Goal: Task Accomplishment & Management: Complete application form

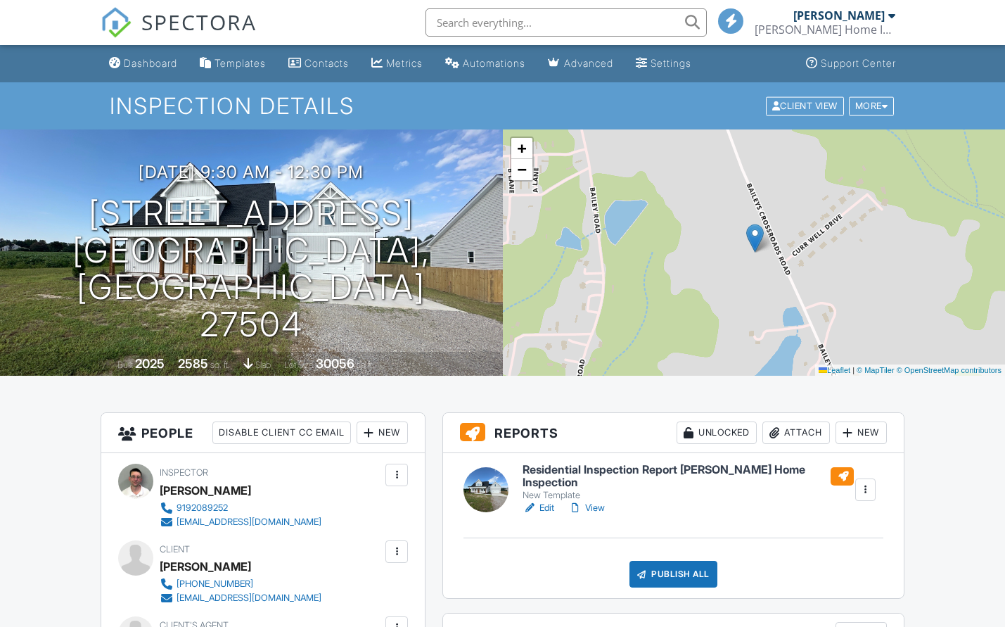
click at [603, 501] on link "View" at bounding box center [586, 508] width 37 height 14
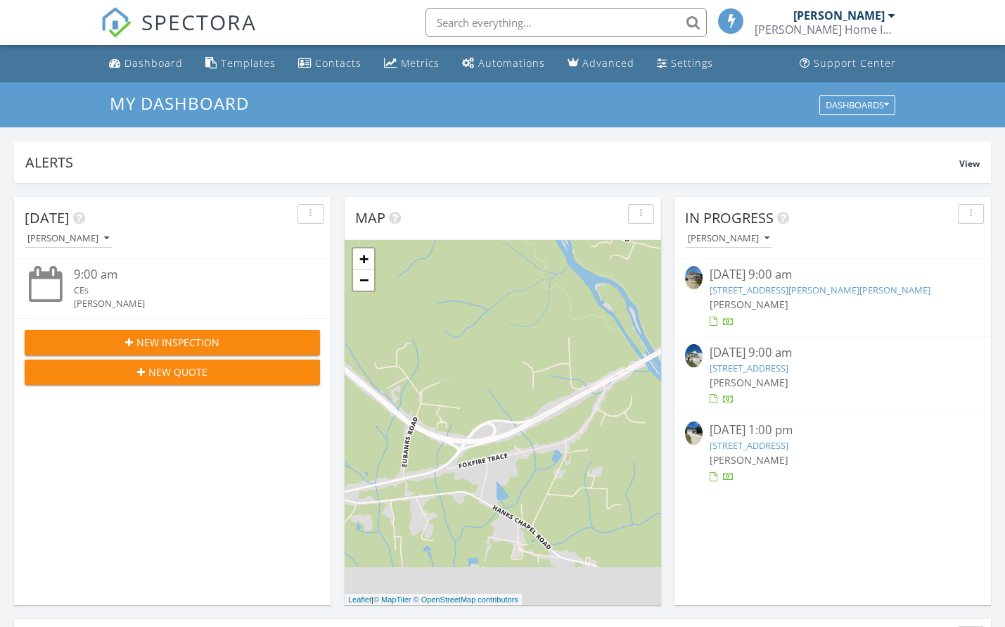
scroll to position [1302, 1027]
click at [741, 236] on div "[PERSON_NAME]" at bounding box center [729, 239] width 82 height 10
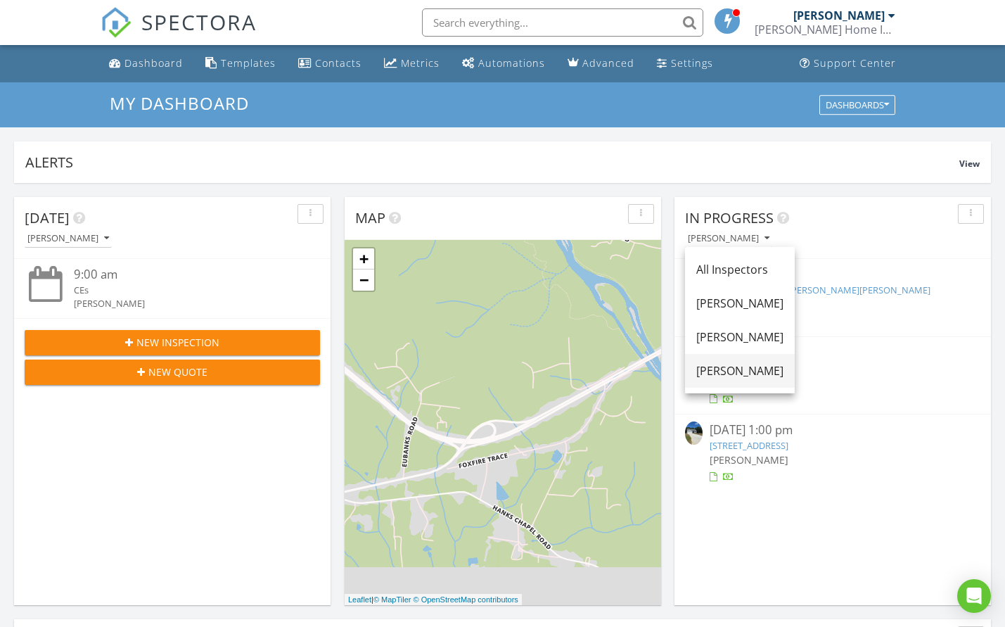
click at [753, 362] on link "[PERSON_NAME]" at bounding box center [740, 371] width 110 height 34
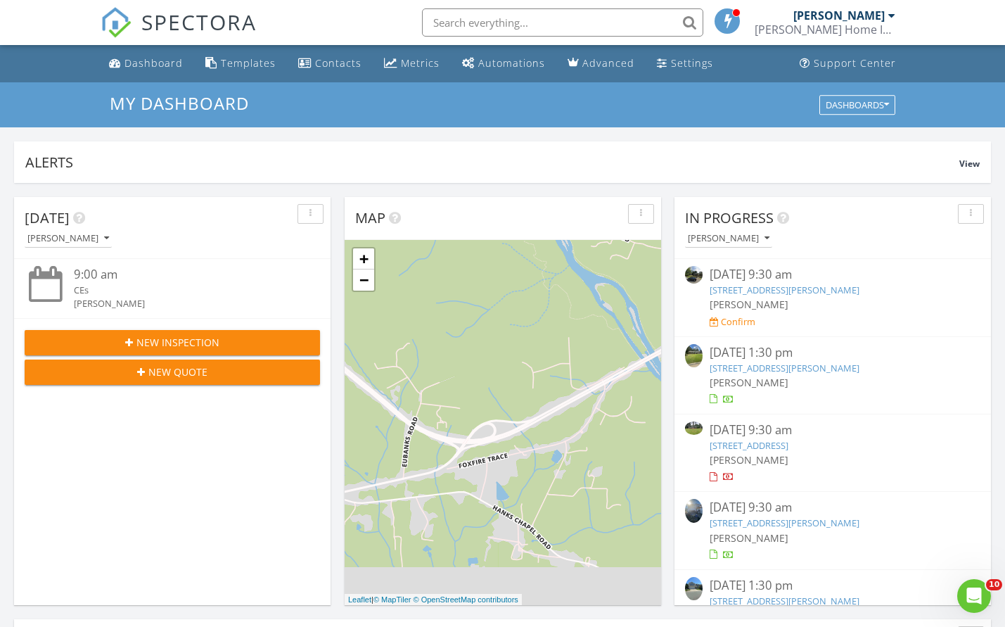
scroll to position [0, 0]
click at [798, 366] on link "305 Briarcliff Dr, Dunn, NC 28334" at bounding box center [785, 368] width 150 height 13
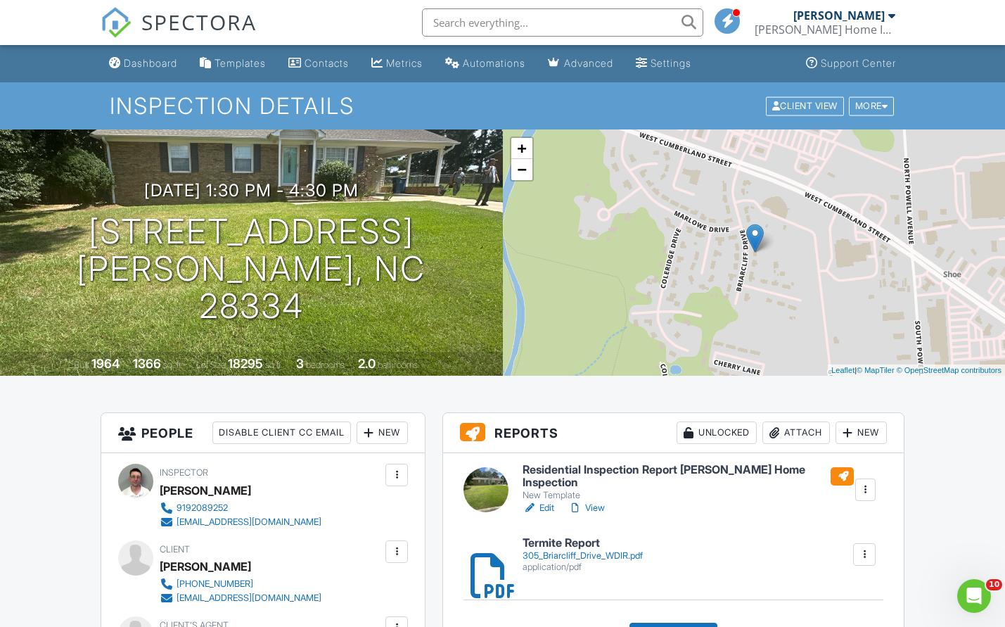
click at [594, 506] on link "View" at bounding box center [586, 508] width 37 height 14
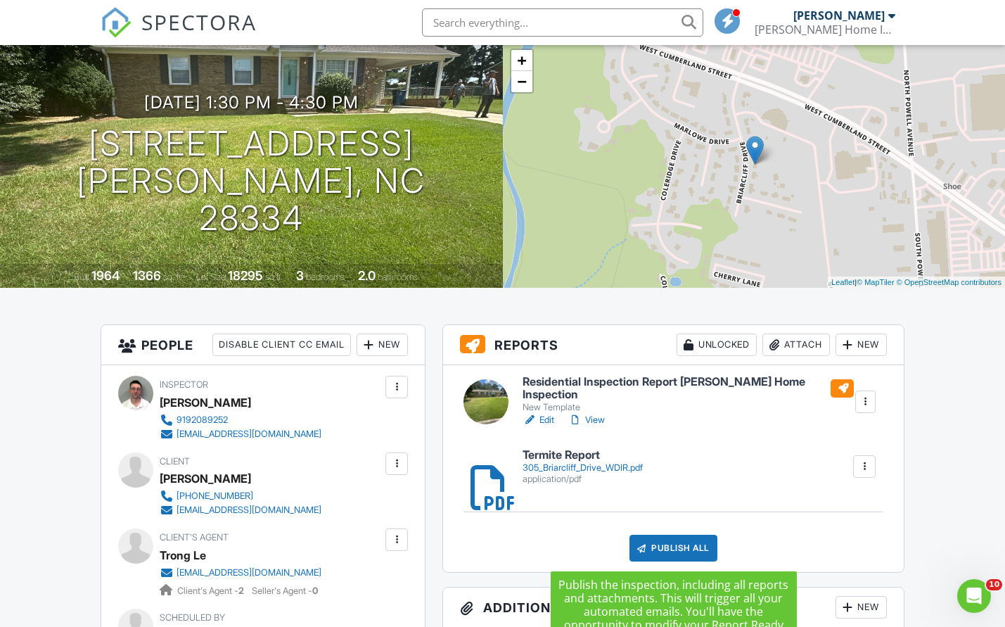
click at [653, 540] on div "Publish All" at bounding box center [674, 548] width 88 height 27
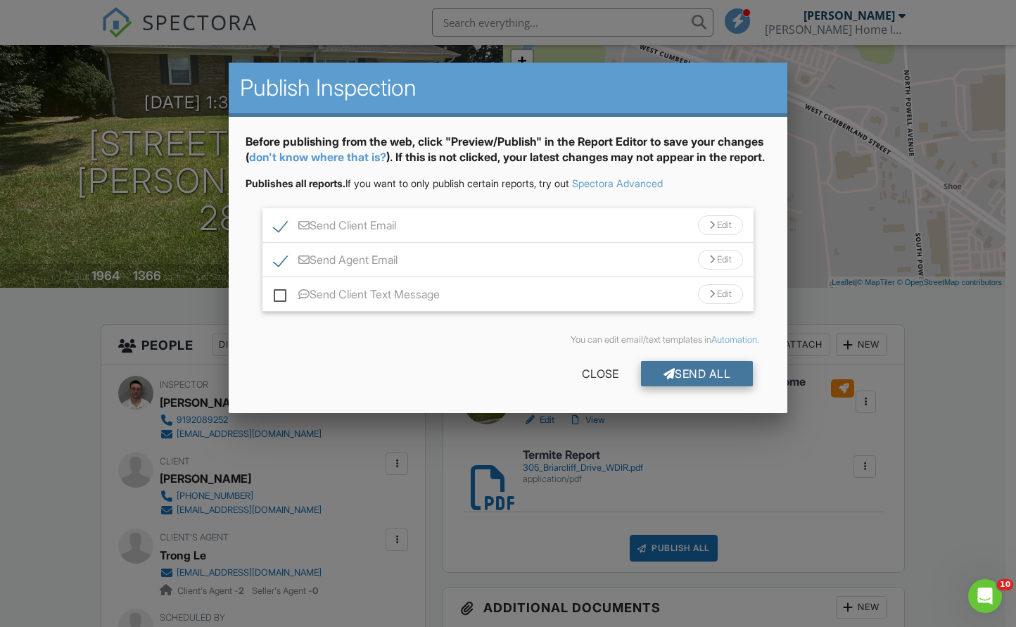
click at [716, 386] on div "Send All" at bounding box center [697, 373] width 113 height 25
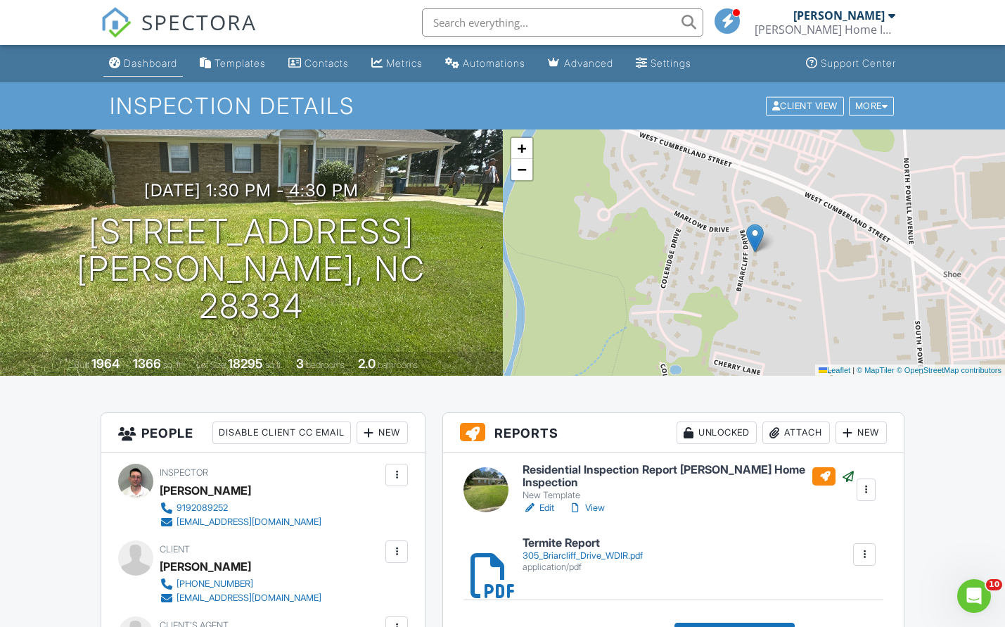
click at [174, 73] on link "Dashboard" at bounding box center [142, 64] width 79 height 26
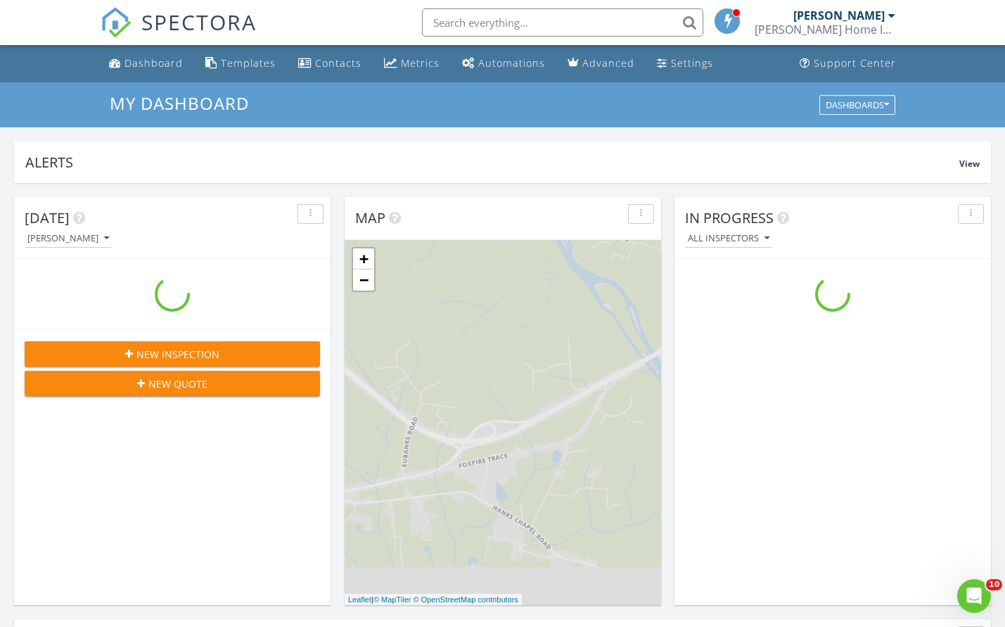
scroll to position [1302, 1027]
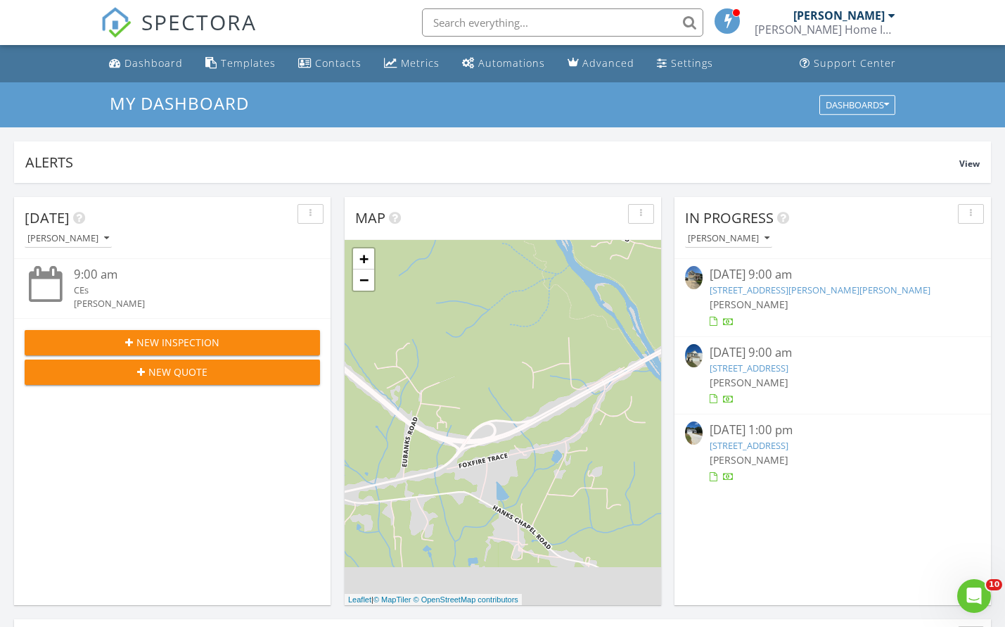
click at [758, 241] on div "[PERSON_NAME]" at bounding box center [729, 239] width 82 height 10
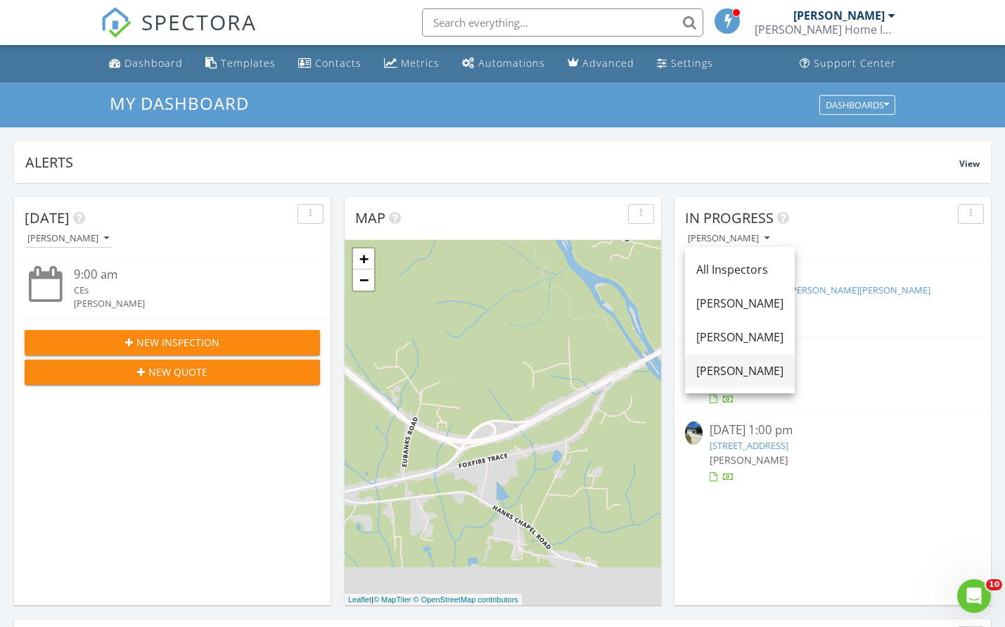
click at [748, 371] on div "[PERSON_NAME]" at bounding box center [739, 370] width 87 height 17
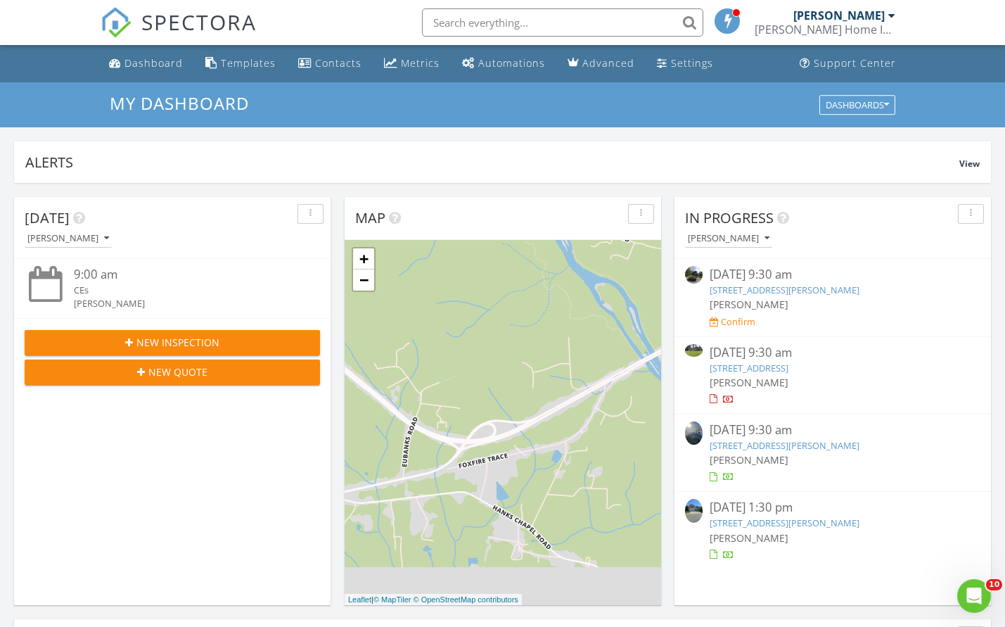
click at [798, 445] on link "340 Catheys Creek Circle , Wendell, NC 27591" at bounding box center [785, 445] width 150 height 13
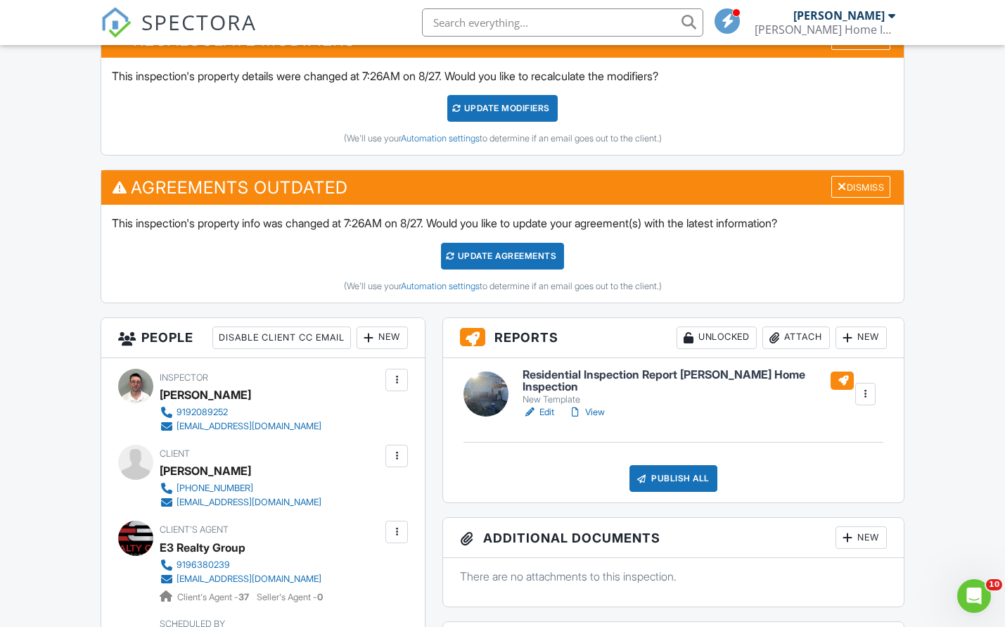
click at [591, 413] on link "View" at bounding box center [586, 412] width 37 height 14
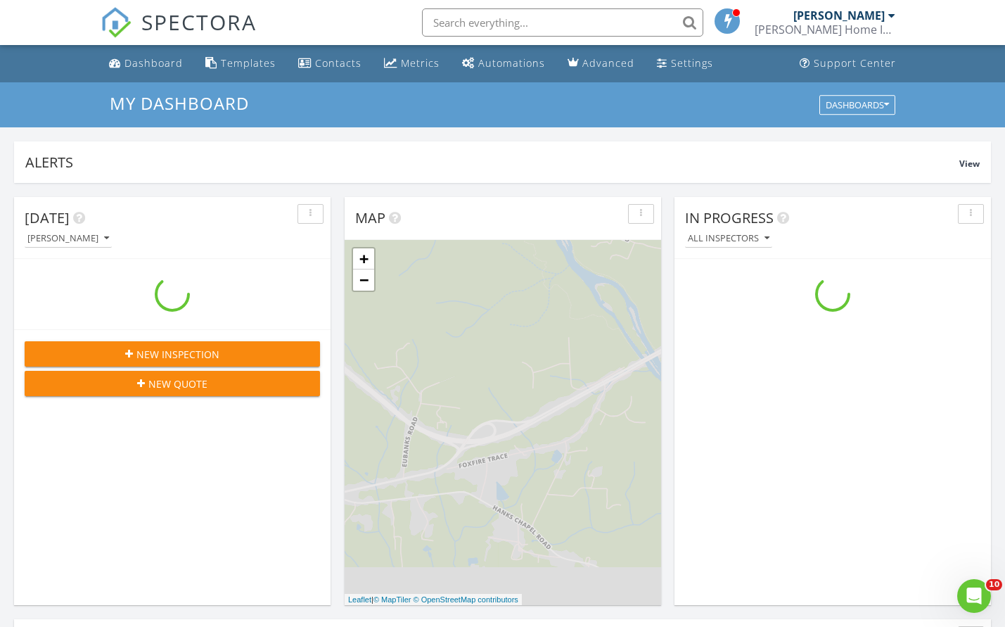
scroll to position [1302, 1027]
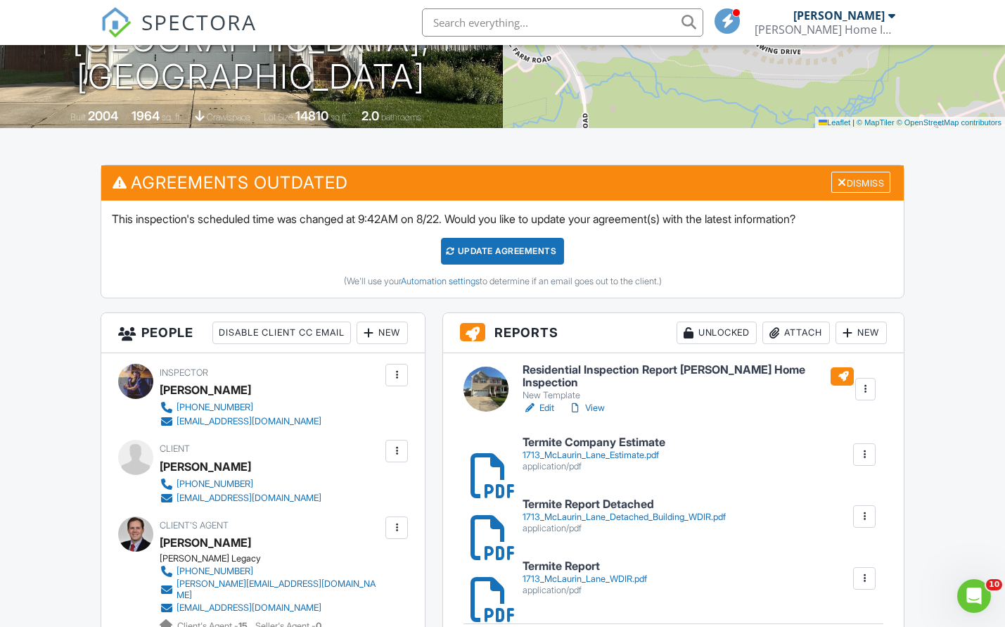
scroll to position [245, 0]
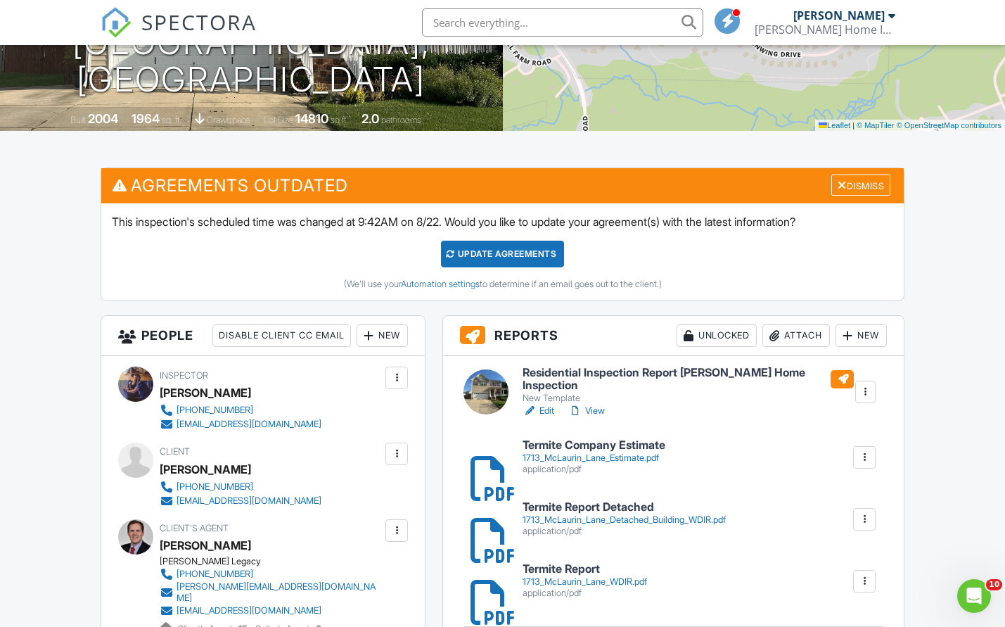
click at [599, 407] on link "View" at bounding box center [586, 411] width 37 height 14
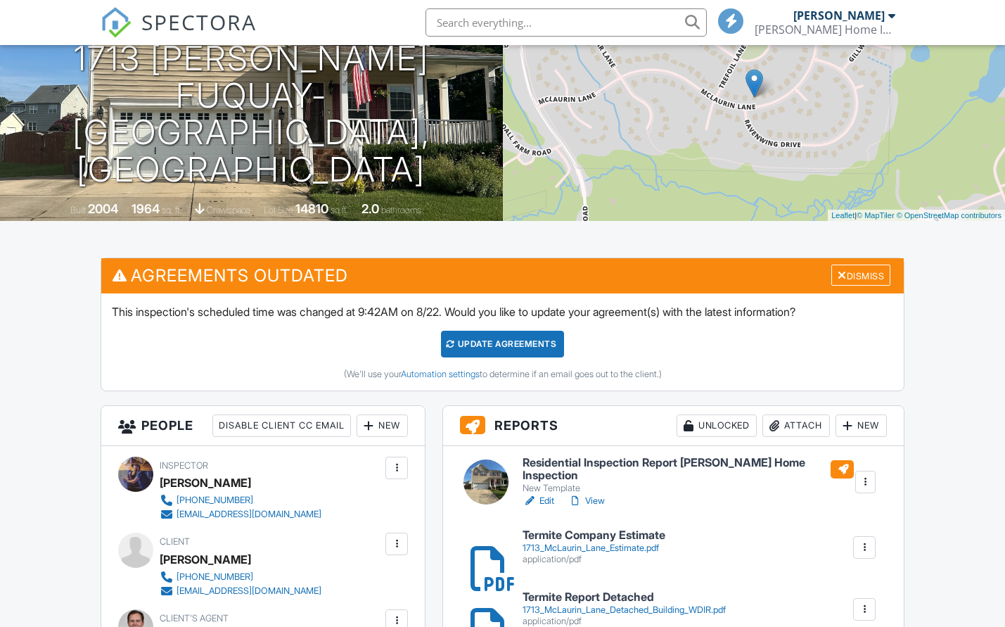
scroll to position [277, 0]
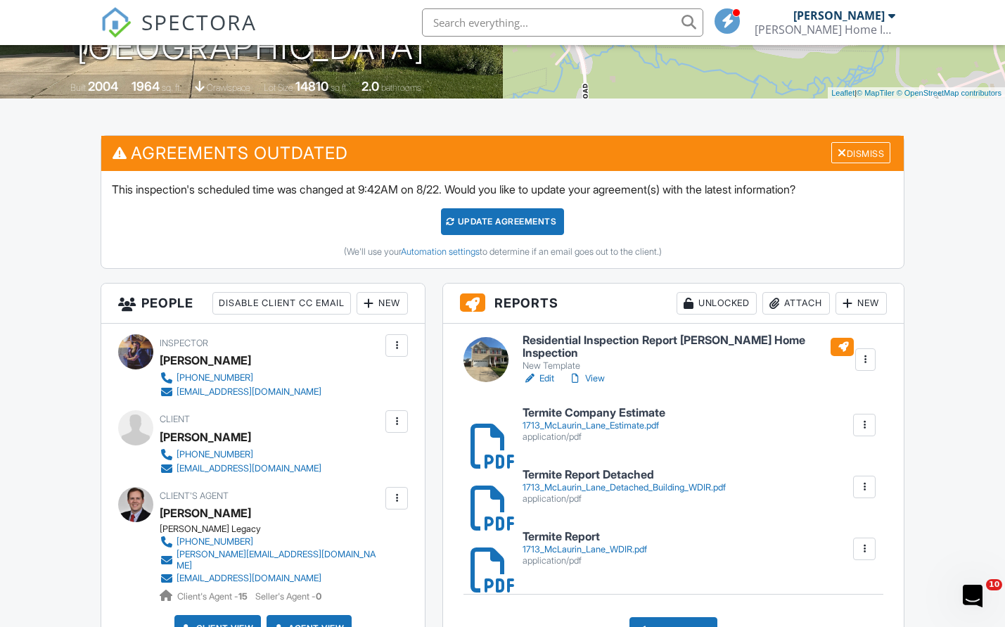
click at [595, 375] on link "View" at bounding box center [586, 378] width 37 height 14
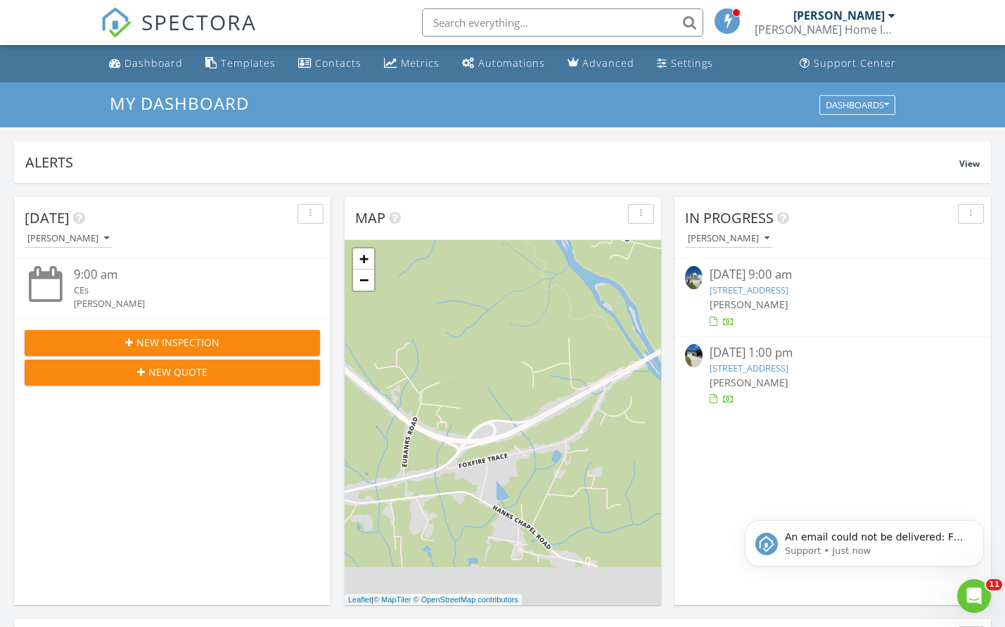
scroll to position [1302, 1027]
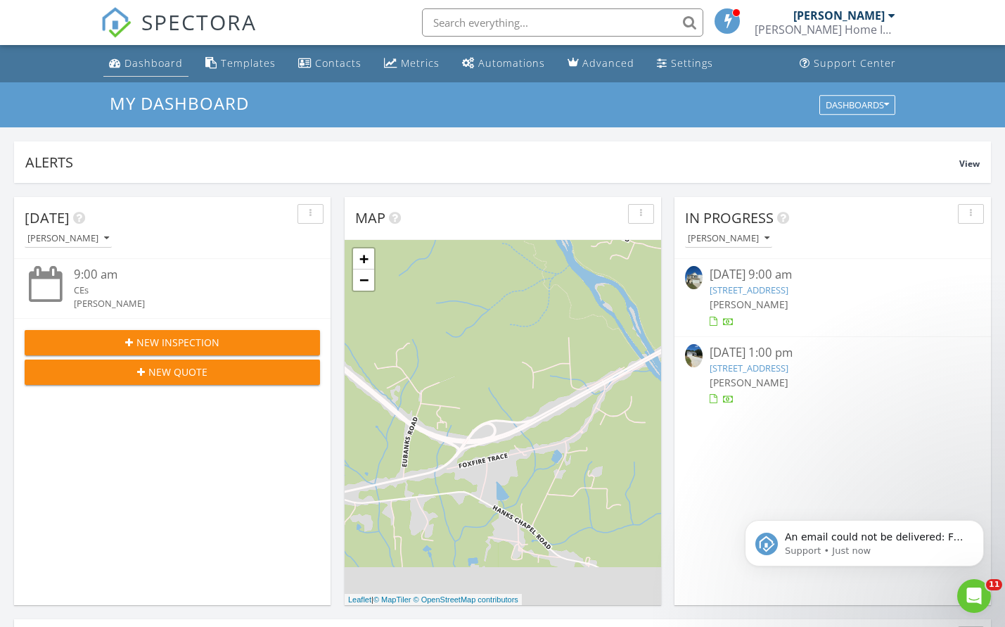
click at [175, 70] on link "Dashboard" at bounding box center [145, 64] width 85 height 26
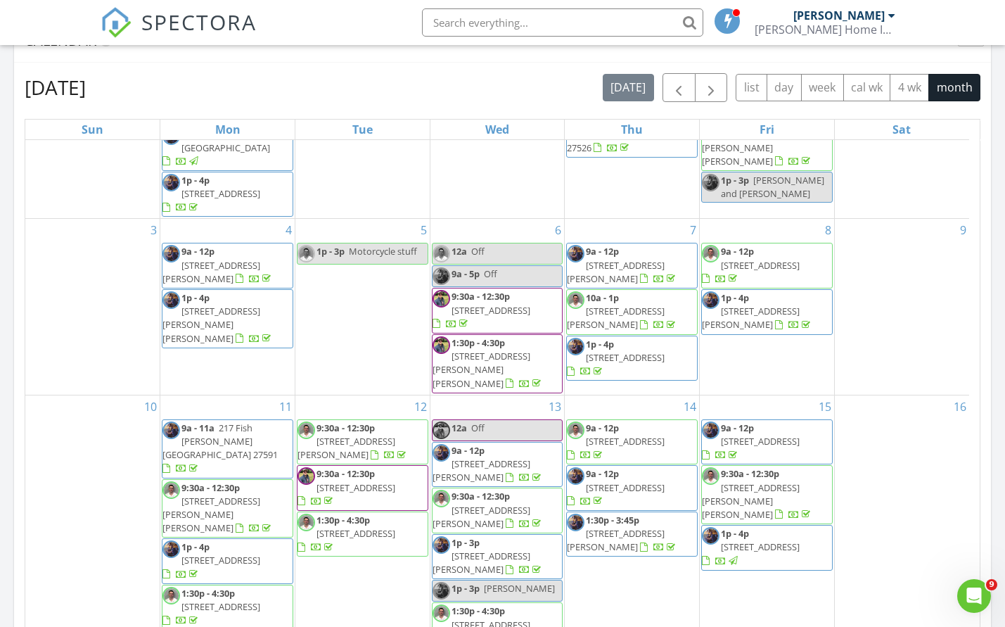
scroll to position [189, 0]
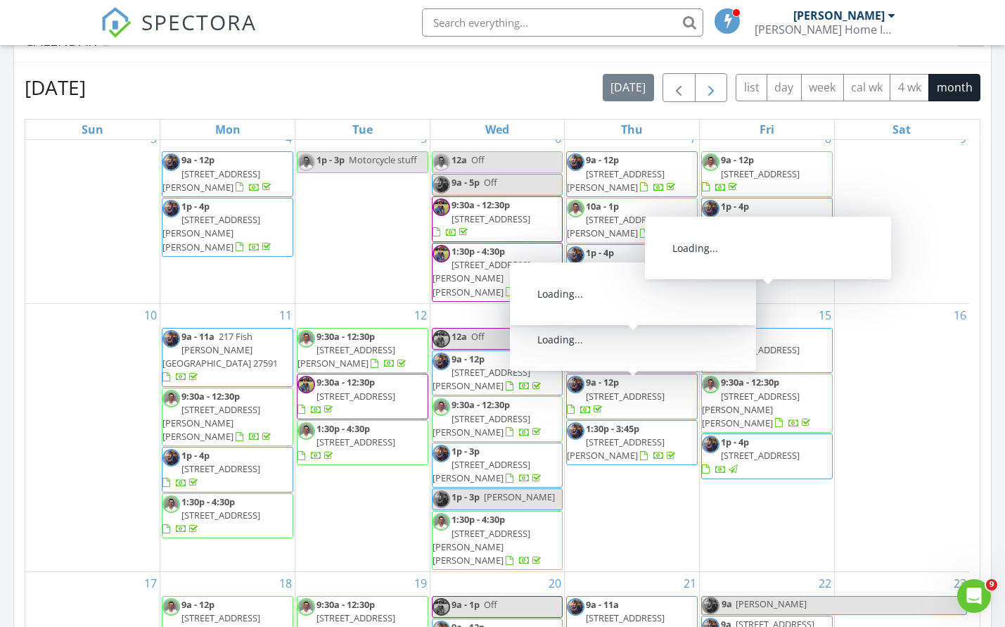
click at [723, 94] on button "button" at bounding box center [711, 87] width 33 height 29
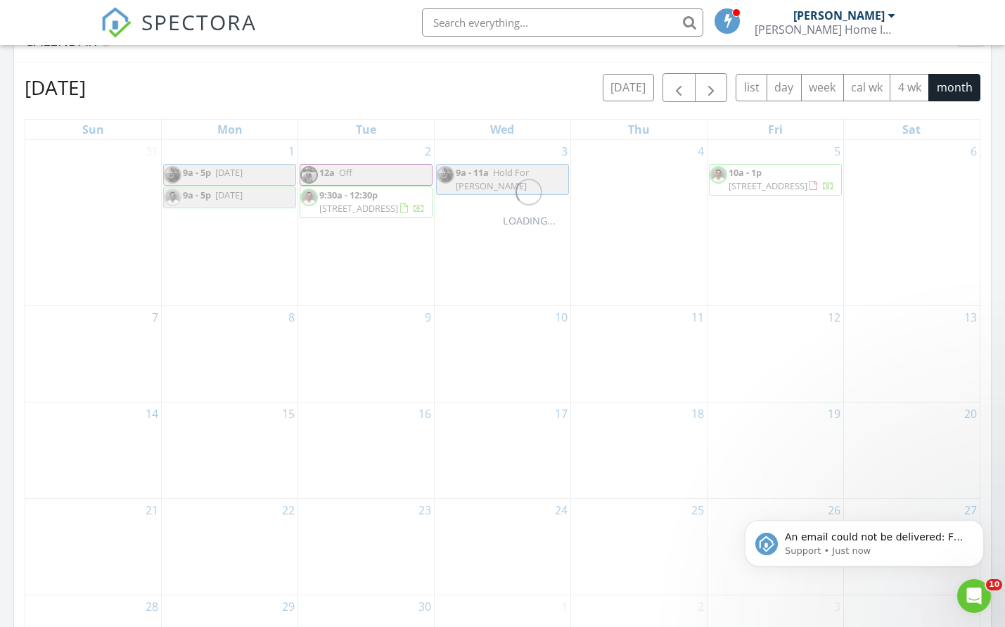
scroll to position [0, 0]
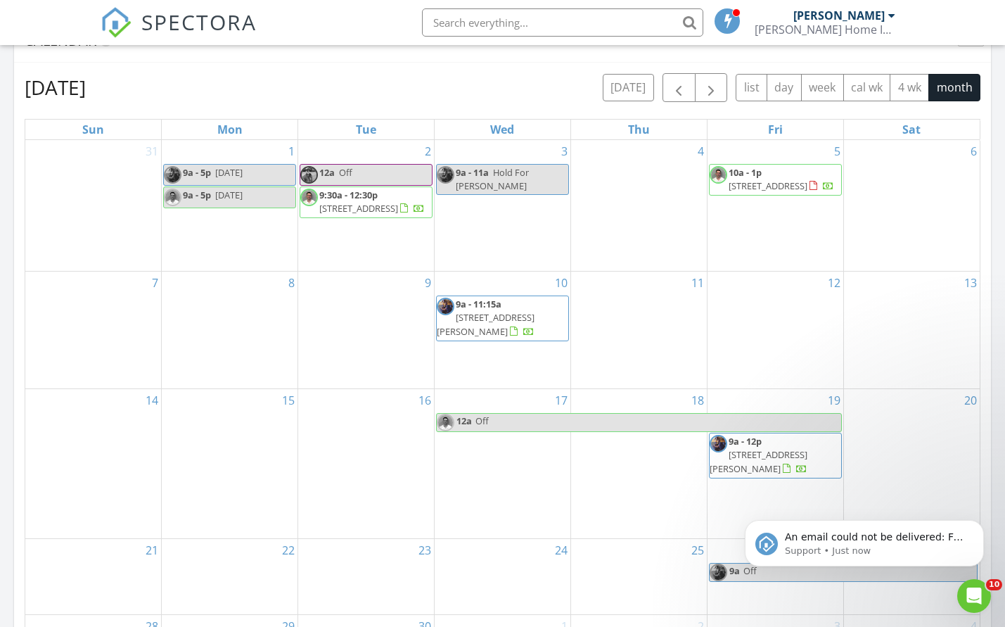
click at [516, 466] on div "17 12a Off" at bounding box center [503, 463] width 136 height 149
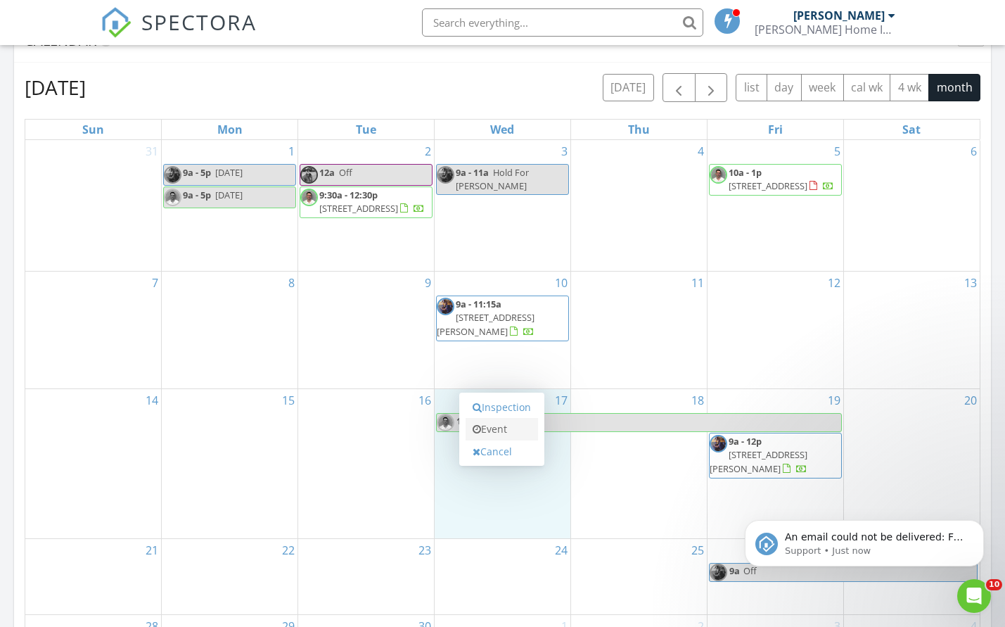
click at [519, 428] on link "Event" at bounding box center [502, 429] width 72 height 23
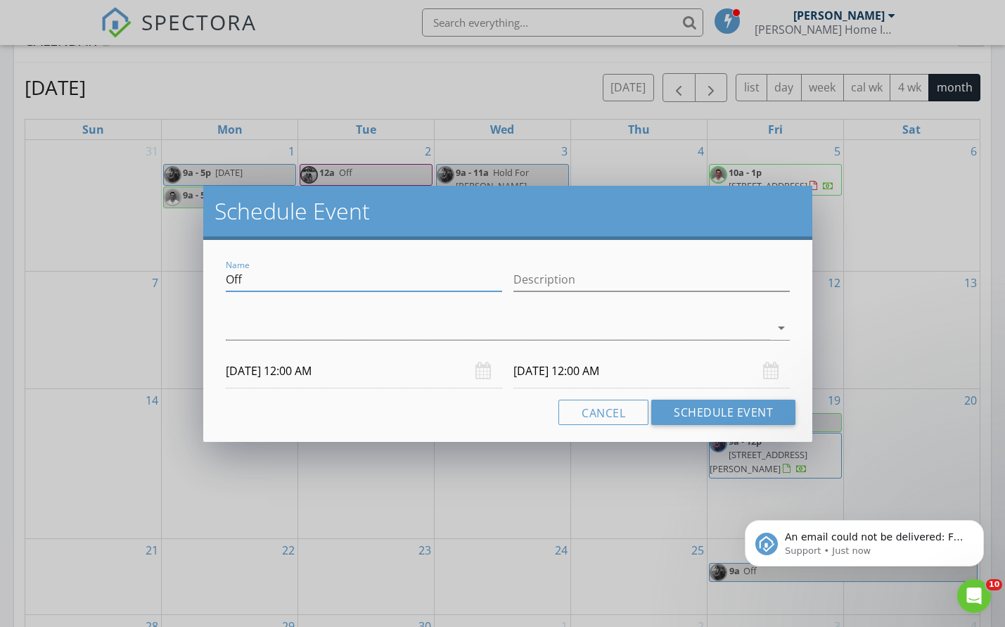
click at [335, 285] on input "Off" at bounding box center [364, 279] width 276 height 23
type input "Off Golf"
click at [351, 331] on div at bounding box center [498, 328] width 544 height 23
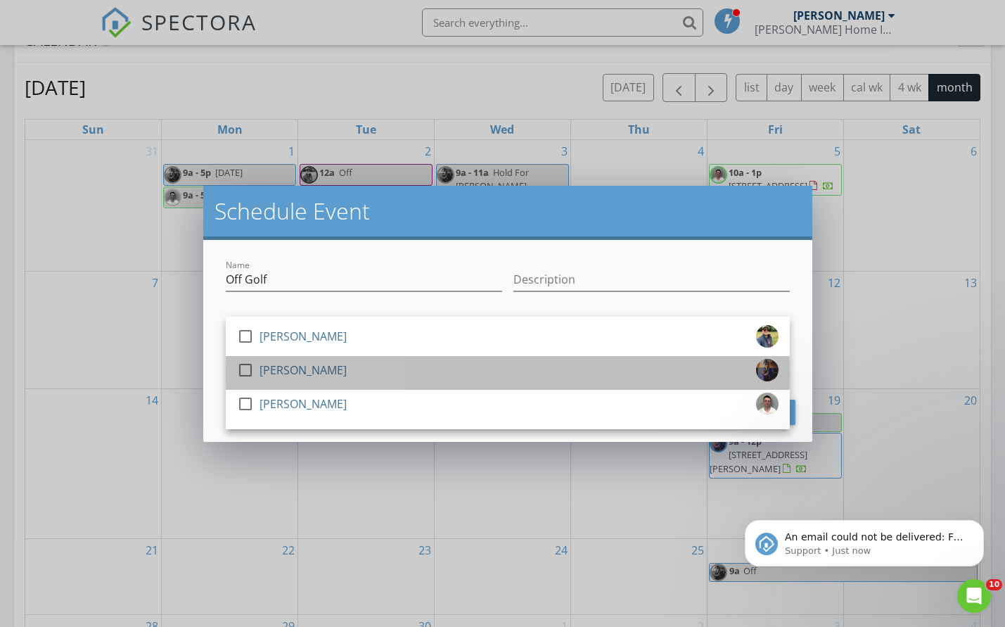
click at [340, 362] on div "[PERSON_NAME]" at bounding box center [303, 370] width 87 height 23
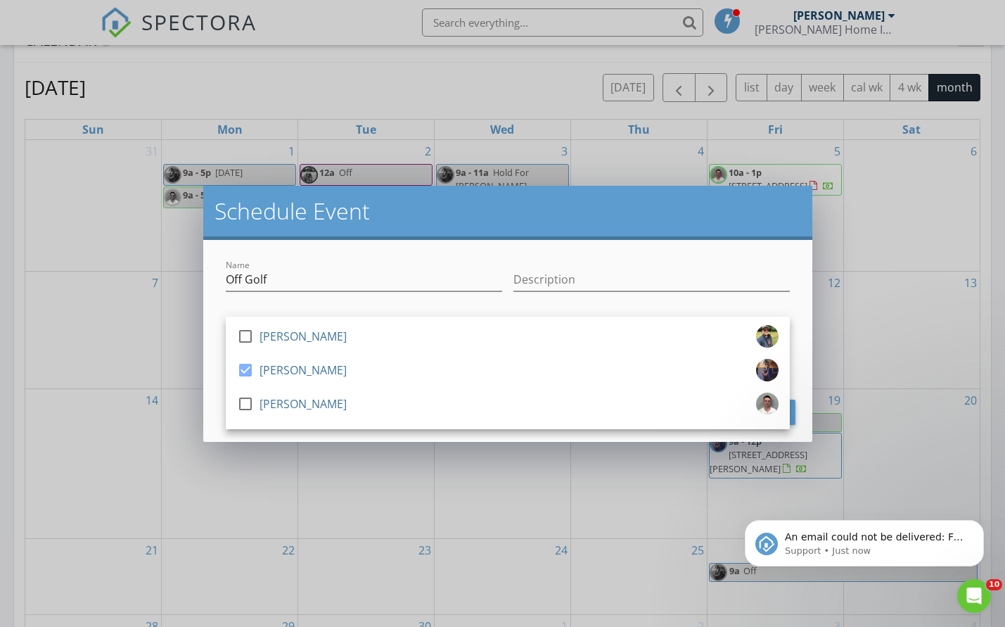
click at [346, 308] on div "check_box_outline_blank Jacob Sharpe check_box Jeremy Simpson check_box_outline…" at bounding box center [508, 331] width 564 height 46
click at [340, 303] on div at bounding box center [364, 301] width 276 height 8
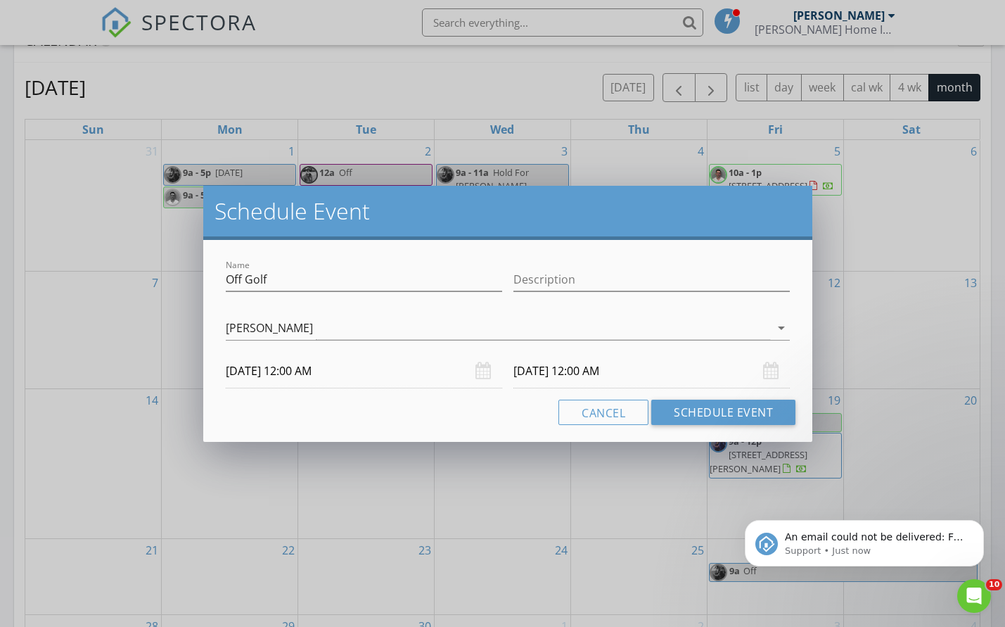
click at [305, 369] on input "09/17/2025 12:00 AM" at bounding box center [364, 371] width 276 height 34
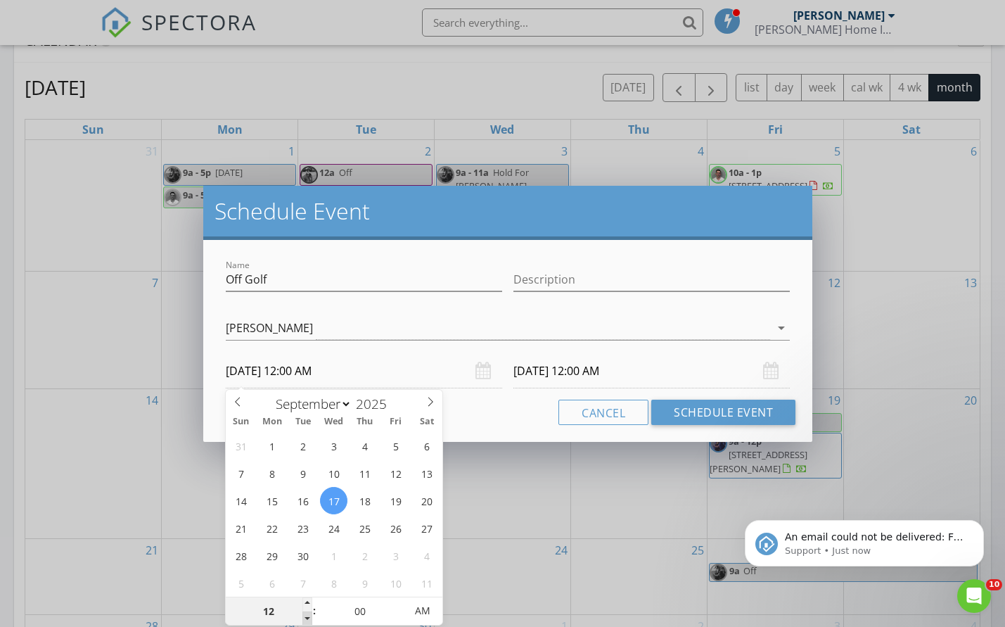
type input "11"
type input "09/17/2025 11:00 PM"
click at [308, 612] on span at bounding box center [307, 618] width 10 height 14
type input "10"
type input "09/17/2025 10:00 PM"
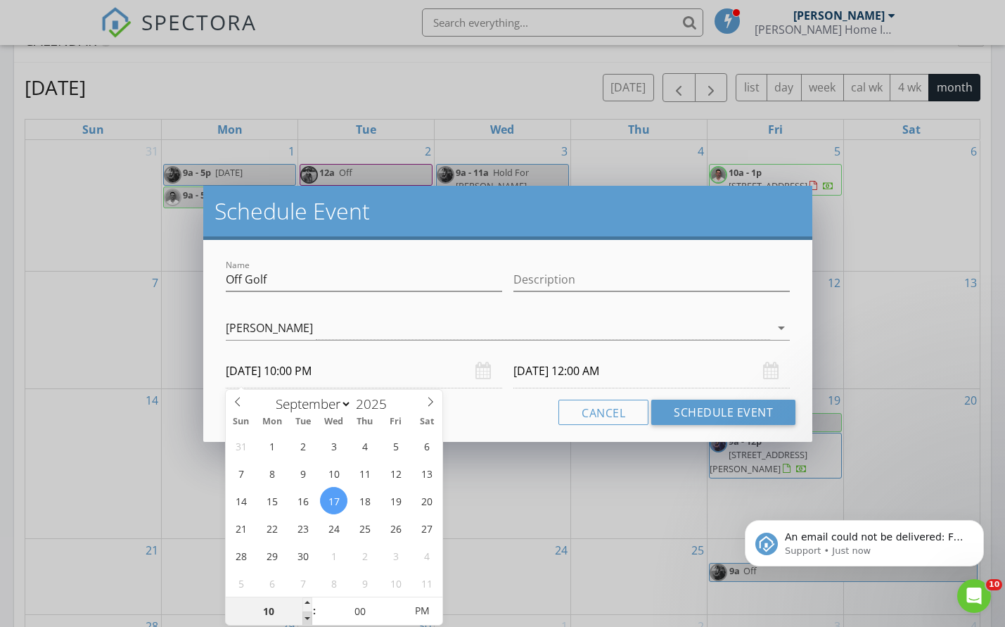
click at [308, 612] on span at bounding box center [307, 618] width 10 height 14
type input "09"
type input "09/17/2025 9:00 PM"
click at [308, 612] on span at bounding box center [307, 618] width 10 height 14
type input "09"
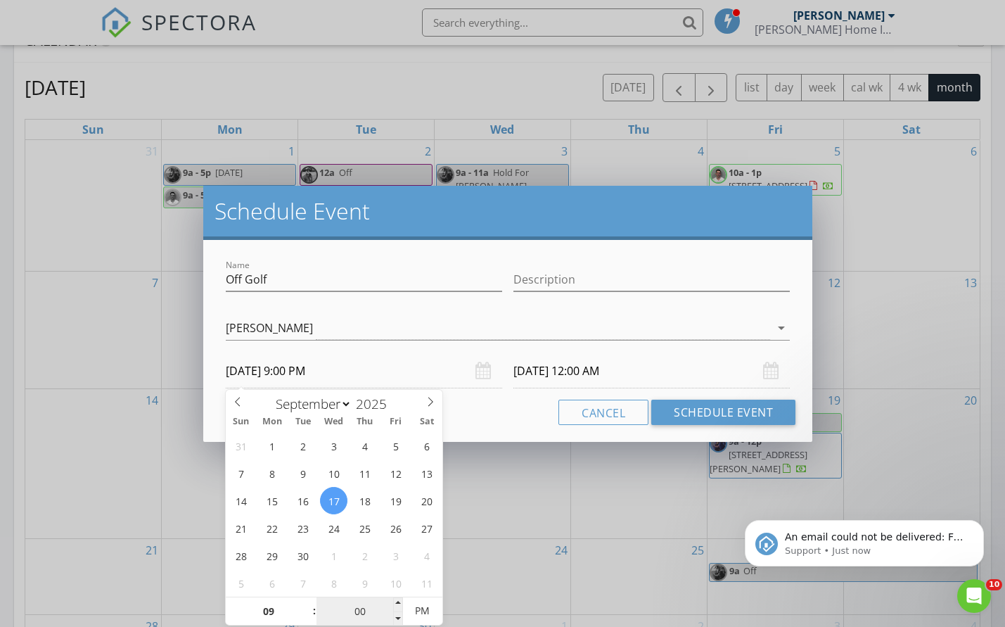
type input "09/18/2025 9:00 PM"
type input "09/17/2025 9:00 AM"
click at [487, 410] on div "Cancel Schedule Event" at bounding box center [507, 412] width 575 height 25
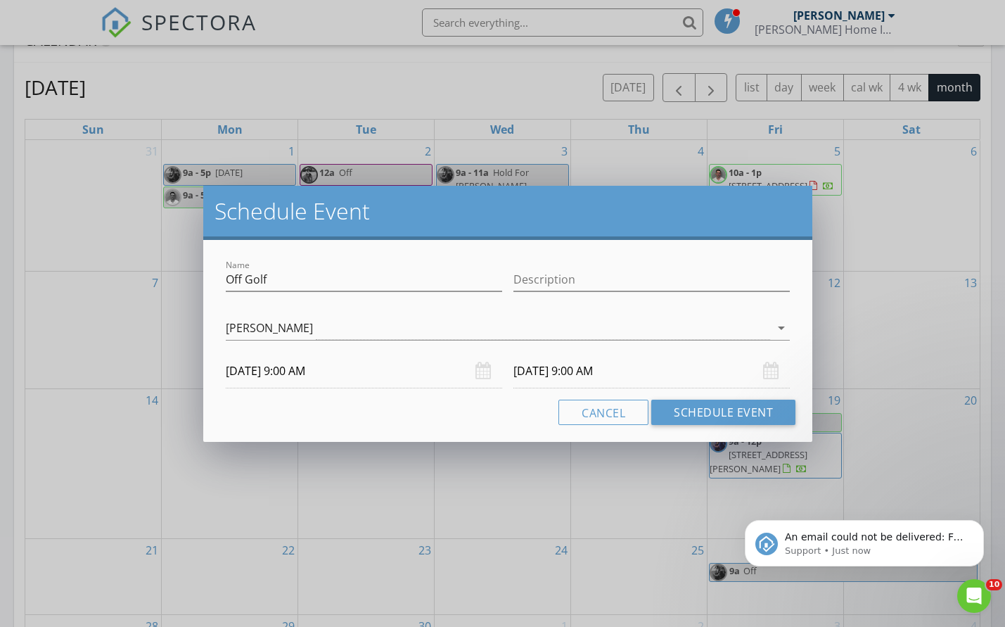
click at [547, 371] on input "09/18/2025 9:00 AM" at bounding box center [651, 371] width 276 height 34
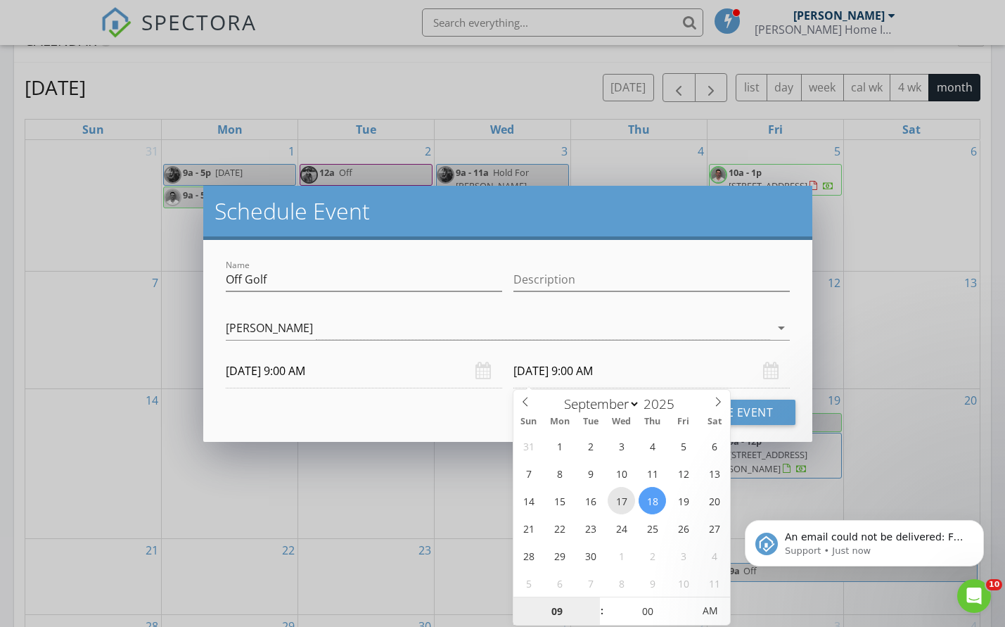
type input "09/17/2025 9:00 AM"
type input "10"
type input "09/17/2025 10:00 AM"
click at [596, 601] on span at bounding box center [595, 604] width 10 height 14
type input "11"
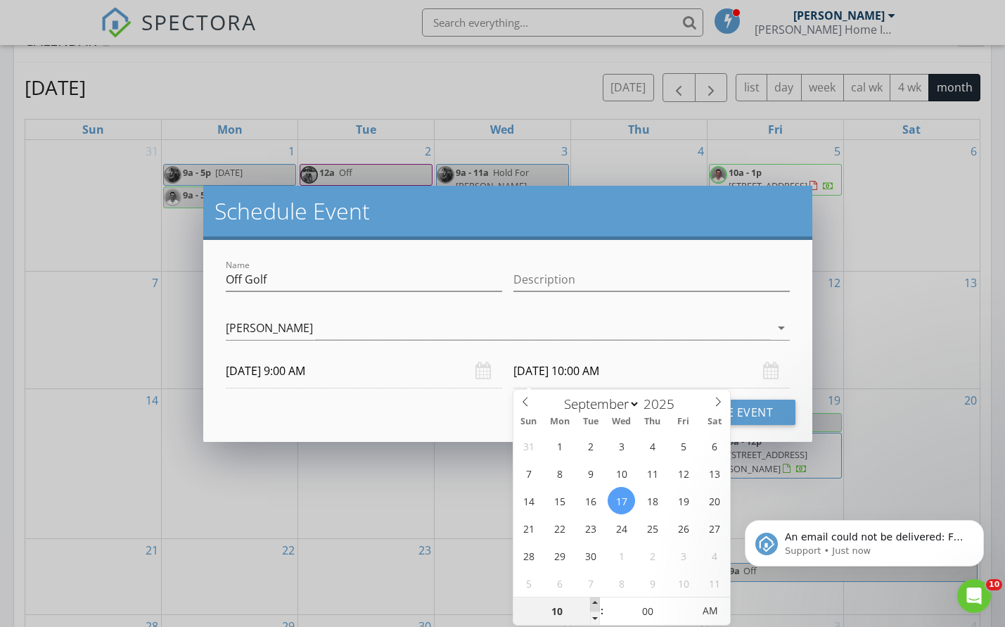
type input "09/17/2025 11:00 AM"
click at [596, 601] on span at bounding box center [595, 604] width 10 height 14
type input "12"
type input "09/17/2025 12:00 PM"
click at [596, 601] on span at bounding box center [595, 604] width 10 height 14
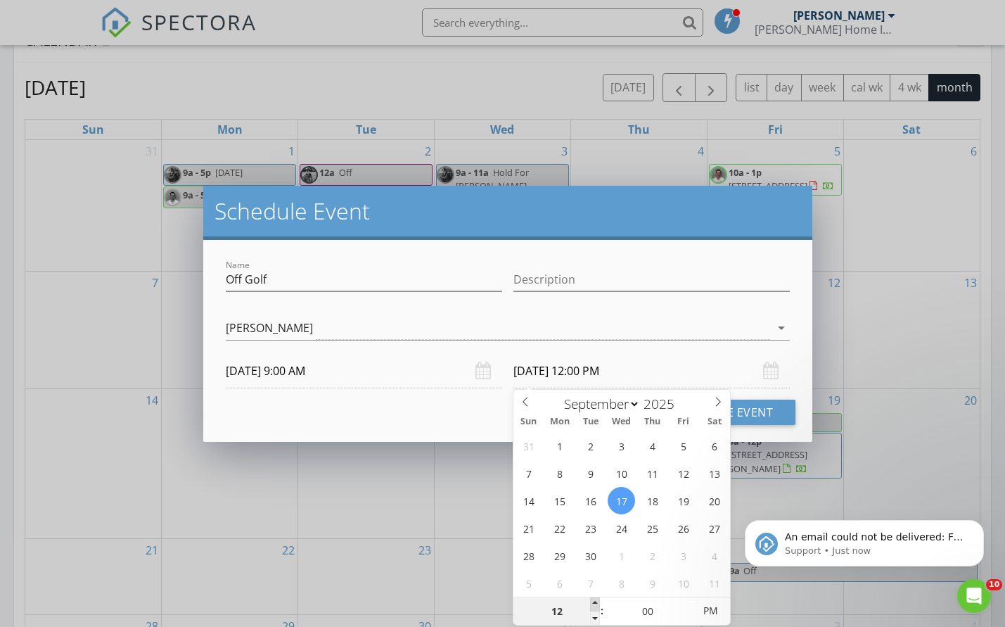
type input "01"
type input "09/17/2025 1:00 PM"
click at [596, 601] on span at bounding box center [595, 604] width 10 height 14
type input "02"
type input "09/17/2025 2:00 PM"
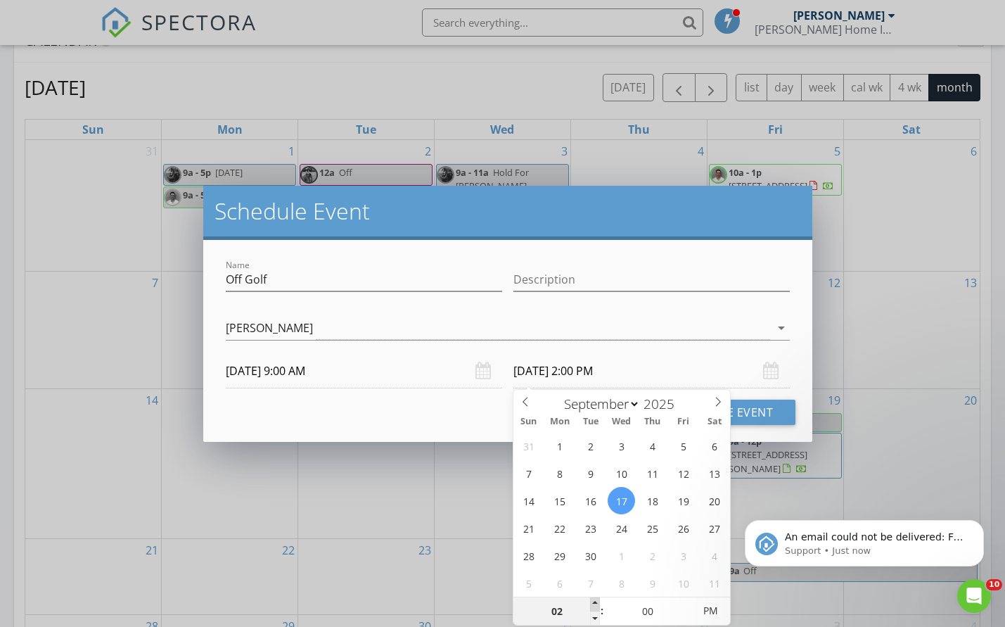
click at [596, 601] on span at bounding box center [595, 604] width 10 height 14
type input "03"
type input "09/17/2025 3:00 PM"
click at [596, 601] on span at bounding box center [595, 604] width 10 height 14
type input "04"
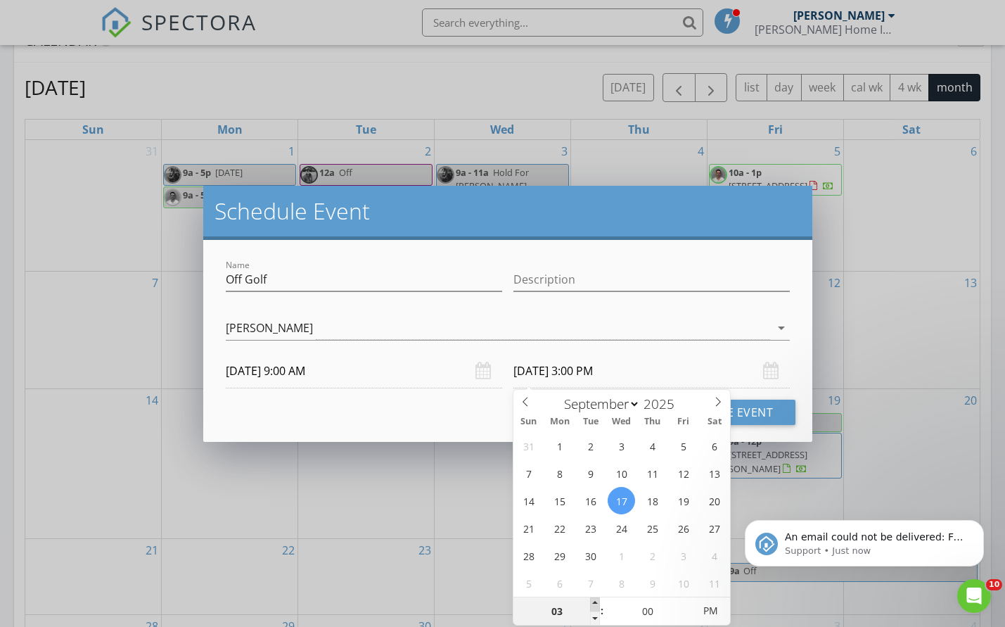
type input "09/17/2025 4:00 PM"
click at [596, 601] on span at bounding box center [595, 604] width 10 height 14
type input "05"
type input "09/17/2025 5:00 PM"
click at [596, 601] on span at bounding box center [595, 604] width 10 height 14
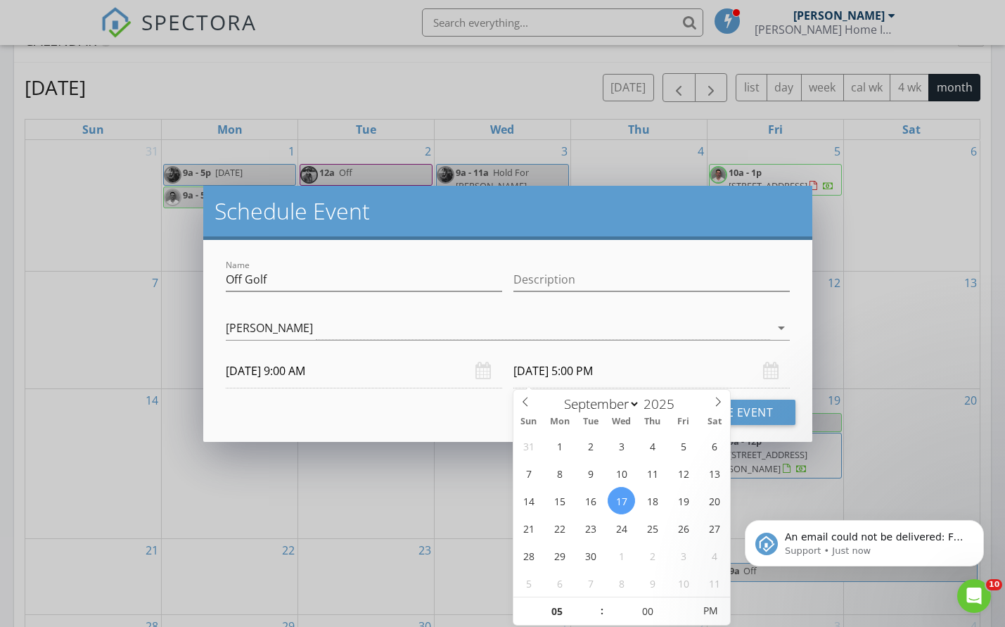
click at [454, 411] on div "Cancel Schedule Event" at bounding box center [507, 412] width 575 height 25
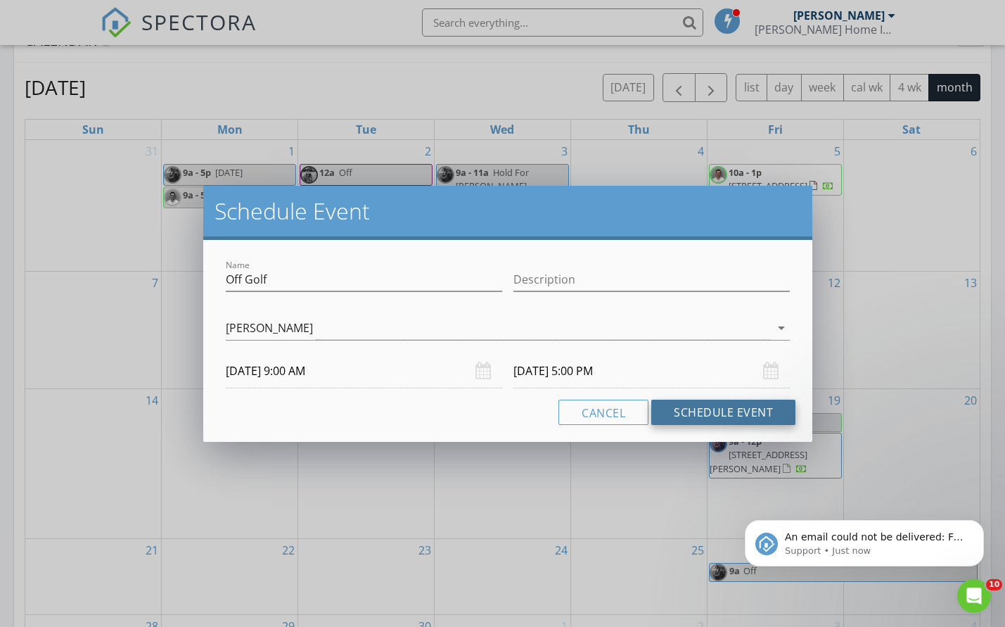
click at [731, 409] on button "Schedule Event" at bounding box center [723, 412] width 144 height 25
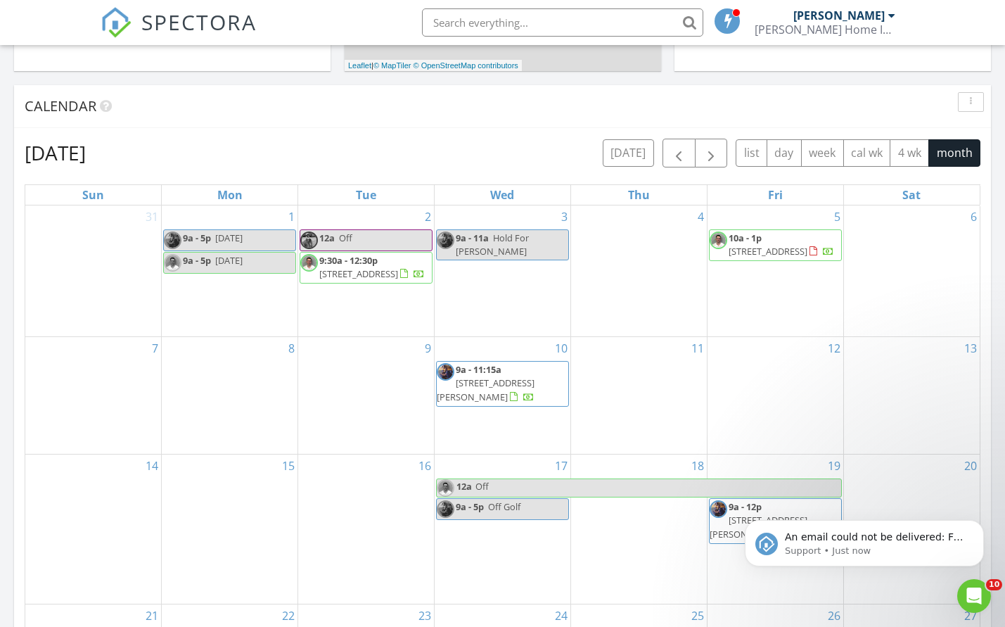
scroll to position [489, 0]
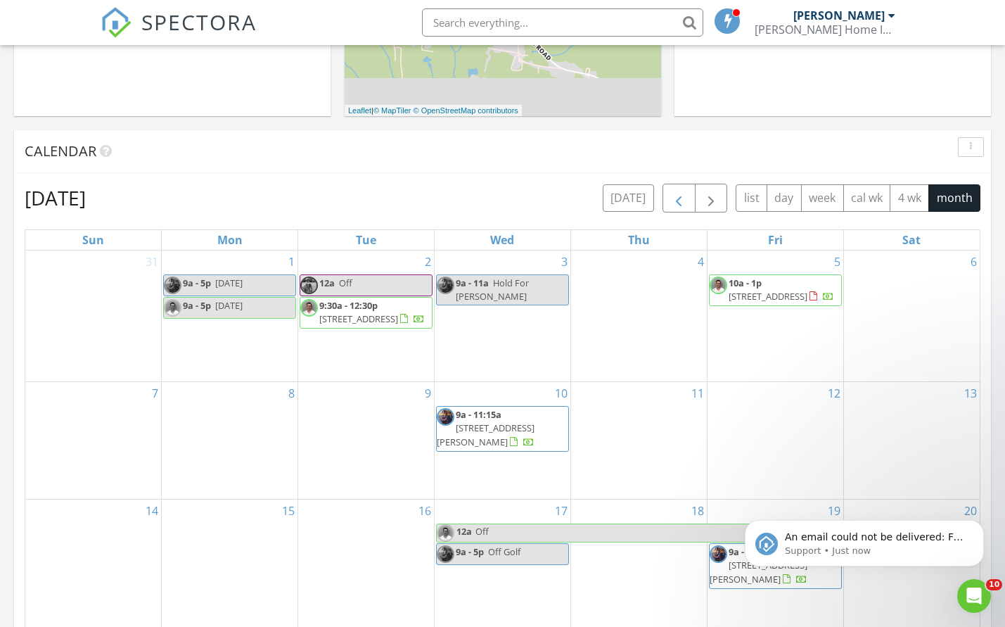
click at [664, 198] on button "button" at bounding box center [679, 198] width 33 height 29
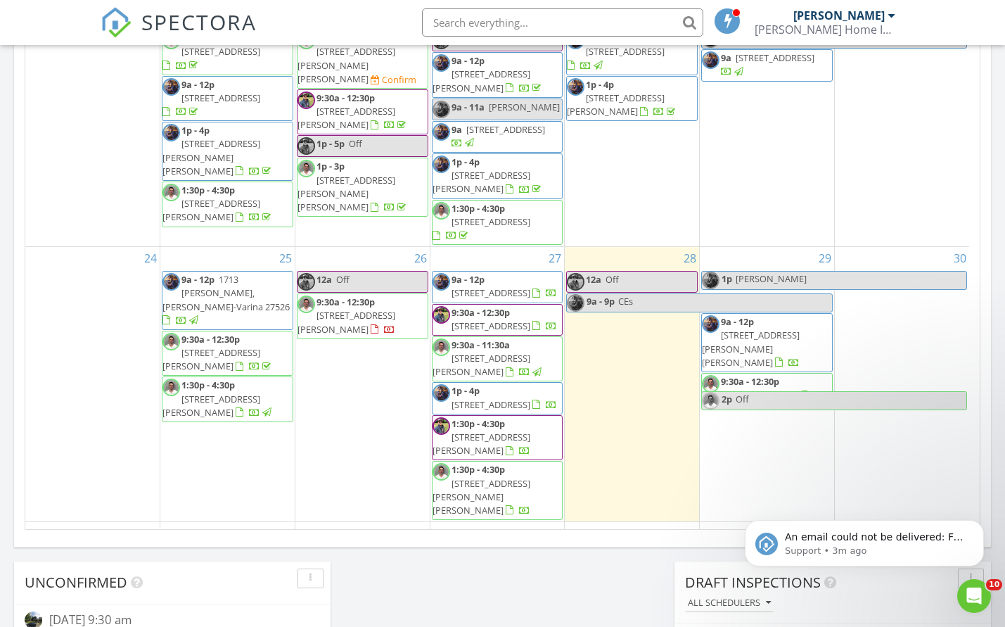
scroll to position [810, 0]
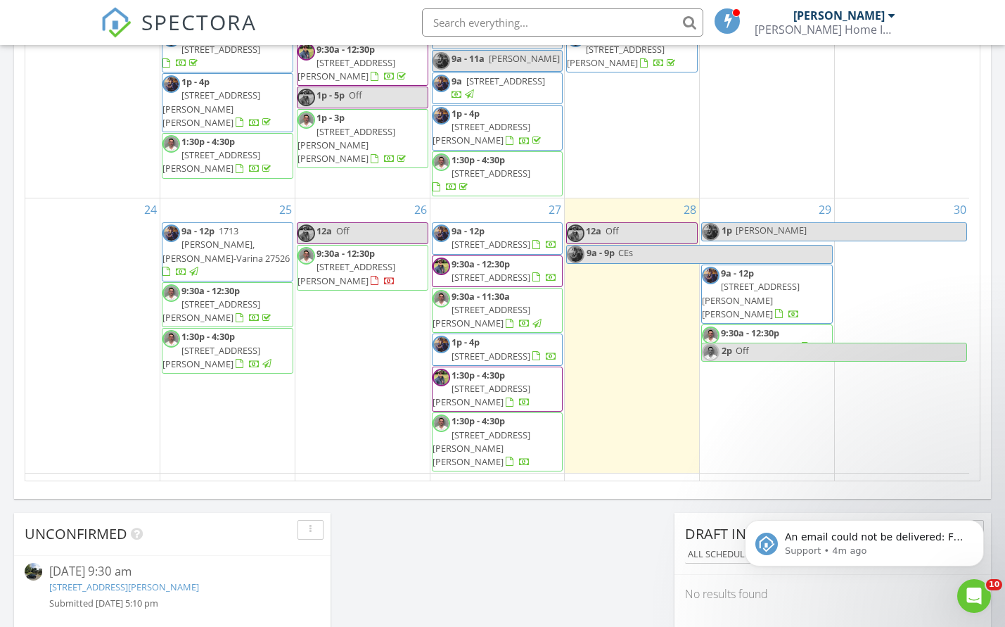
click at [525, 473] on div "3 9a - 11a Hold For Dani Blackwell" at bounding box center [497, 512] width 134 height 79
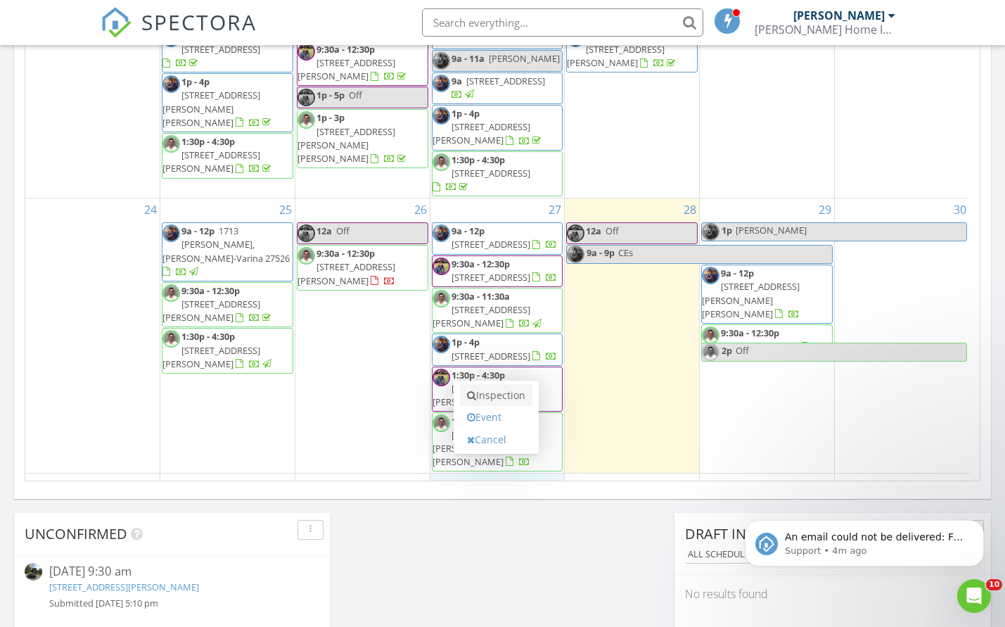
click at [530, 402] on link "Inspection" at bounding box center [496, 395] width 72 height 23
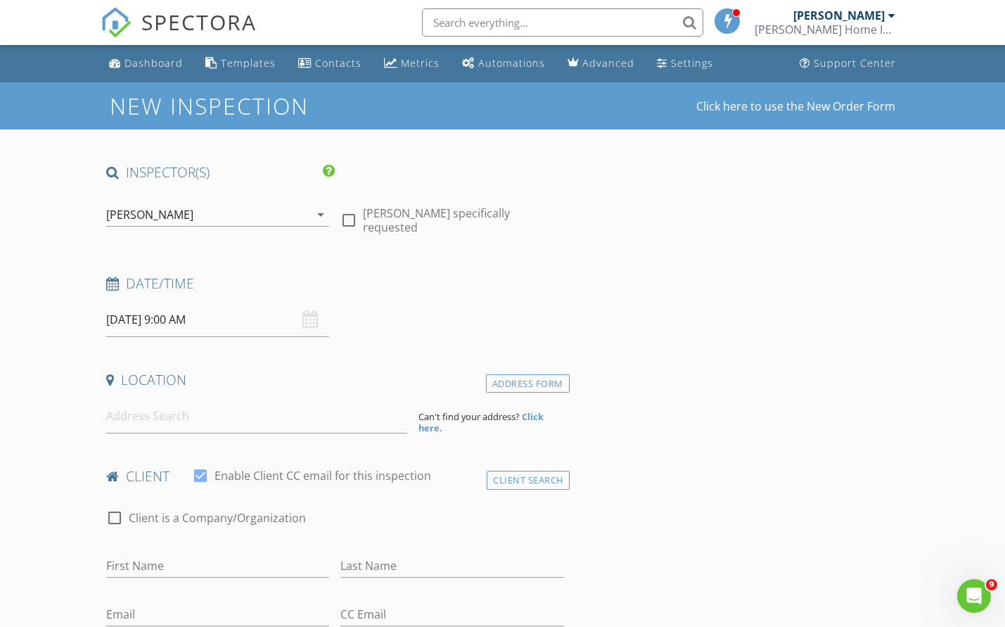
click at [182, 215] on div "[PERSON_NAME]" at bounding box center [149, 214] width 87 height 13
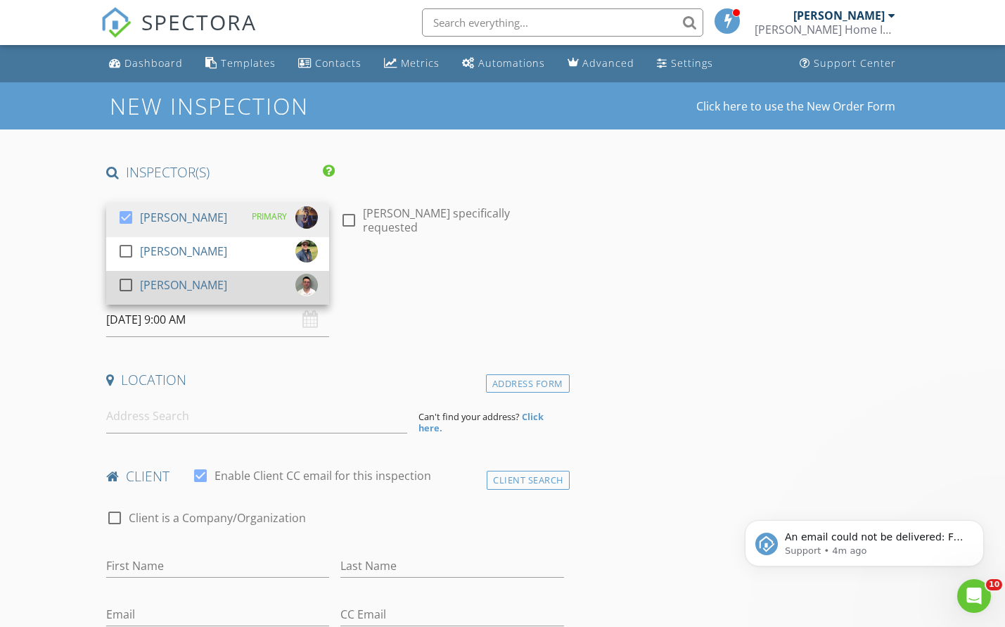
click at [191, 285] on div "[PERSON_NAME]" at bounding box center [183, 285] width 87 height 23
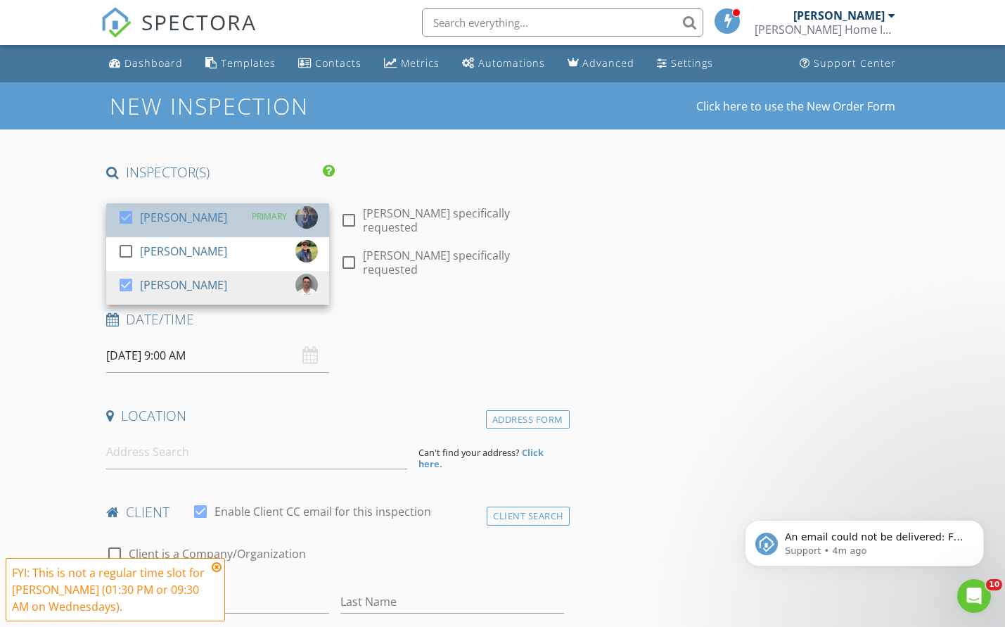
click at [189, 214] on div "[PERSON_NAME]" at bounding box center [183, 217] width 87 height 23
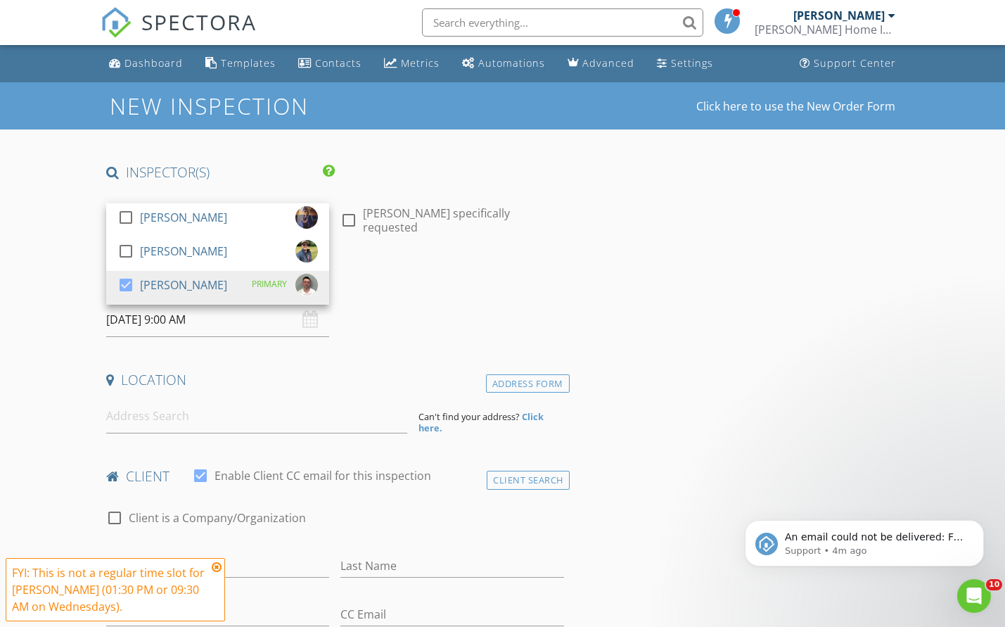
click at [514, 314] on div "Date/Time 09/03/2025 9:00 AM" at bounding box center [335, 305] width 469 height 63
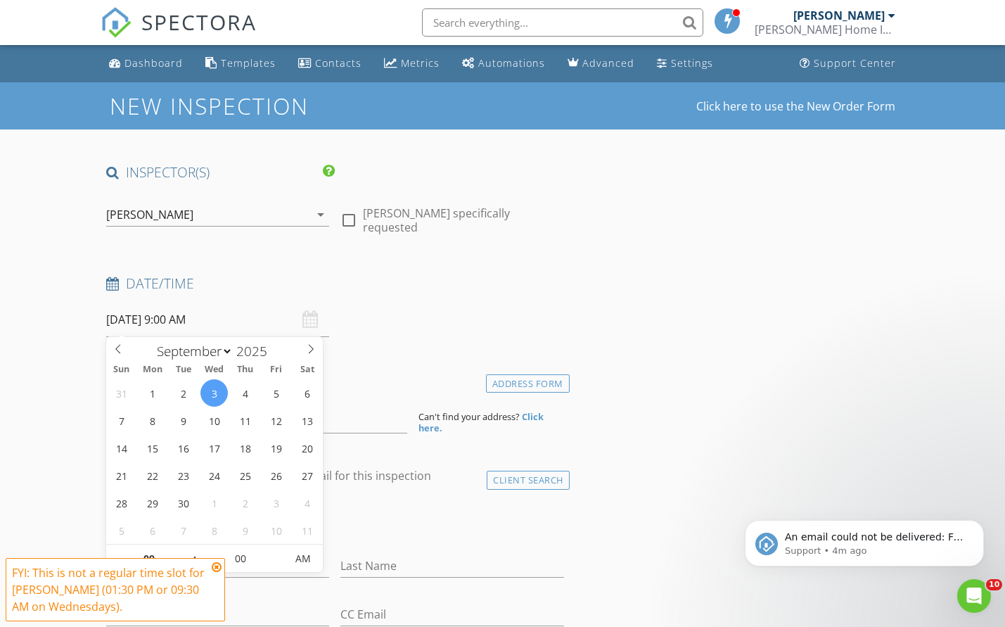
click at [186, 321] on input "09/03/2025 9:00 AM" at bounding box center [217, 319] width 223 height 34
click at [342, 288] on h4 "Date/Time" at bounding box center [335, 283] width 458 height 18
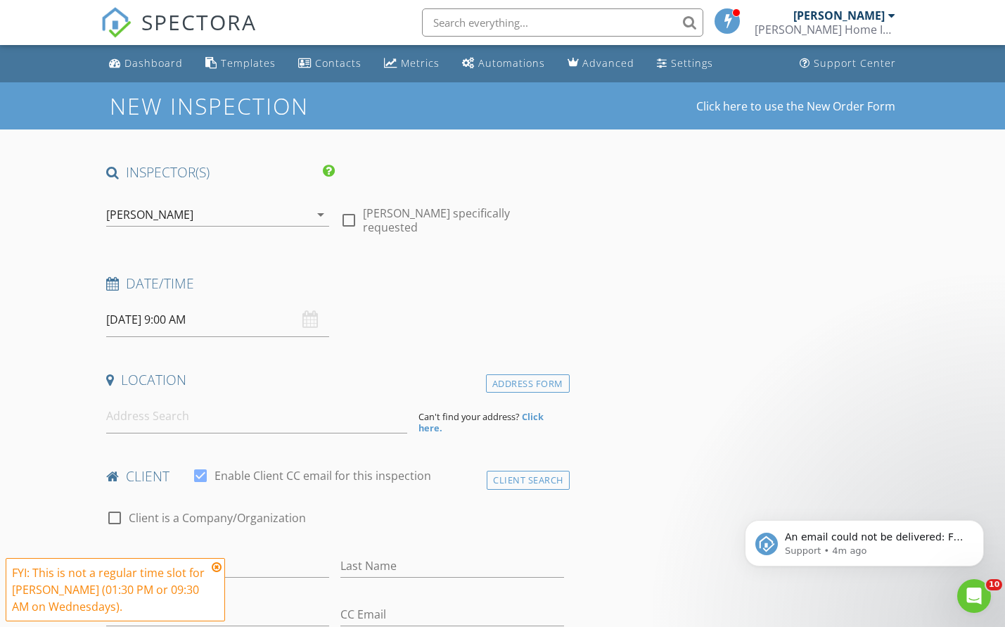
click at [186, 319] on input "09/03/2025 9:00 AM" at bounding box center [217, 319] width 223 height 34
click at [217, 565] on icon at bounding box center [217, 566] width 10 height 11
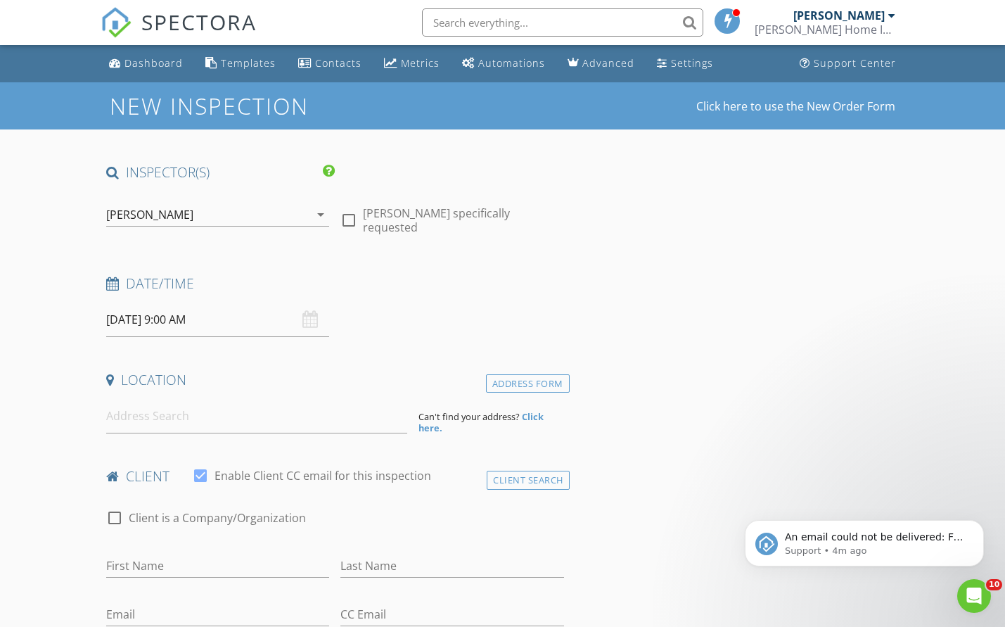
click at [181, 319] on input "09/03/2025 9:00 AM" at bounding box center [217, 319] width 223 height 34
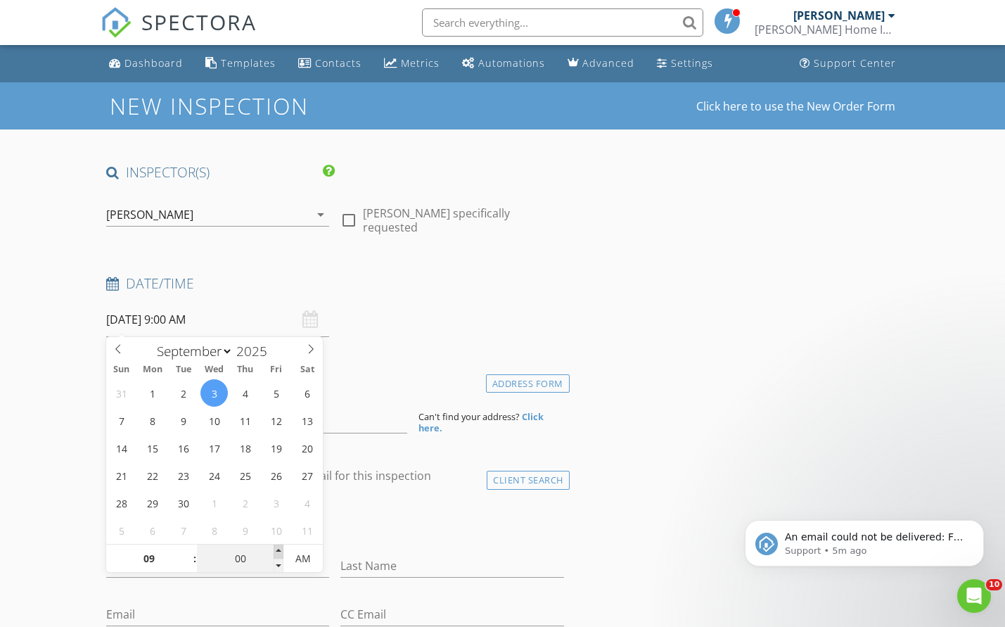
type input "05"
type input "09/03/2025 9:05 AM"
click at [279, 551] on span at bounding box center [279, 551] width 10 height 14
type input "10"
type input "09/03/2025 9:10 AM"
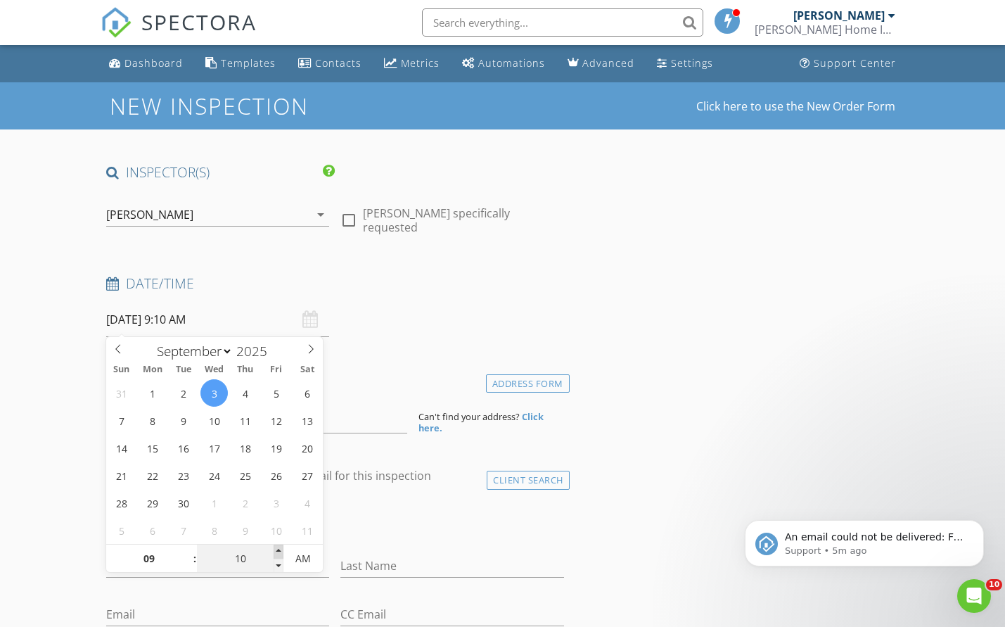
click at [279, 551] on span at bounding box center [279, 551] width 10 height 14
type input "15"
type input "09/03/2025 9:15 AM"
click at [279, 551] on span at bounding box center [279, 551] width 10 height 14
type input "20"
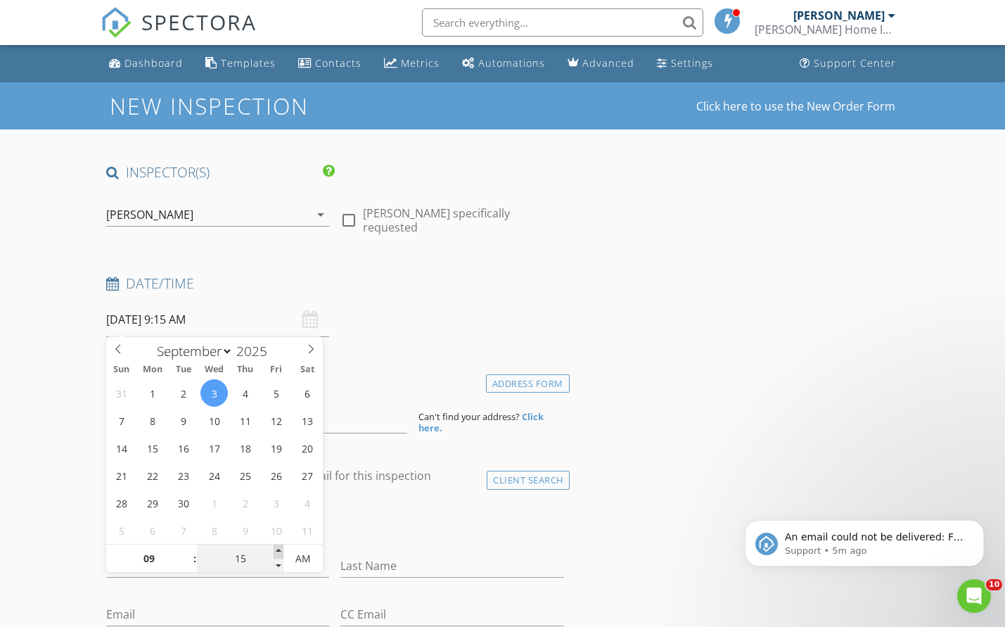
type input "09/03/2025 9:20 AM"
click at [279, 551] on span at bounding box center [279, 551] width 10 height 14
type input "25"
type input "09/03/2025 9:25 AM"
click at [279, 551] on span at bounding box center [279, 551] width 10 height 14
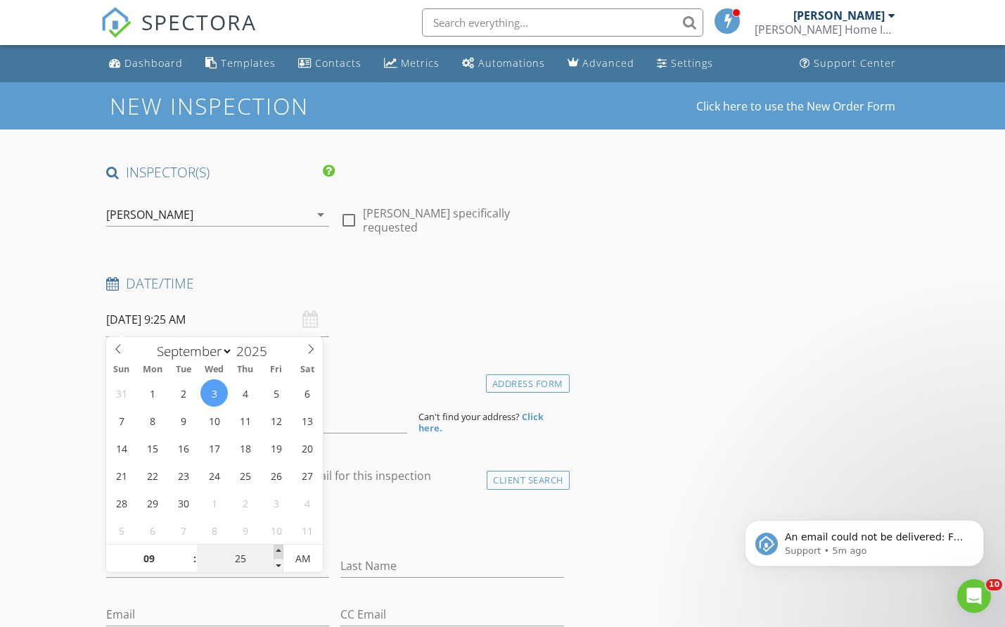
type input "30"
type input "09/03/2025 9:30 AM"
click at [279, 551] on span at bounding box center [279, 551] width 10 height 14
click at [426, 310] on div "Date/Time 09/03/2025 9:30 AM" at bounding box center [335, 305] width 469 height 63
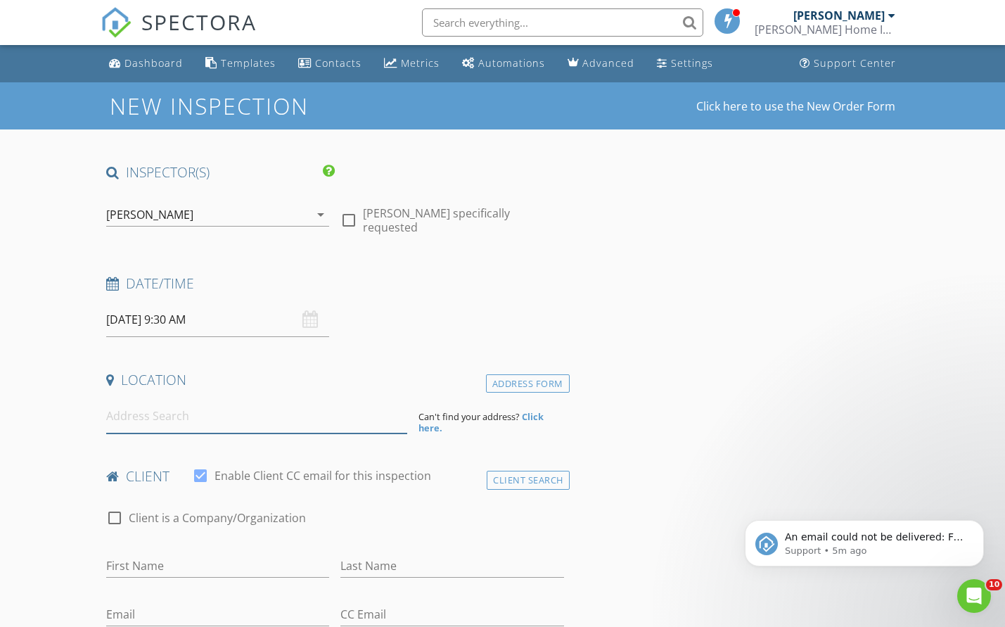
click at [183, 412] on input at bounding box center [257, 416] width 302 height 34
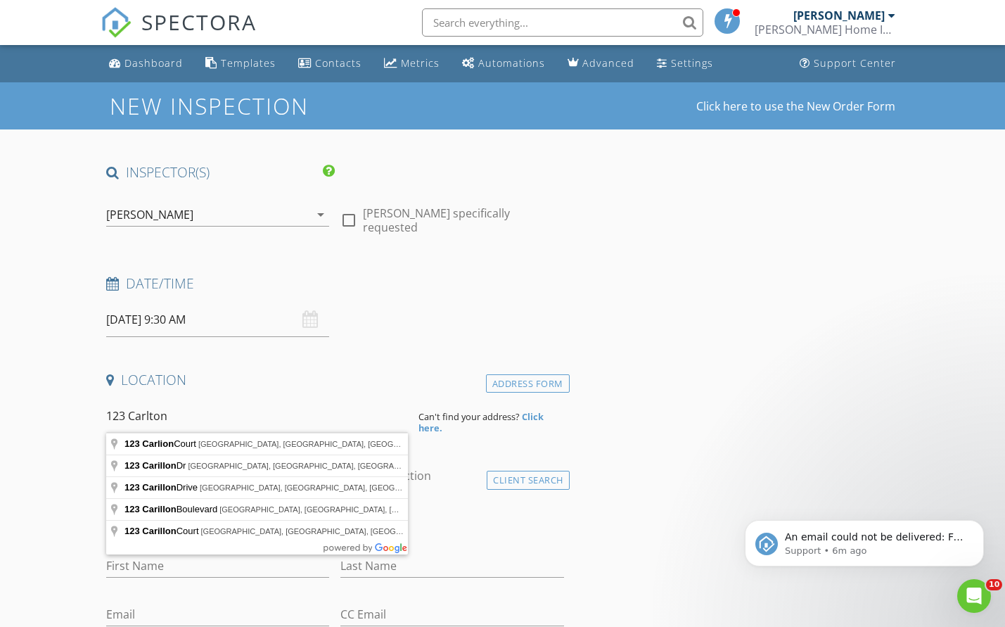
type input "123 Carlion Court, Durham, NC, USA"
drag, startPoint x: 183, startPoint y: 412, endPoint x: 230, endPoint y: 441, distance: 55.2
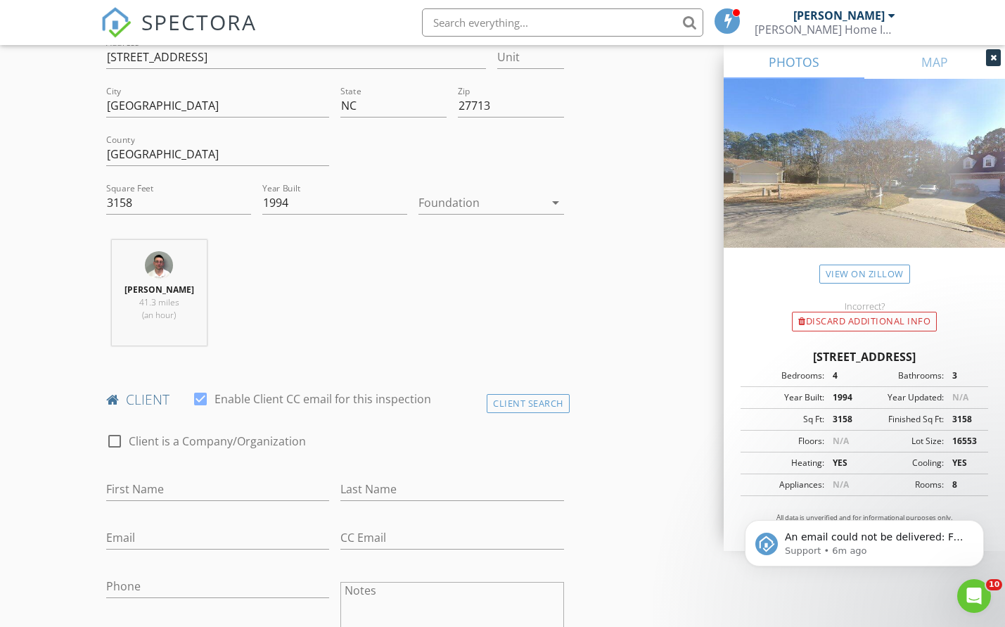
scroll to position [478, 0]
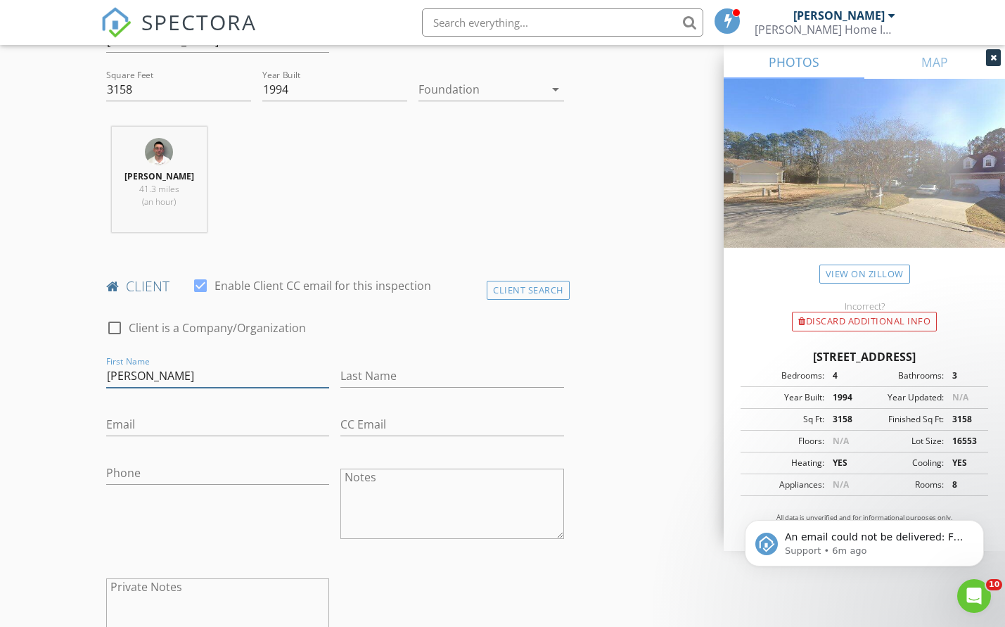
type input "Jonathon"
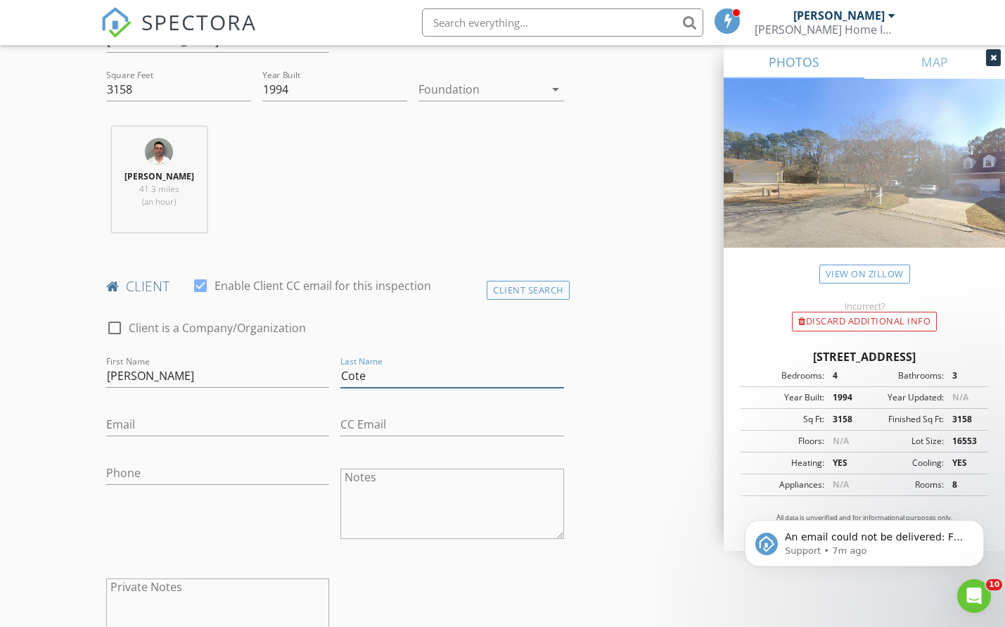
type input "Cote"
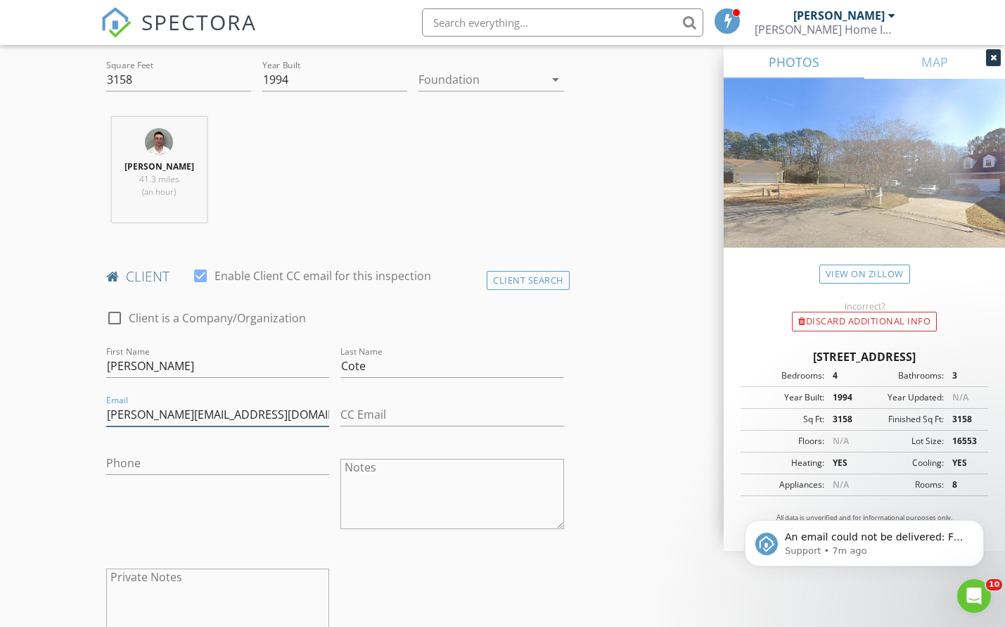
scroll to position [665, 0]
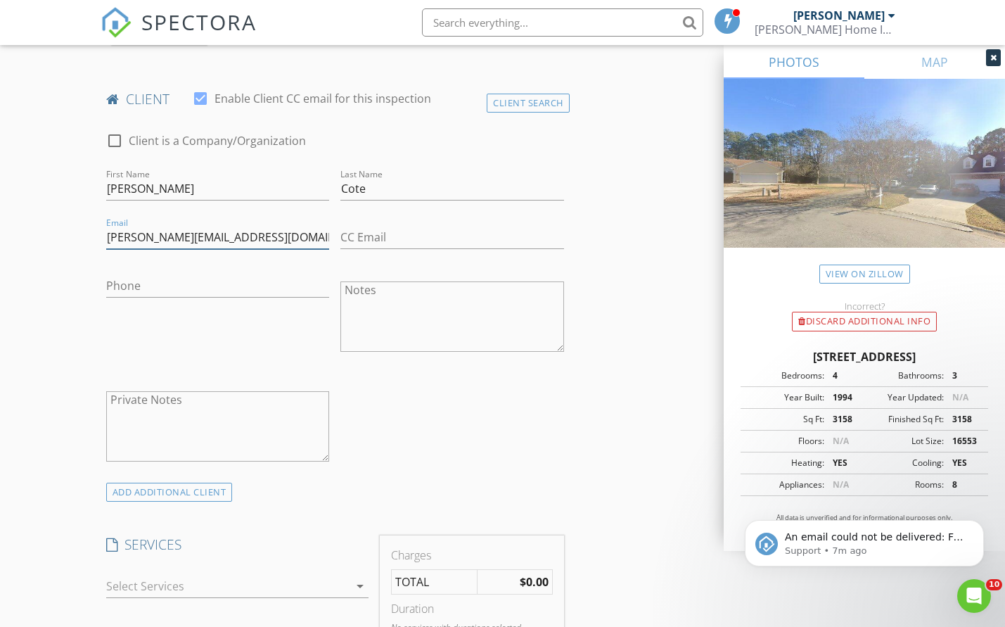
type input "Jonathon.cote88@gmail.com"
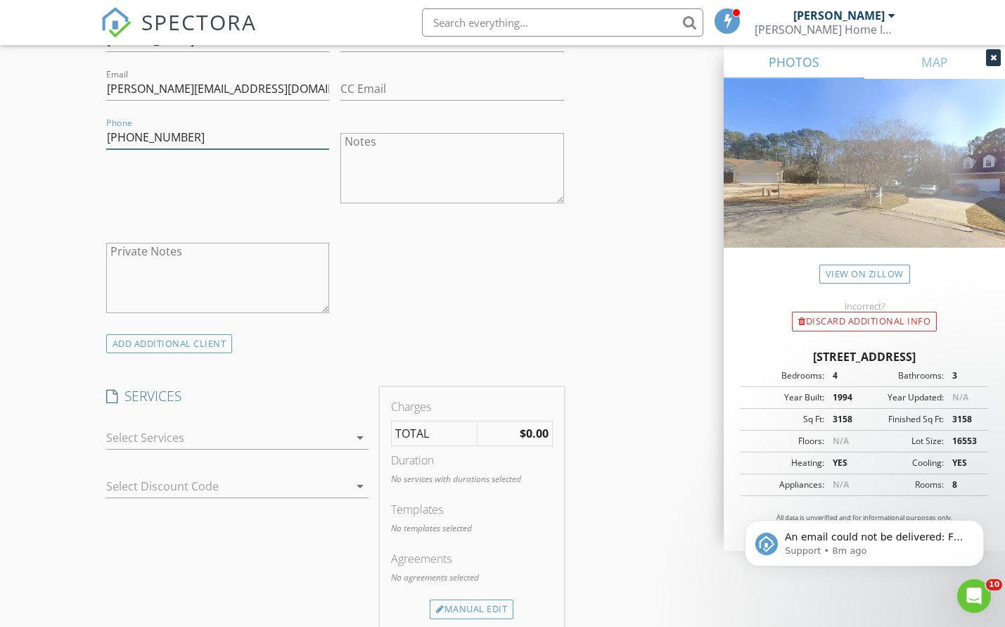
scroll to position [845, 0]
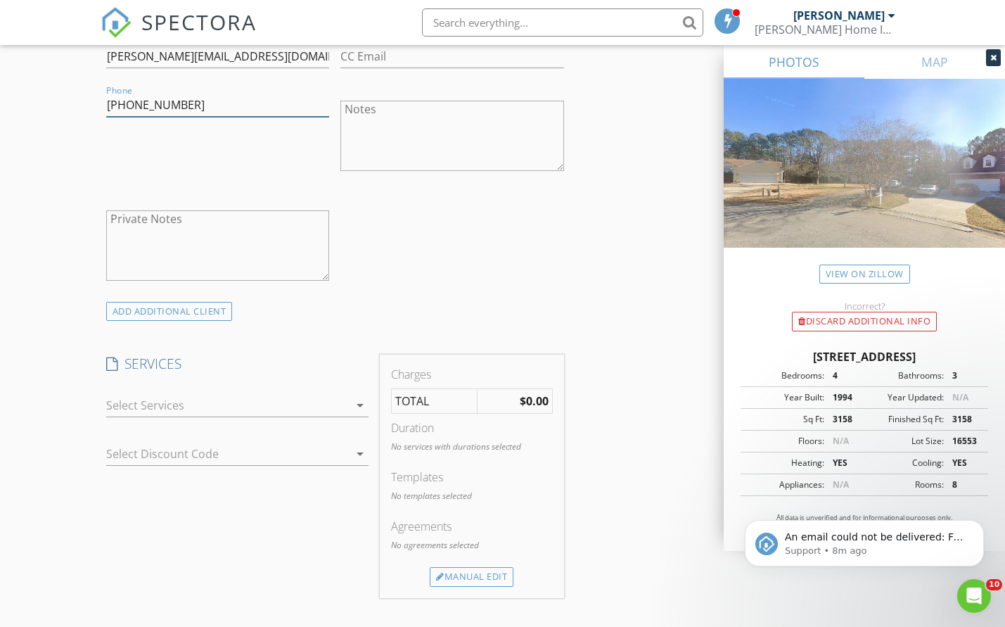
type input "864-901-3844"
click at [199, 405] on div at bounding box center [227, 405] width 243 height 23
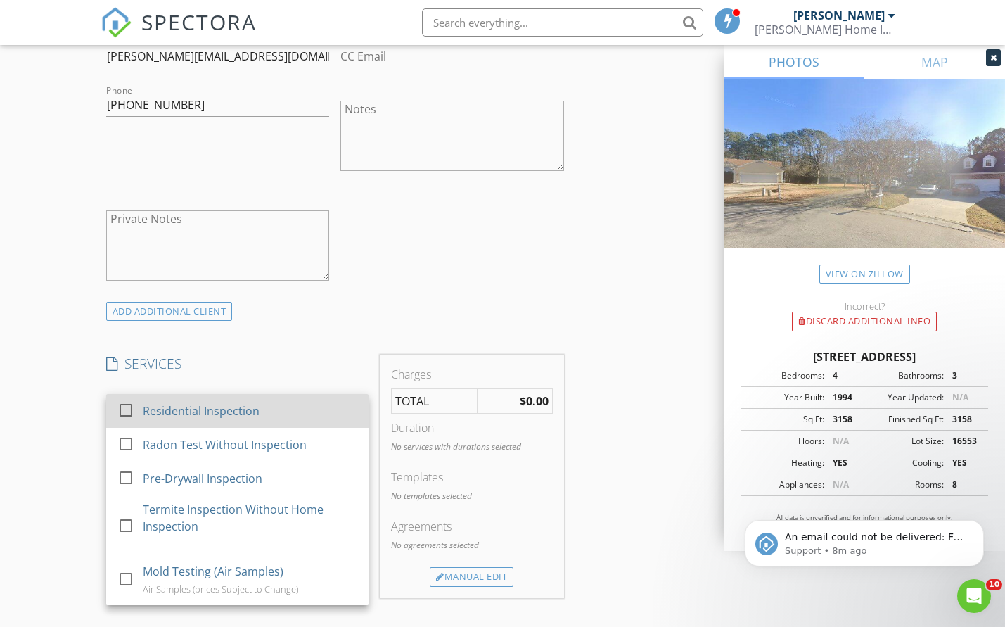
click at [193, 407] on div "Residential Inspection" at bounding box center [201, 410] width 117 height 17
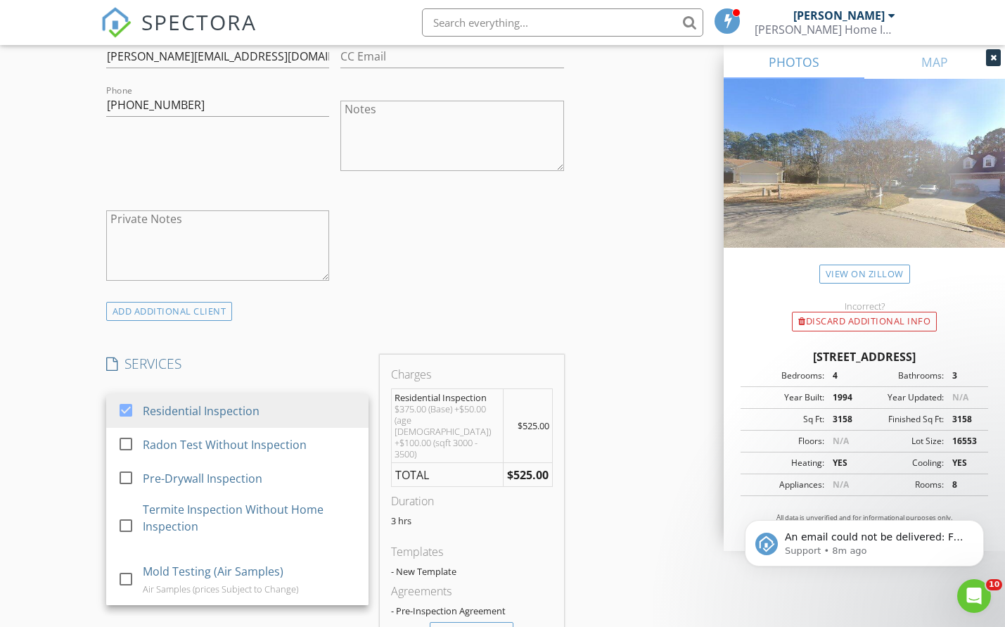
click at [606, 276] on div "INSPECTOR(S) check_box_outline_blank Jeremy Simpson check_box_outline_blank Jac…" at bounding box center [503, 546] width 804 height 2457
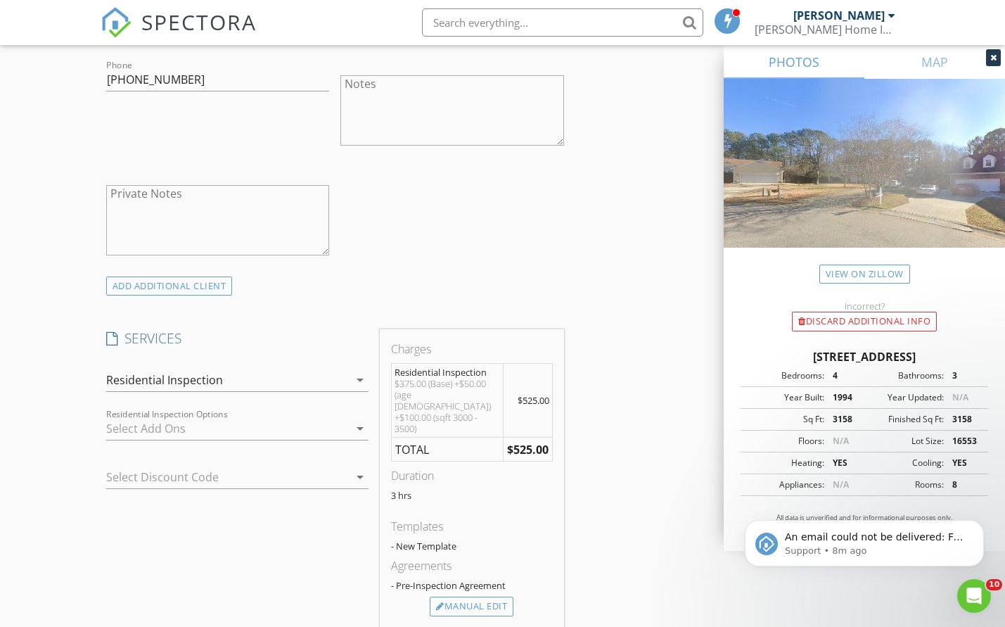
scroll to position [874, 0]
click at [166, 419] on div at bounding box center [227, 425] width 243 height 23
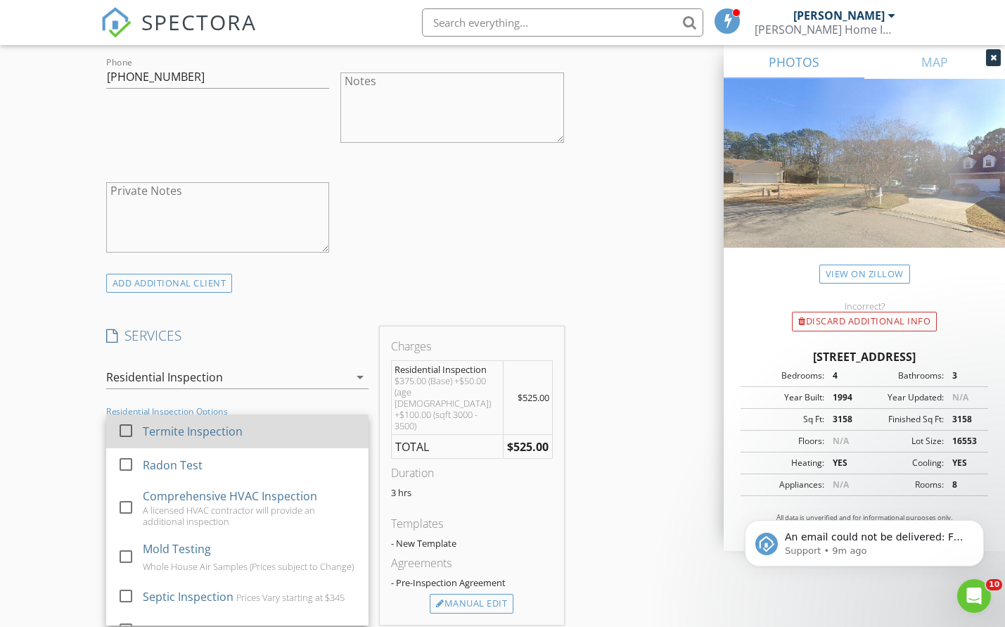
click at [182, 425] on div "Termite Inspection" at bounding box center [193, 431] width 100 height 17
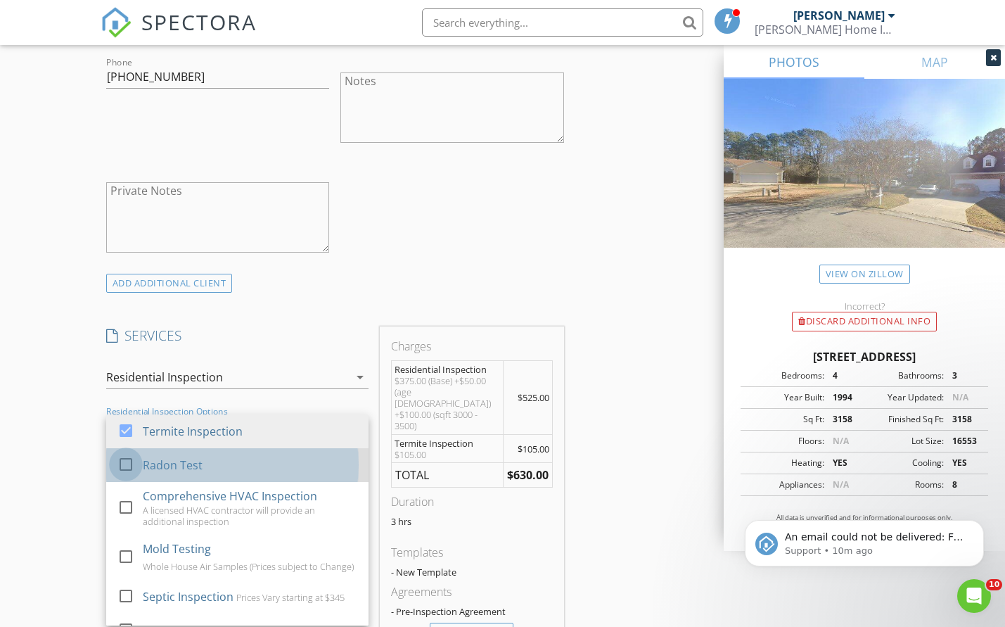
click at [122, 461] on div at bounding box center [126, 464] width 24 height 24
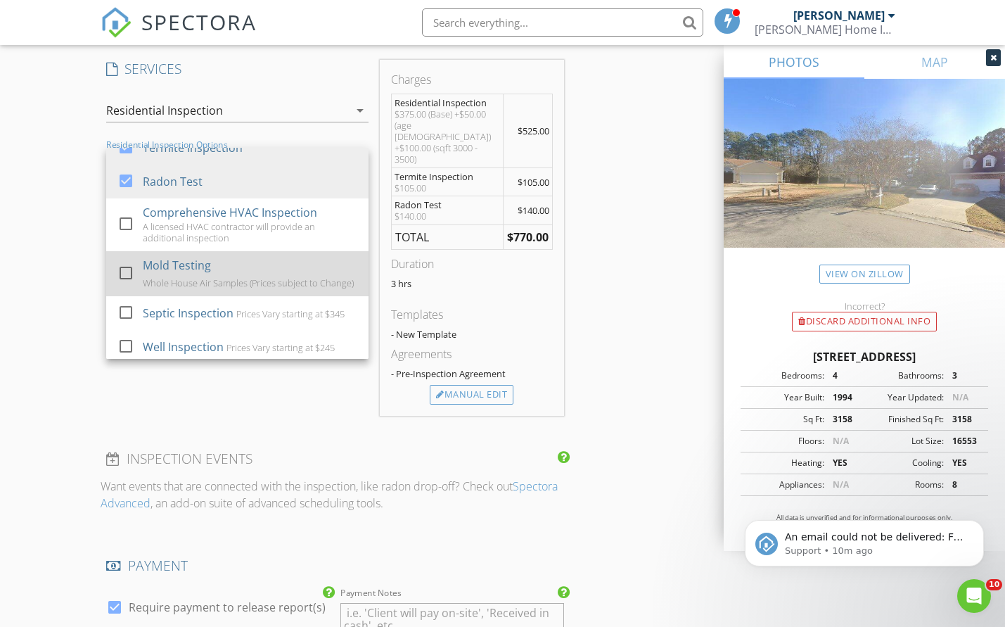
scroll to position [46, 0]
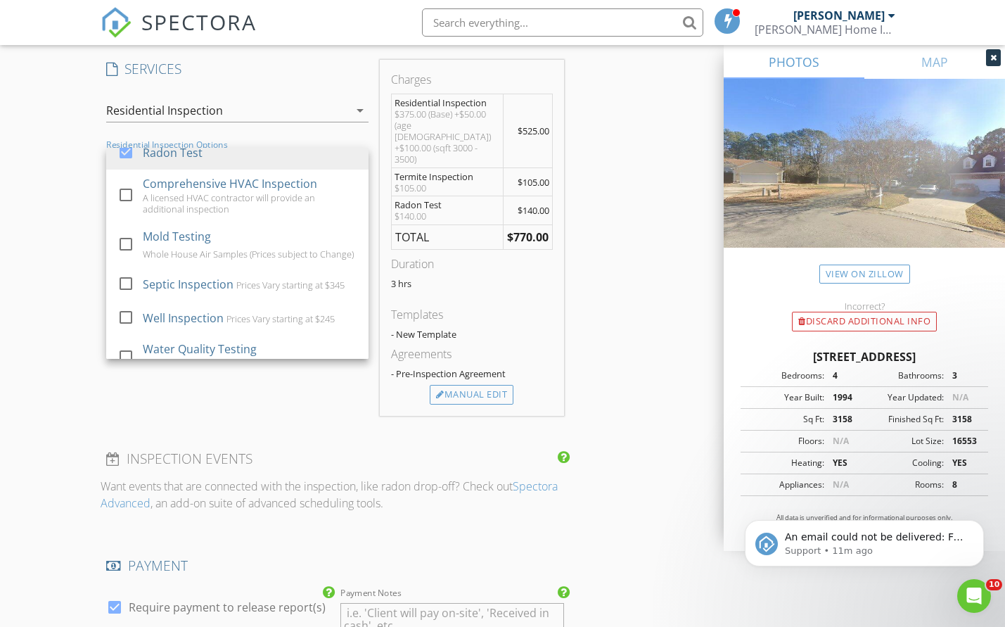
click at [51, 244] on div "New Inspection Click here to use the New Order Form INSPECTOR(S) check_box_outl…" at bounding box center [502, 256] width 1005 height 2629
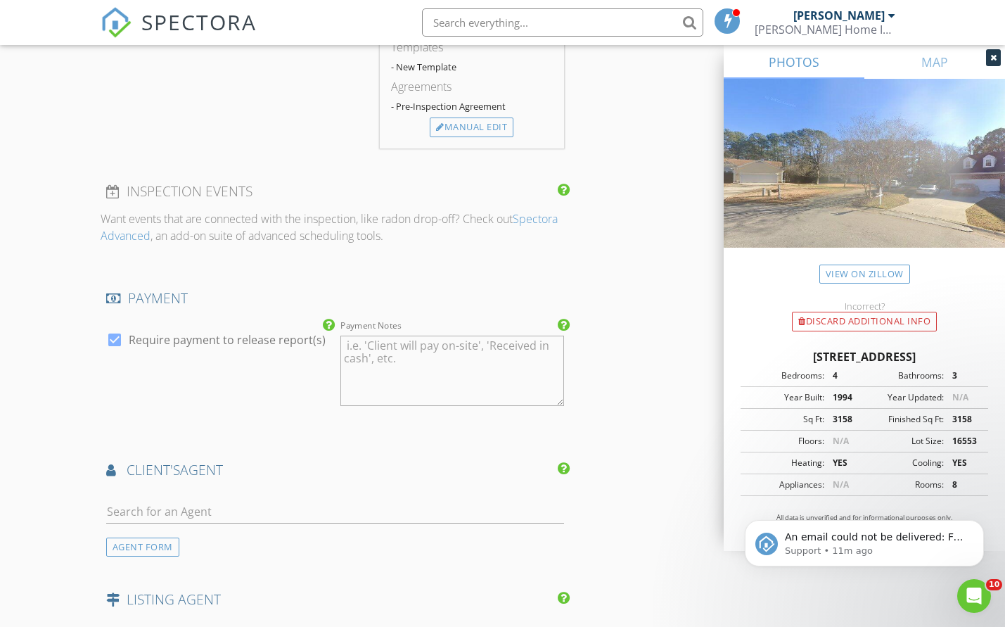
scroll to position [1410, 0]
click at [980, 526] on icon "Dismiss notification" at bounding box center [980, 524] width 8 height 8
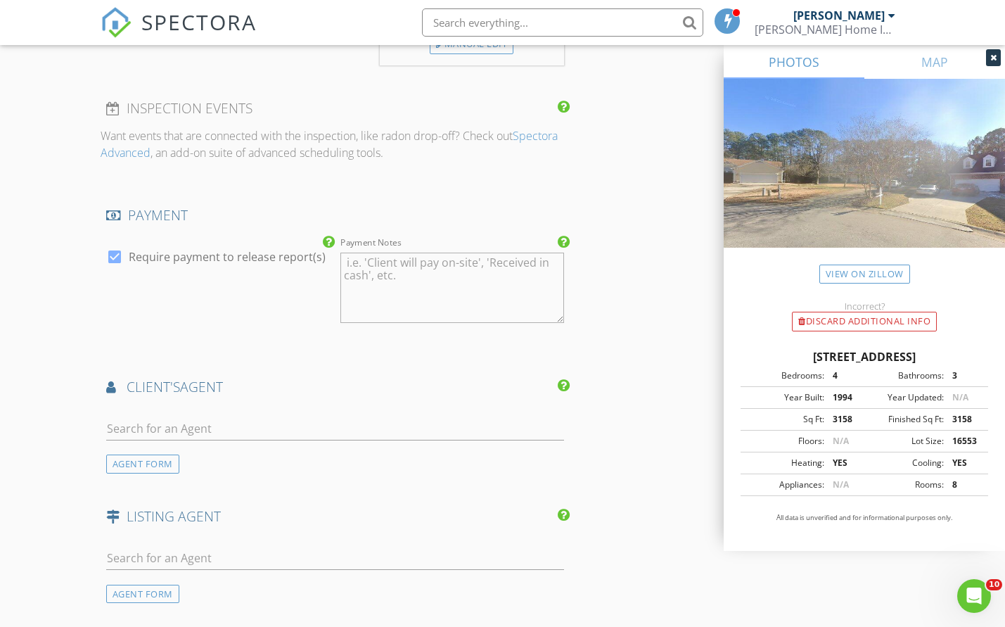
scroll to position [1525, 0]
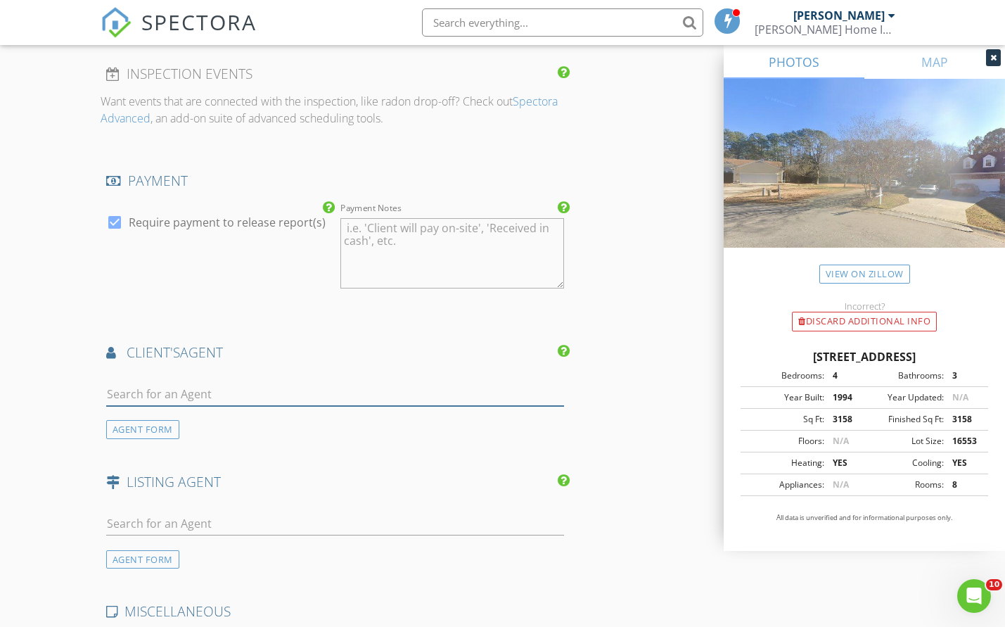
click at [161, 383] on input "text" at bounding box center [335, 394] width 458 height 23
click at [165, 420] on div "AGENT FORM" at bounding box center [142, 429] width 73 height 19
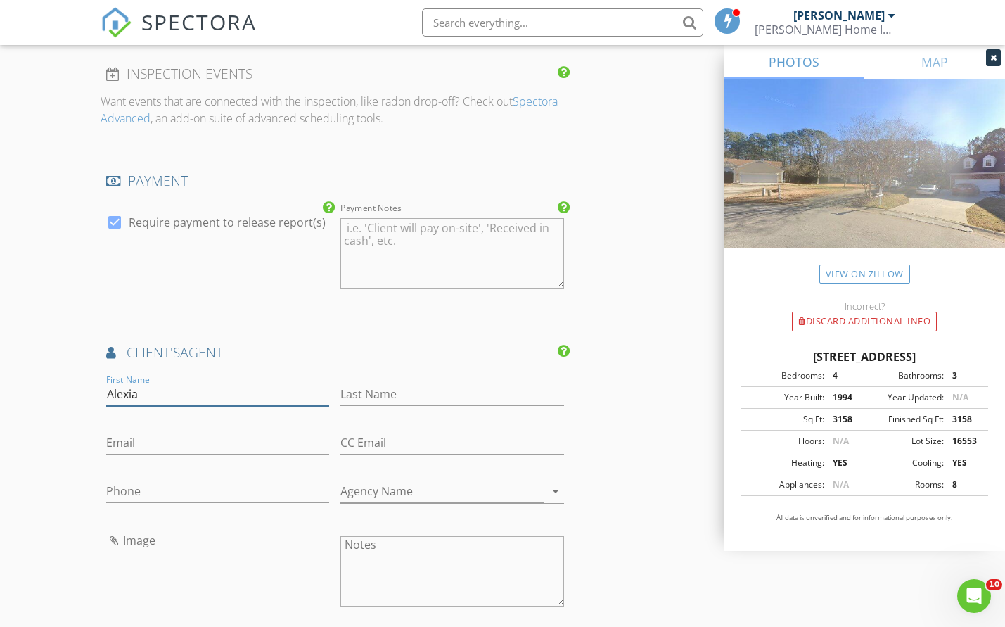
type input "Alexia"
click at [389, 383] on input "Last Name" at bounding box center [451, 394] width 223 height 23
type input "Forte"
click at [220, 423] on div "Email" at bounding box center [217, 446] width 223 height 46
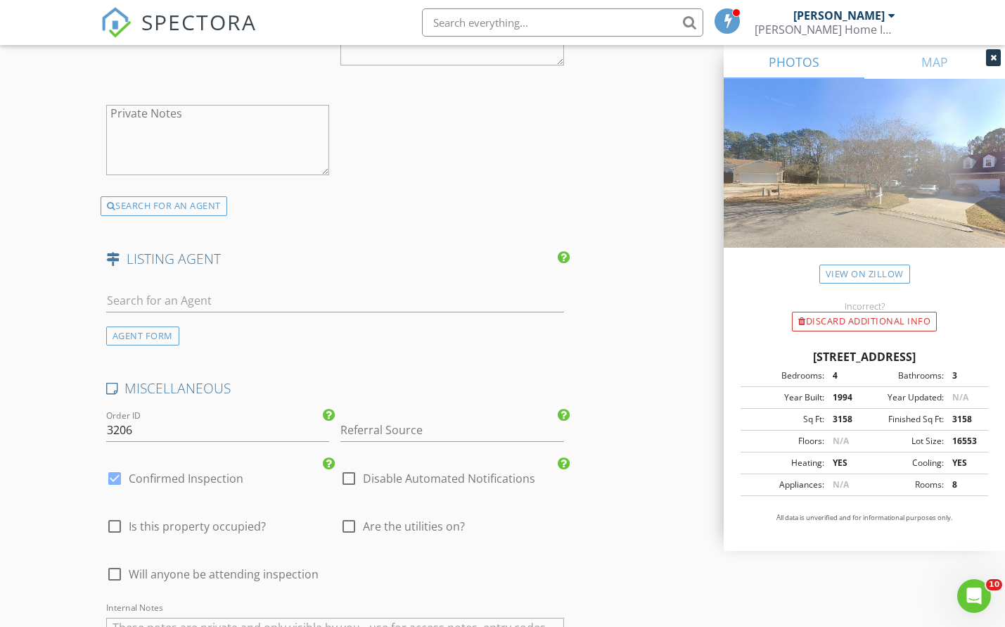
scroll to position [2069, 0]
type input "alexia@navigaterealty.com"
click at [343, 511] on div at bounding box center [349, 523] width 24 height 24
checkbox input "true"
click at [251, 564] on span "Will anyone be attending inspection" at bounding box center [224, 571] width 190 height 14
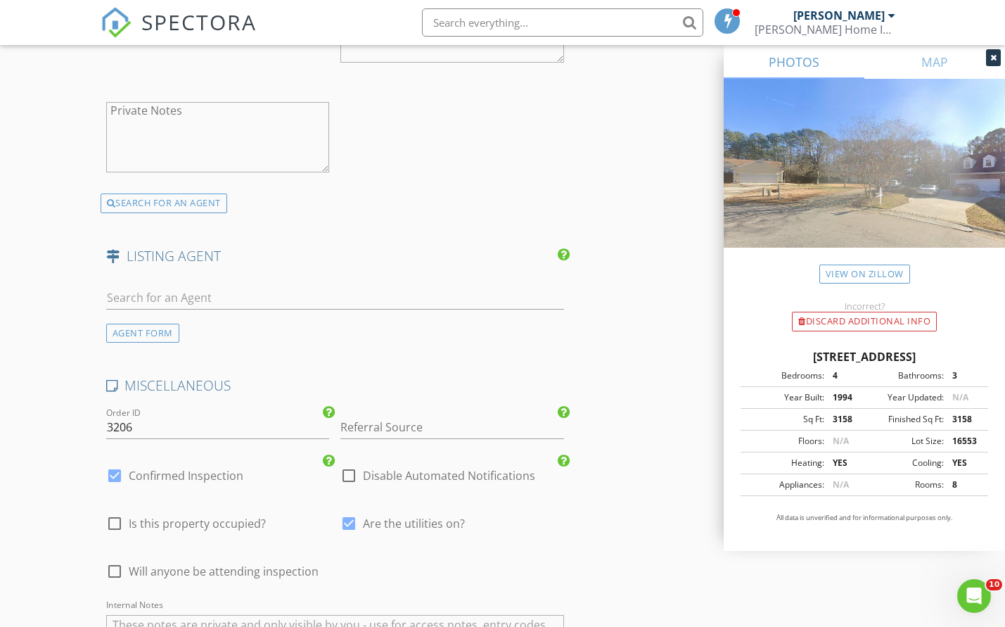
checkbox input "true"
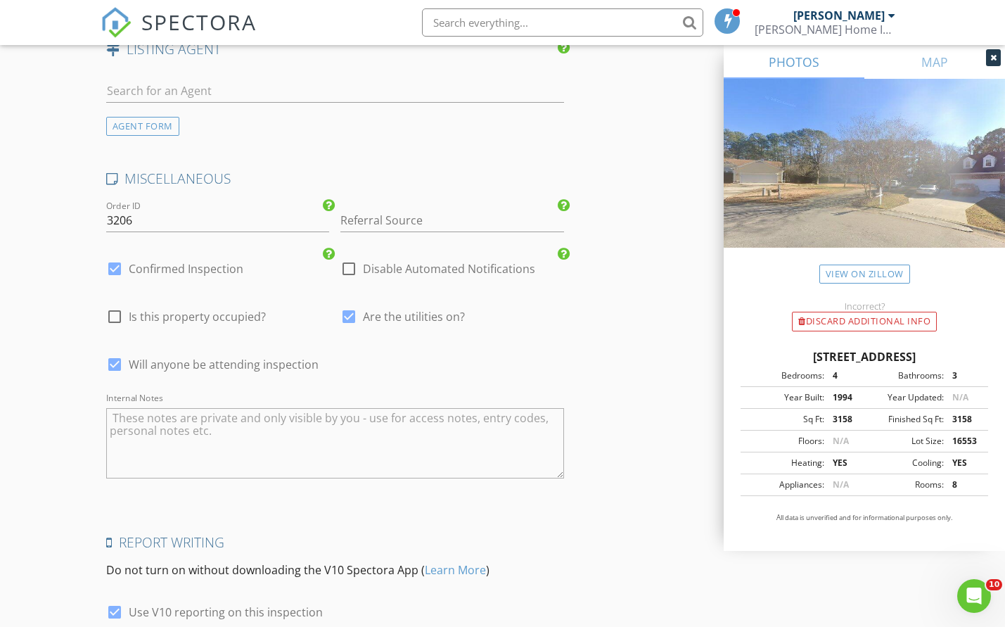
scroll to position [2374, 0]
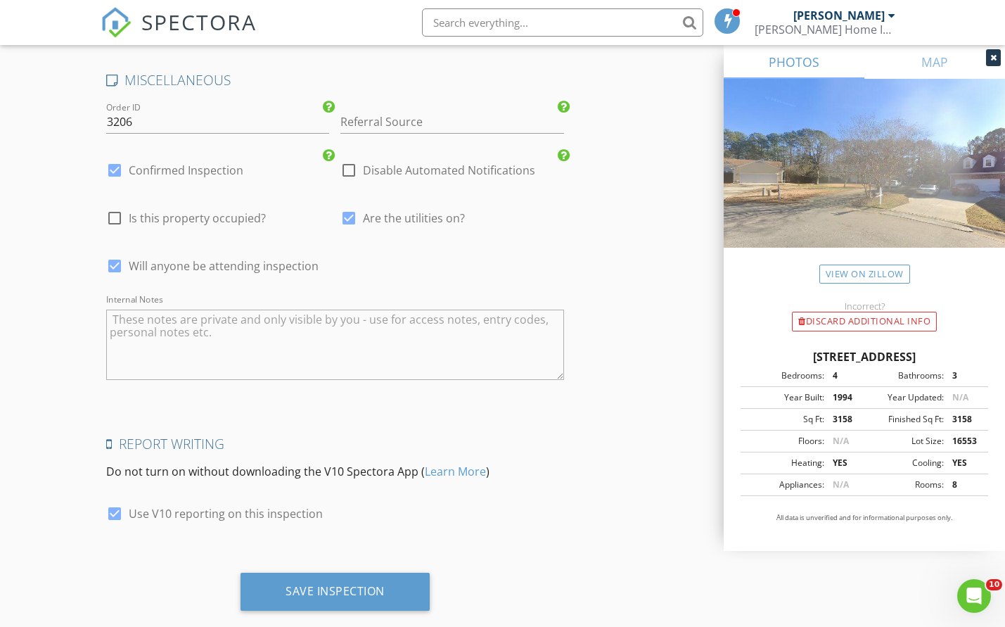
click at [226, 343] on textarea "Internal Notes" at bounding box center [335, 344] width 458 height 70
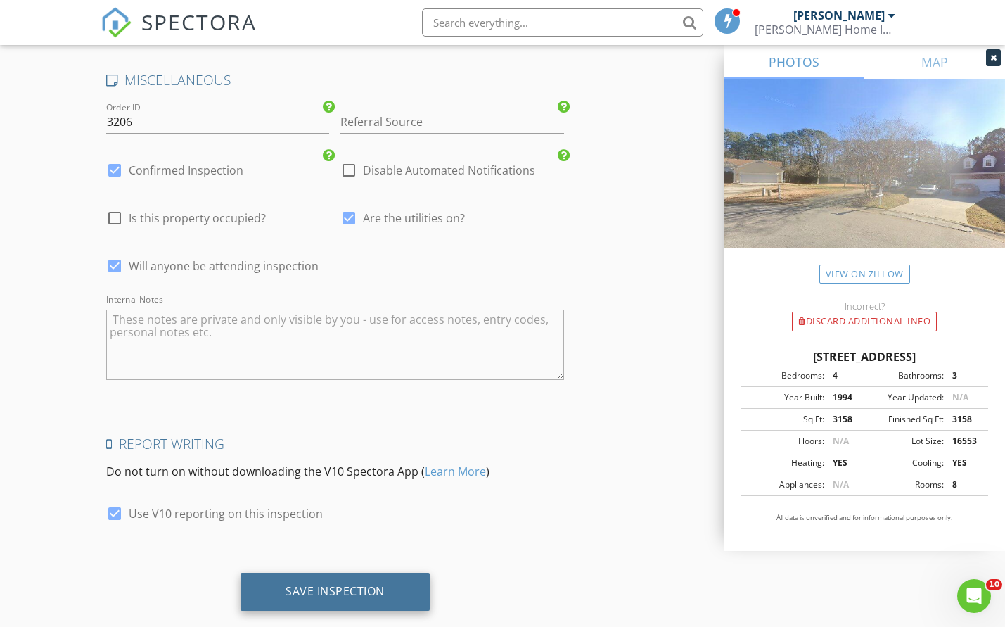
click at [400, 573] on div "Save Inspection" at bounding box center [335, 592] width 189 height 38
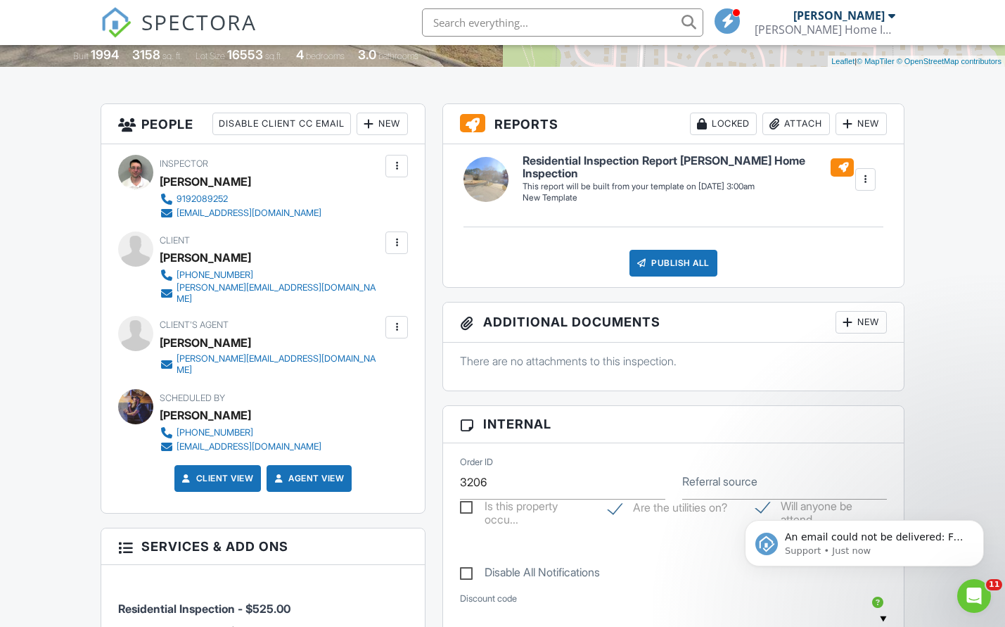
scroll to position [399, 0]
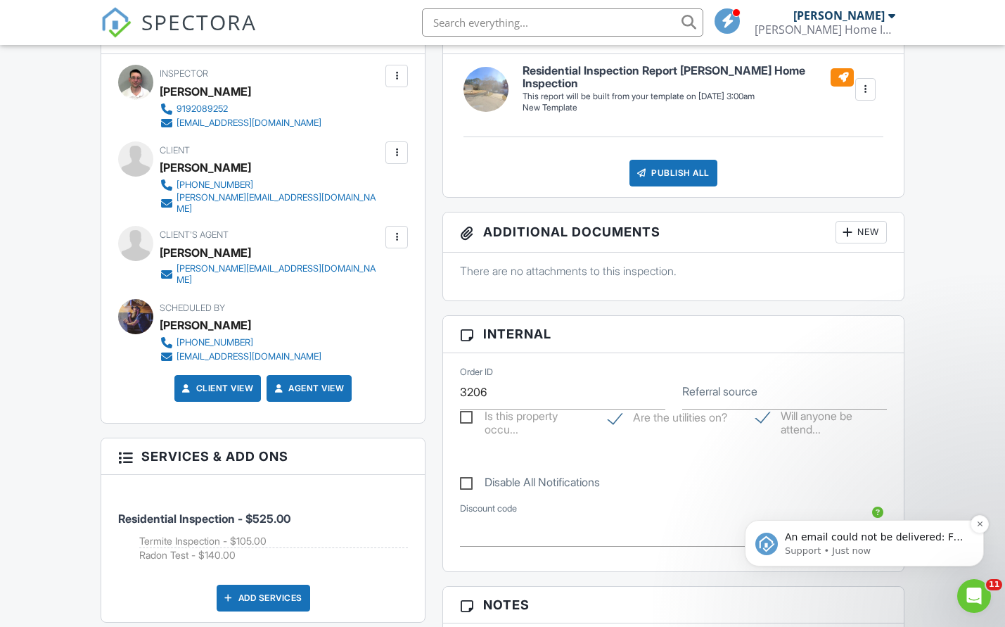
click at [893, 541] on p "An email could not be delivered: For more information, view Why emails don't ge…" at bounding box center [875, 537] width 181 height 14
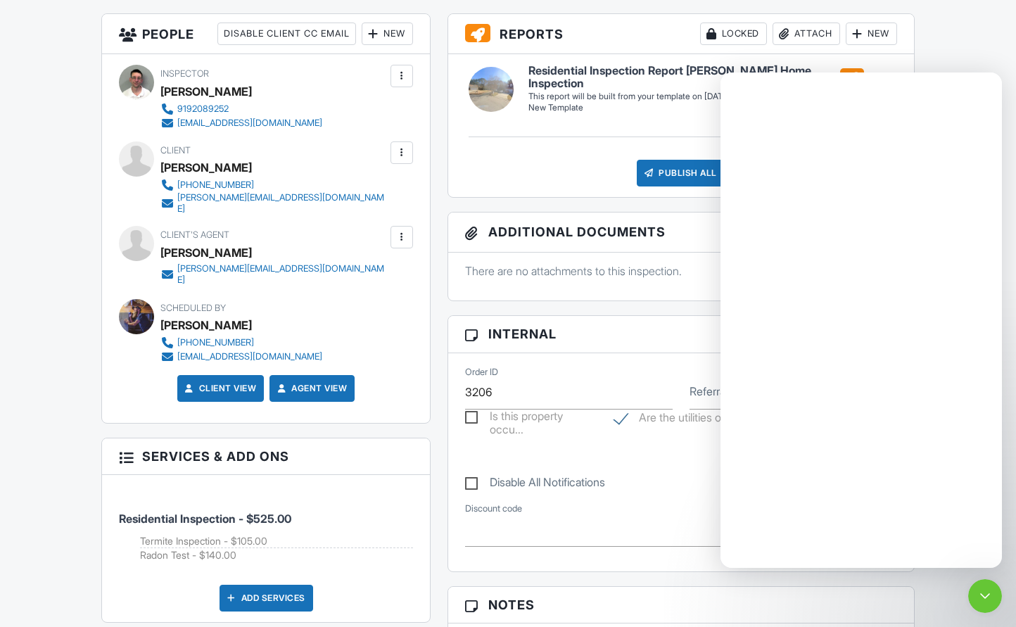
scroll to position [0, 0]
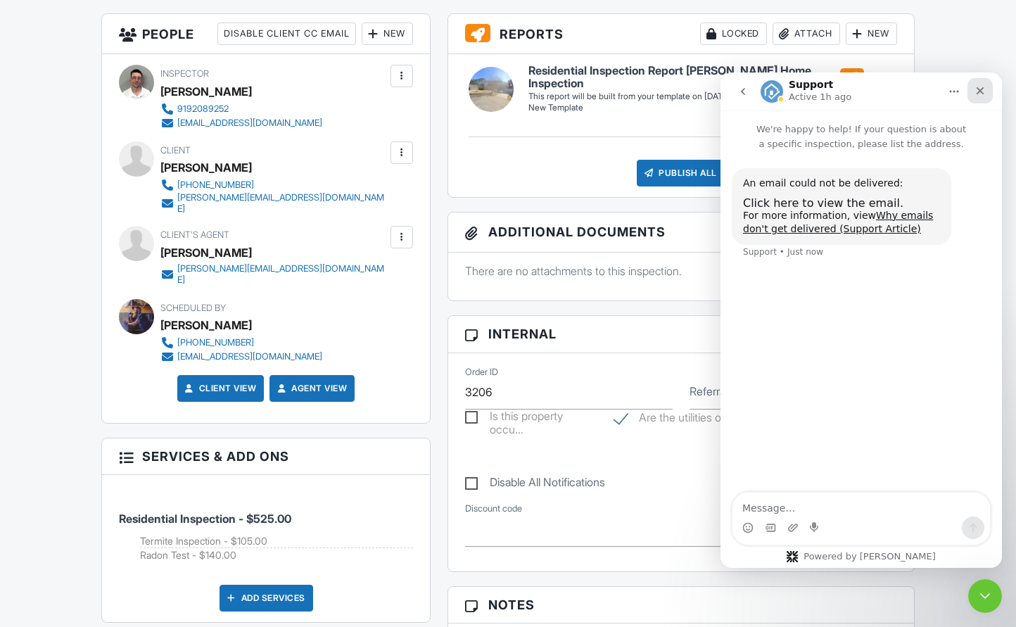
click at [983, 99] on div "Close" at bounding box center [979, 90] width 25 height 25
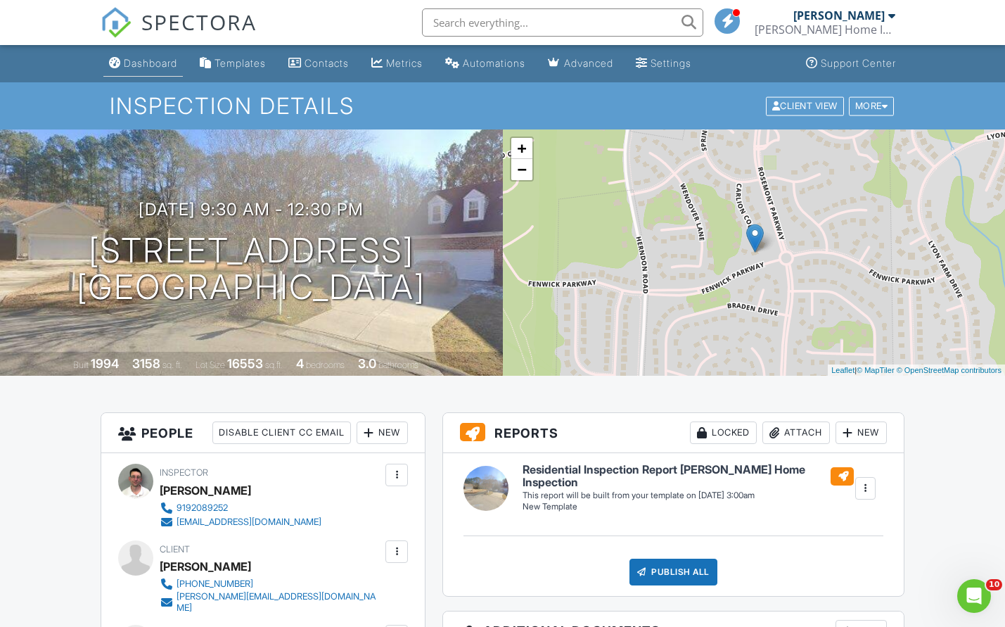
click at [175, 65] on div "Dashboard" at bounding box center [150, 63] width 53 height 12
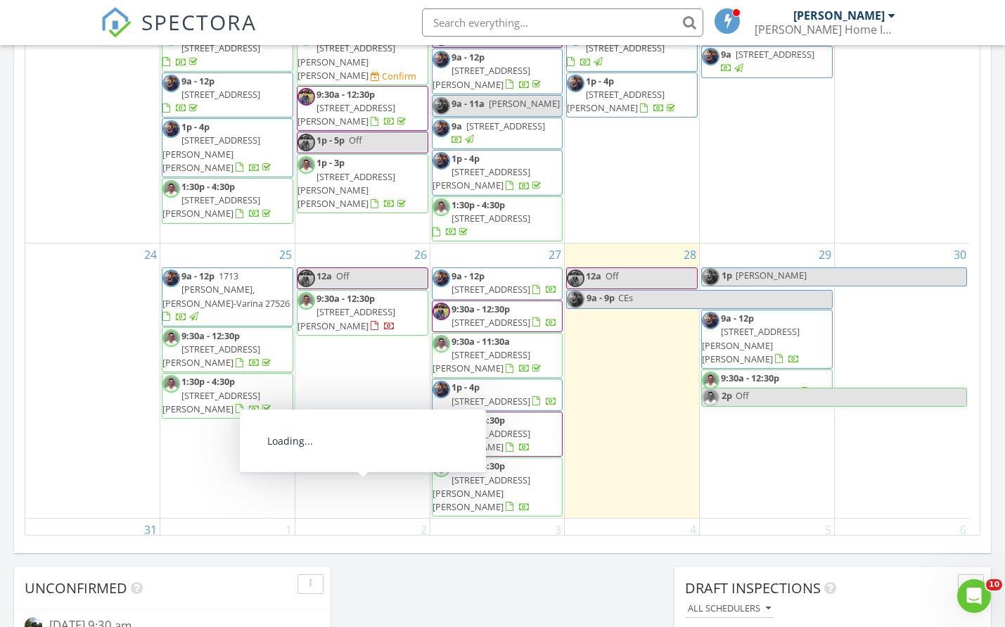
scroll to position [758, 0]
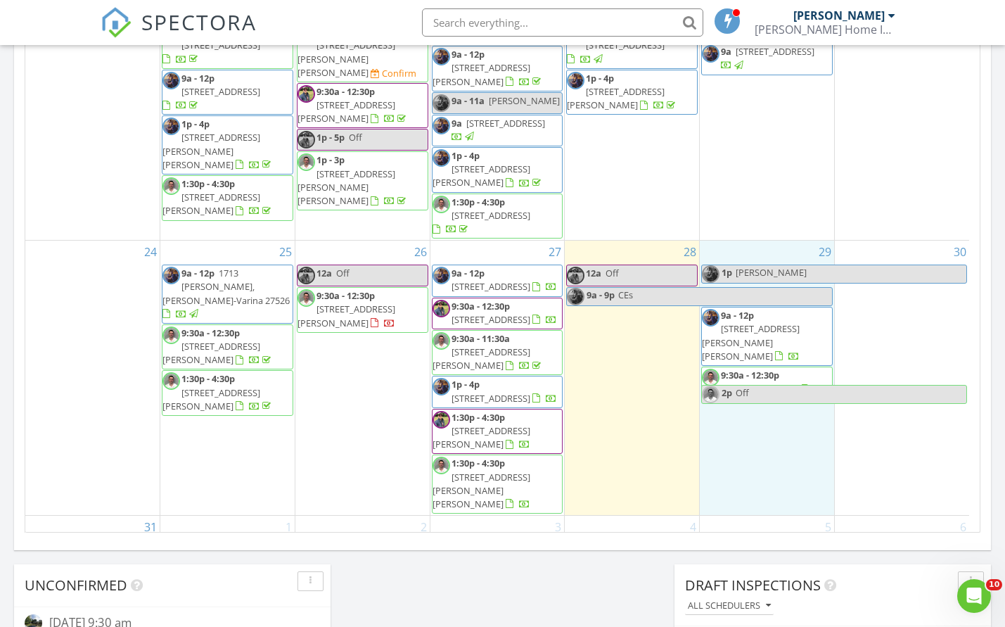
click at [760, 349] on div "29 1p [PERSON_NAME] 9a - 12p [STREET_ADDRESS][PERSON_NAME][PERSON_NAME] 9:30a -…" at bounding box center [767, 378] width 134 height 274
click at [781, 290] on link "Inspection" at bounding box center [766, 290] width 72 height 23
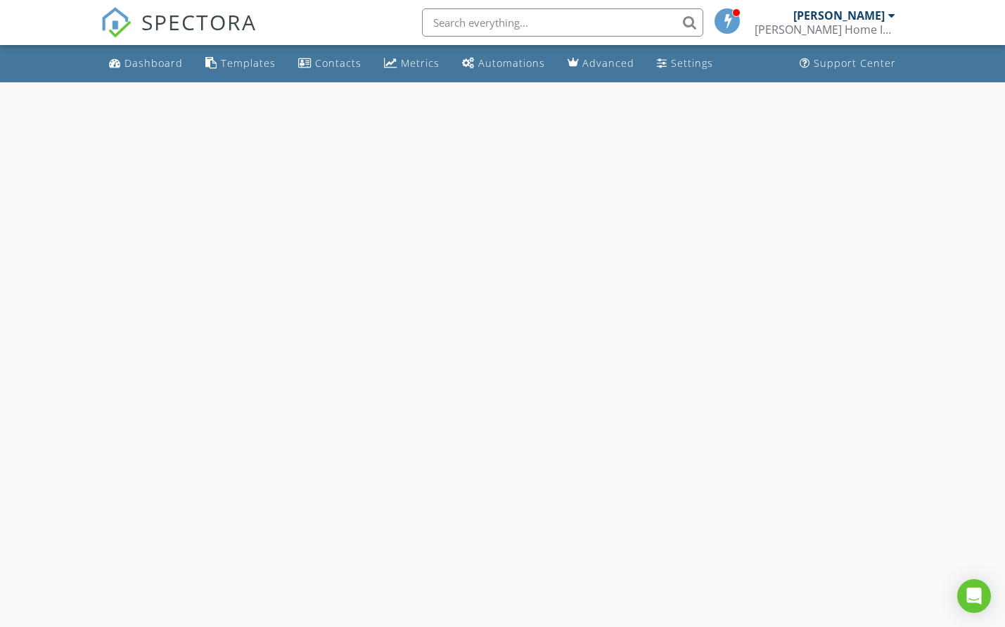
select select "7"
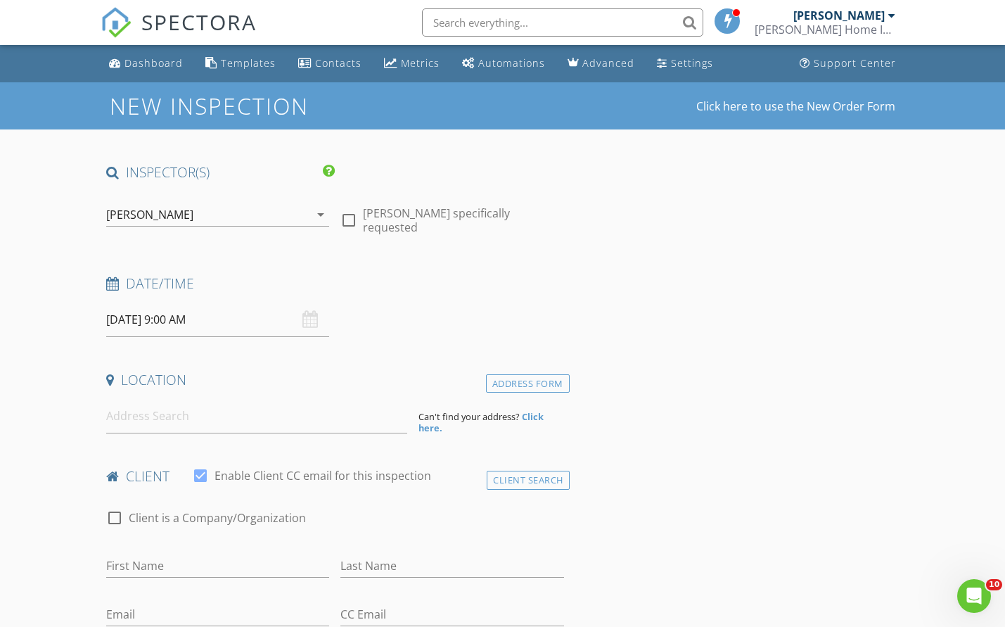
click at [172, 319] on input "[DATE] 9:00 AM" at bounding box center [217, 319] width 223 height 34
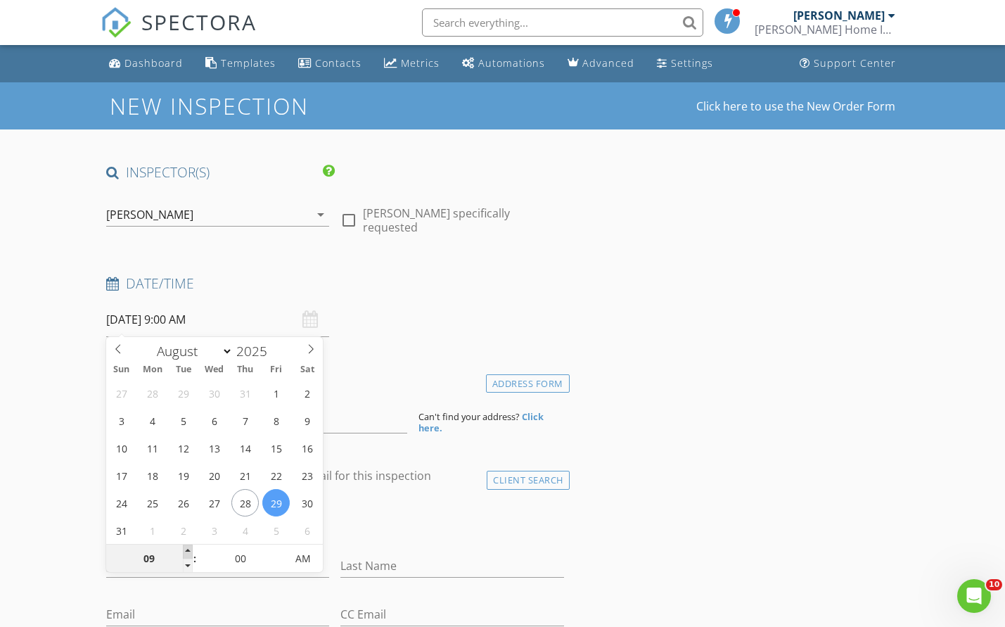
type input "10"
type input "[DATE] 10:00 AM"
click at [186, 548] on span at bounding box center [188, 551] width 10 height 14
type input "11"
type input "[DATE] 11:00 AM"
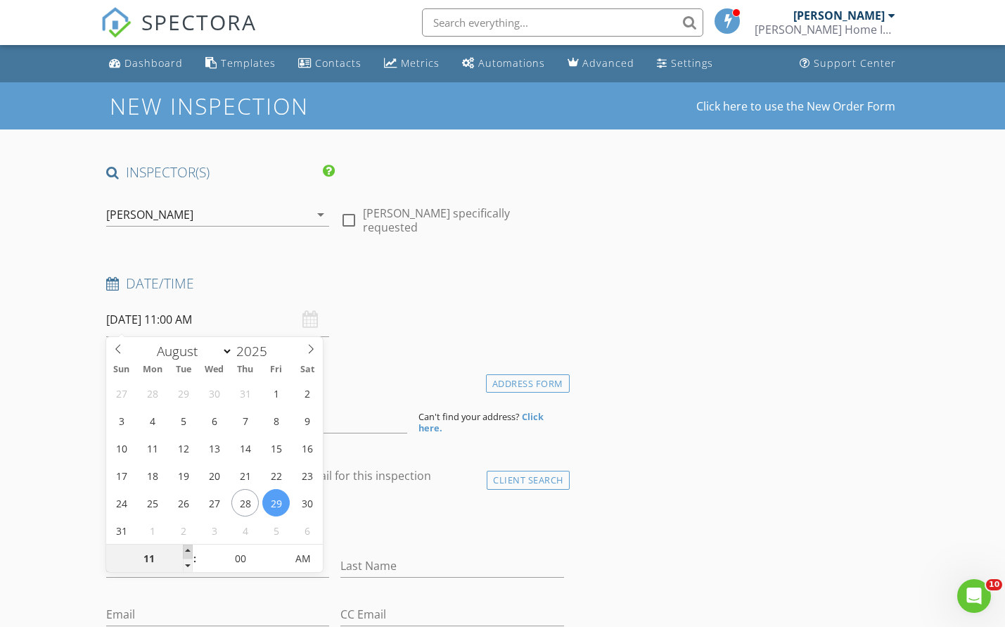
click at [187, 548] on span at bounding box center [188, 551] width 10 height 14
type input "12"
type input "[DATE] 12:00 PM"
click at [187, 548] on span at bounding box center [188, 551] width 10 height 14
type input "01"
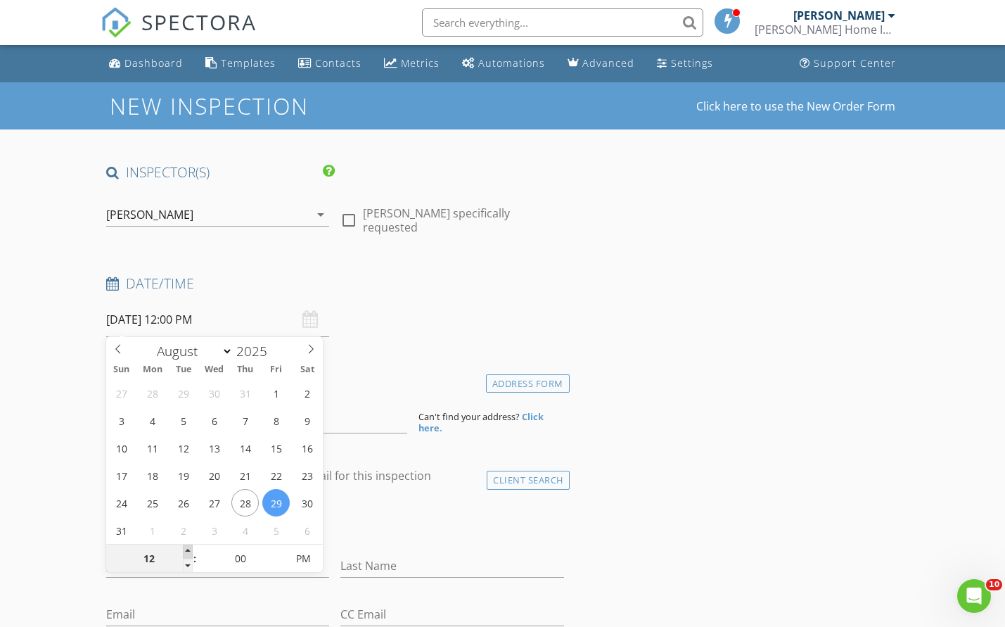
type input "[DATE] 1:00 PM"
click at [187, 549] on span at bounding box center [188, 551] width 10 height 14
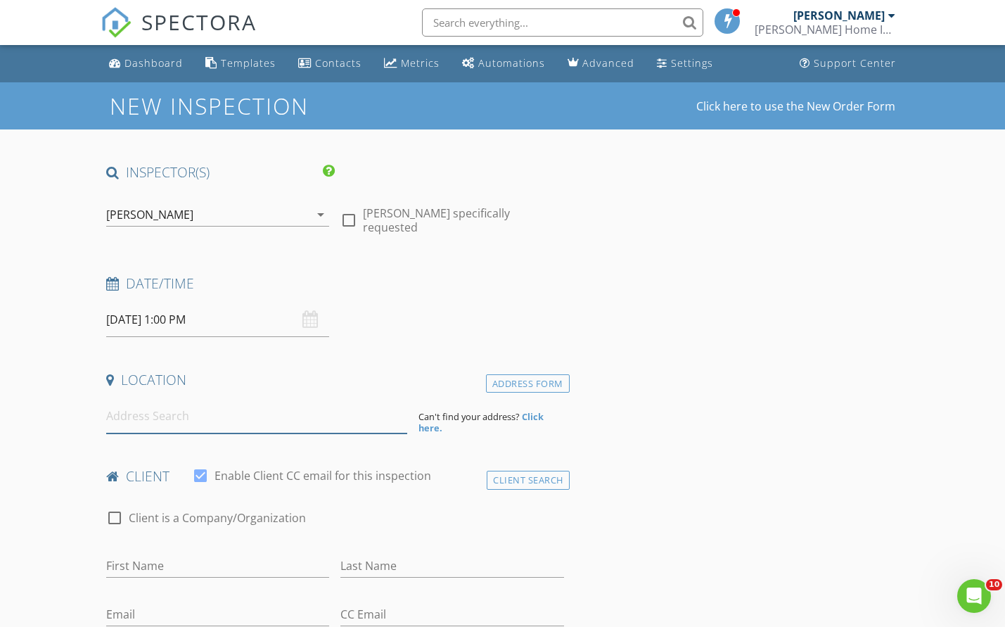
click at [227, 414] on input at bounding box center [257, 416] width 302 height 34
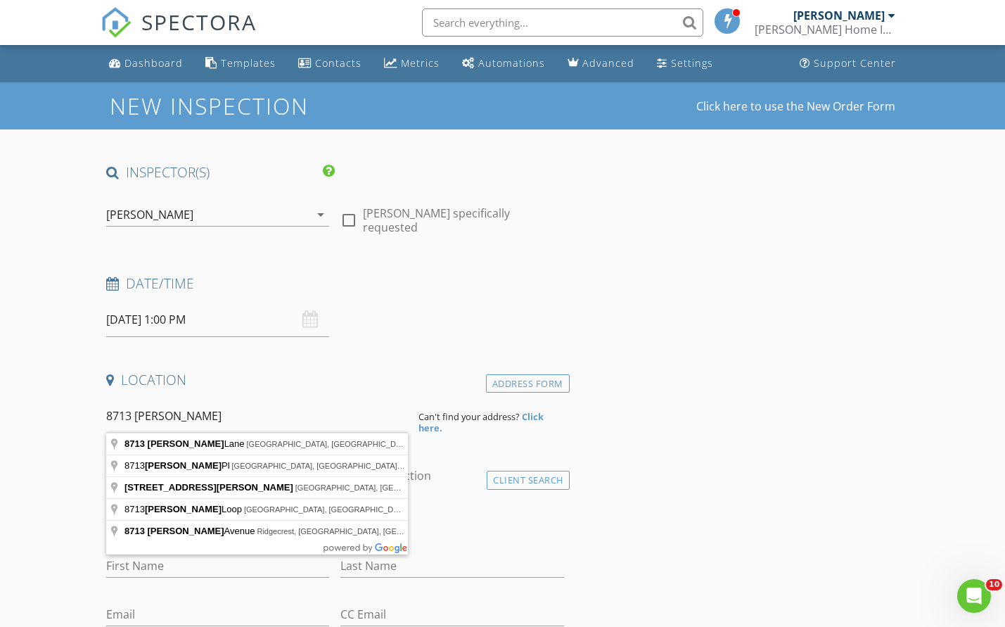
type input "[STREET_ADDRESS][PERSON_NAME]"
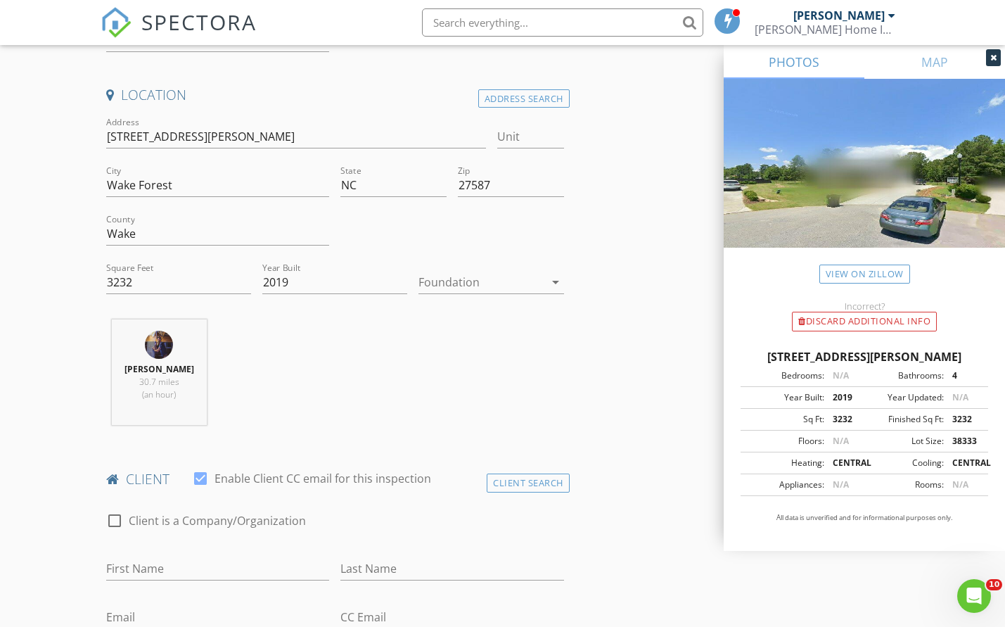
scroll to position [360, 0]
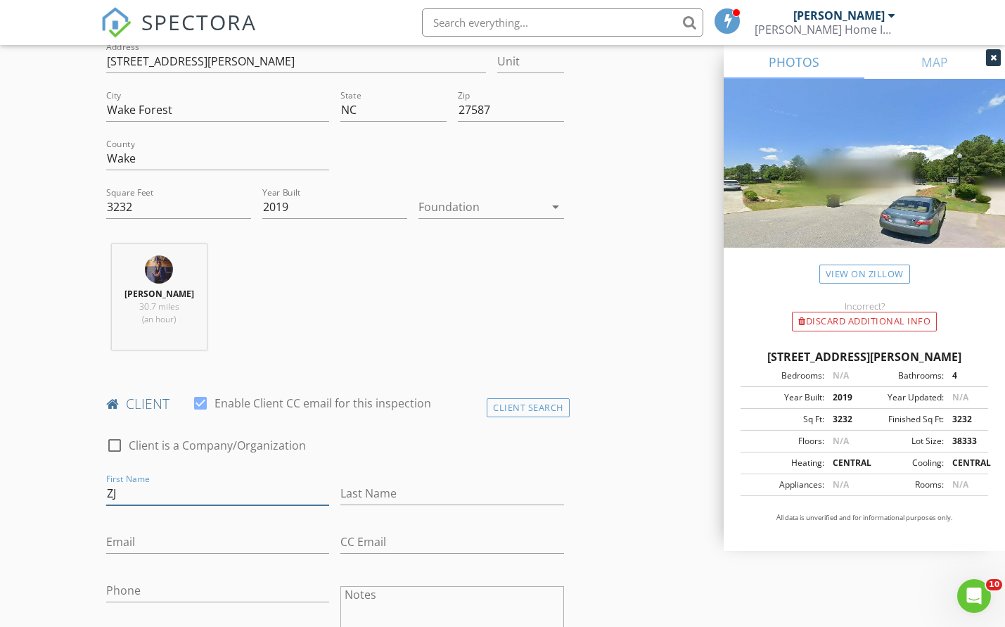
type input "Z"
type input "[PERSON_NAME]"
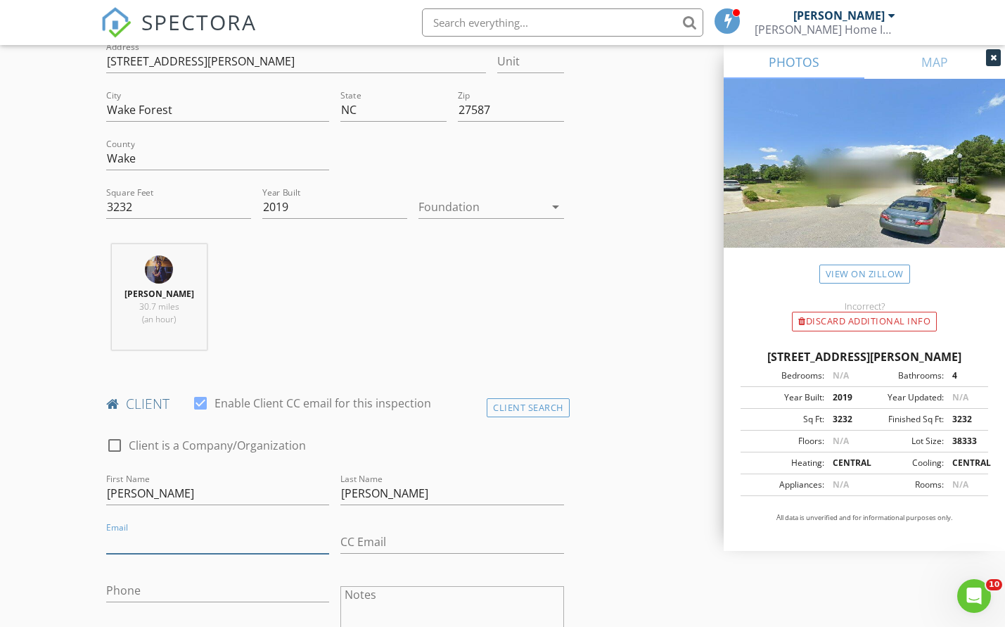
paste input "[EMAIL_ADDRESS][DOMAIN_NAME]"
click at [142, 538] on input "[EMAIL_ADDRESS][DOMAIN_NAME]" at bounding box center [217, 541] width 223 height 23
type input "[EMAIL_ADDRESS][DOMAIN_NAME]"
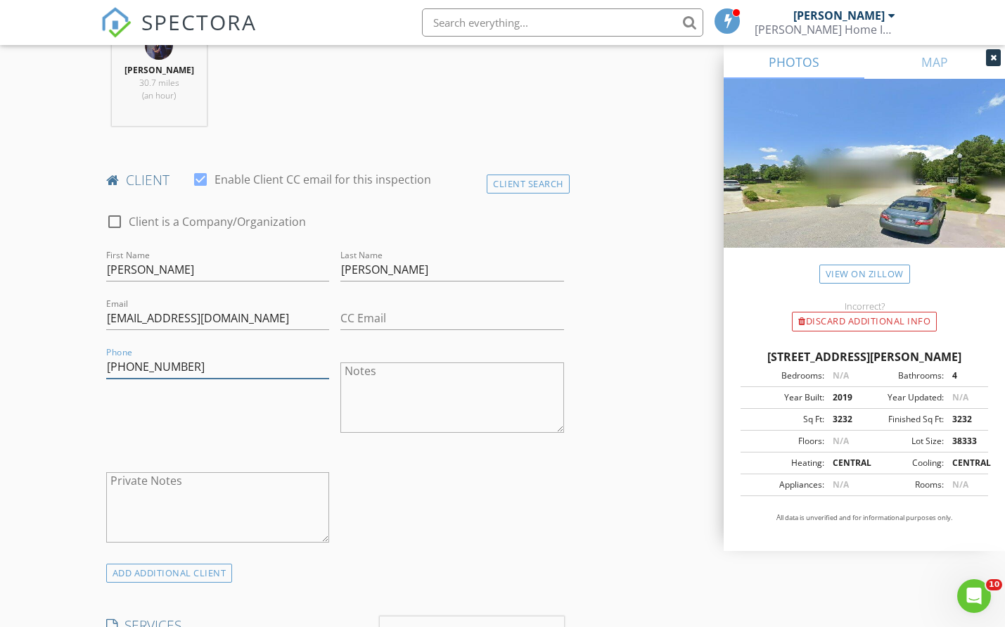
scroll to position [706, 0]
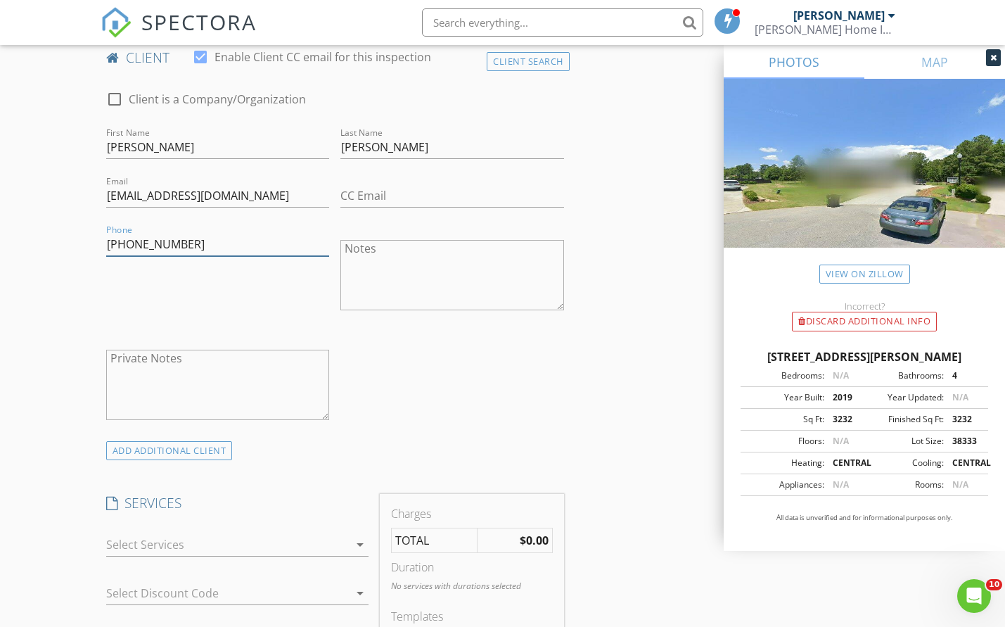
type input "[PHONE_NUMBER]"
click at [210, 551] on div at bounding box center [227, 544] width 243 height 23
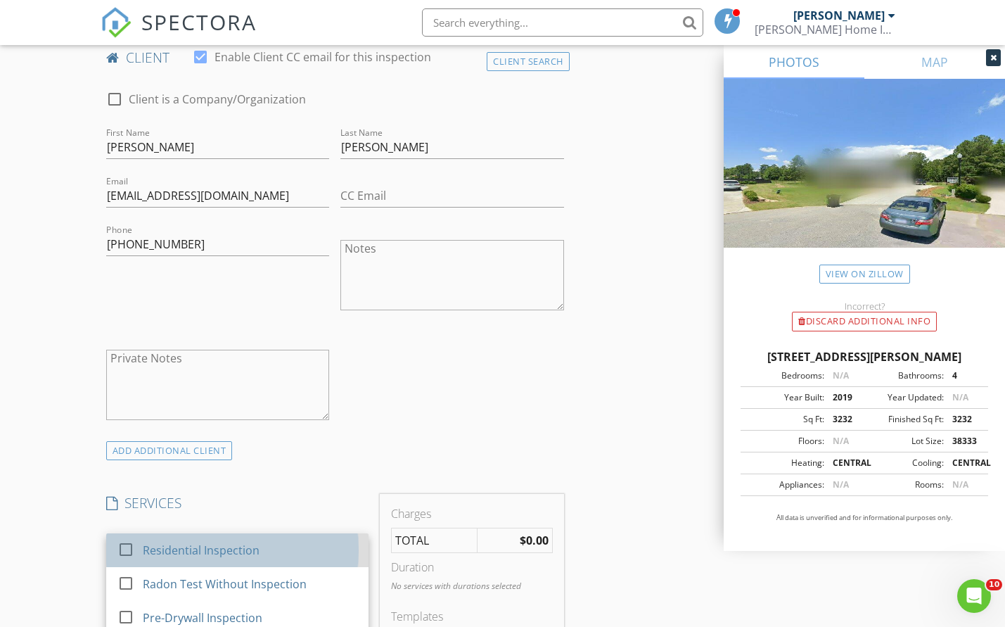
click at [211, 547] on div "Residential Inspection" at bounding box center [201, 550] width 117 height 17
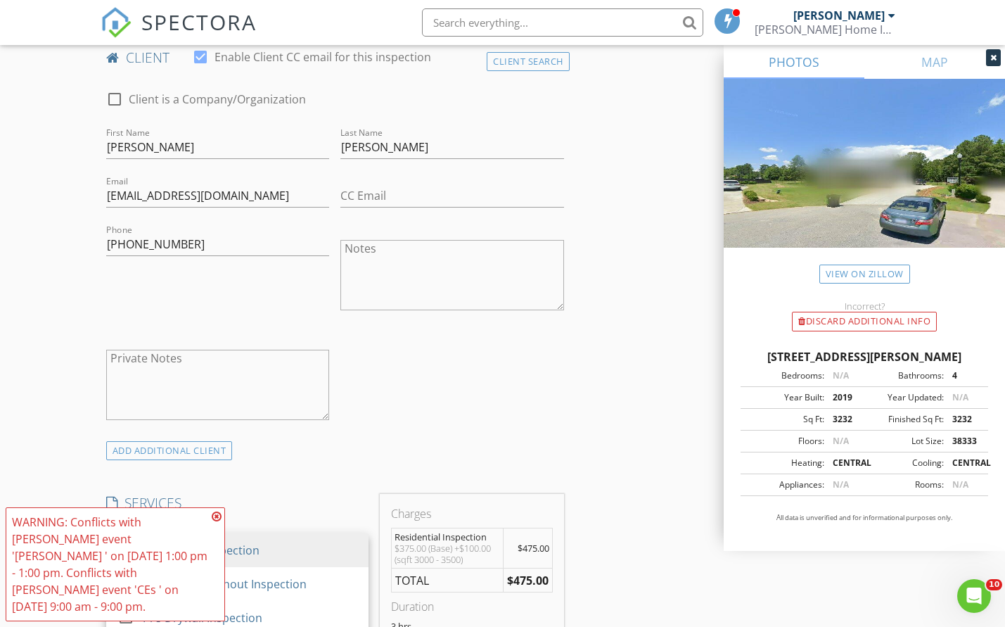
click at [261, 494] on h4 "SERVICES" at bounding box center [237, 503] width 262 height 18
click at [218, 518] on icon at bounding box center [217, 516] width 10 height 11
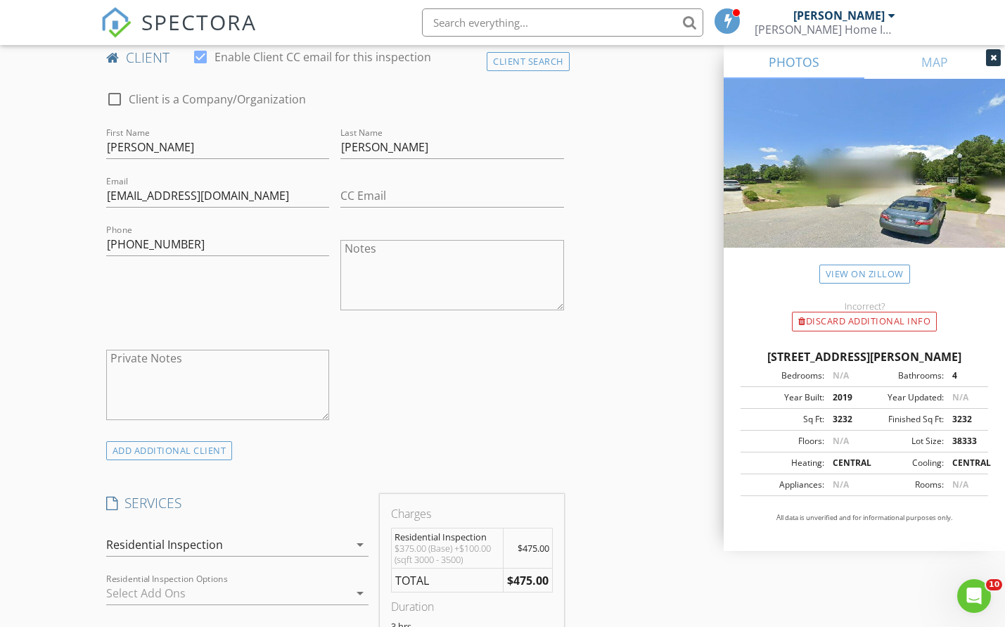
click at [219, 583] on div at bounding box center [227, 593] width 243 height 23
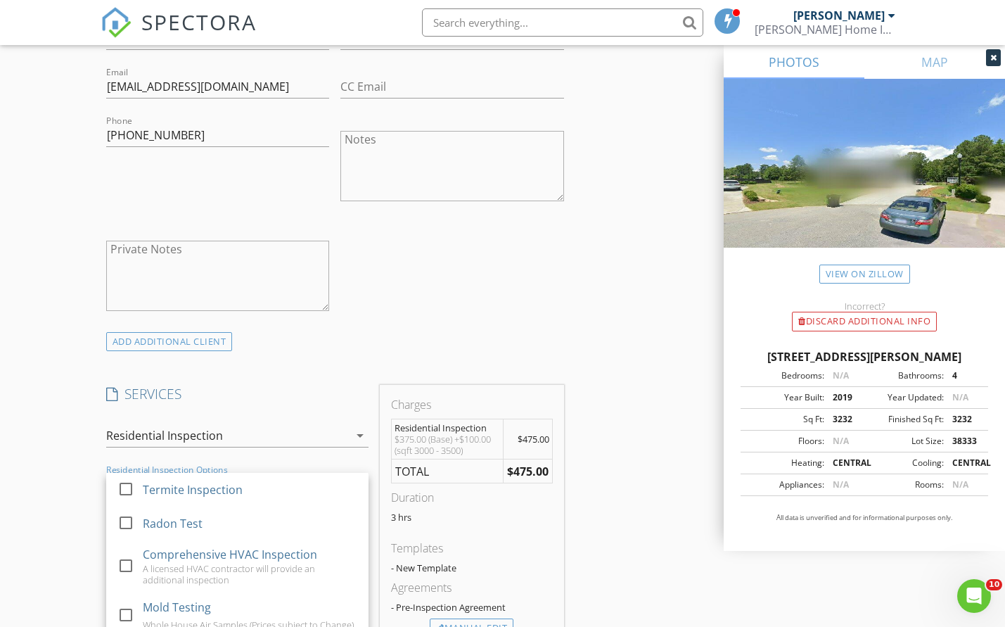
scroll to position [869, 0]
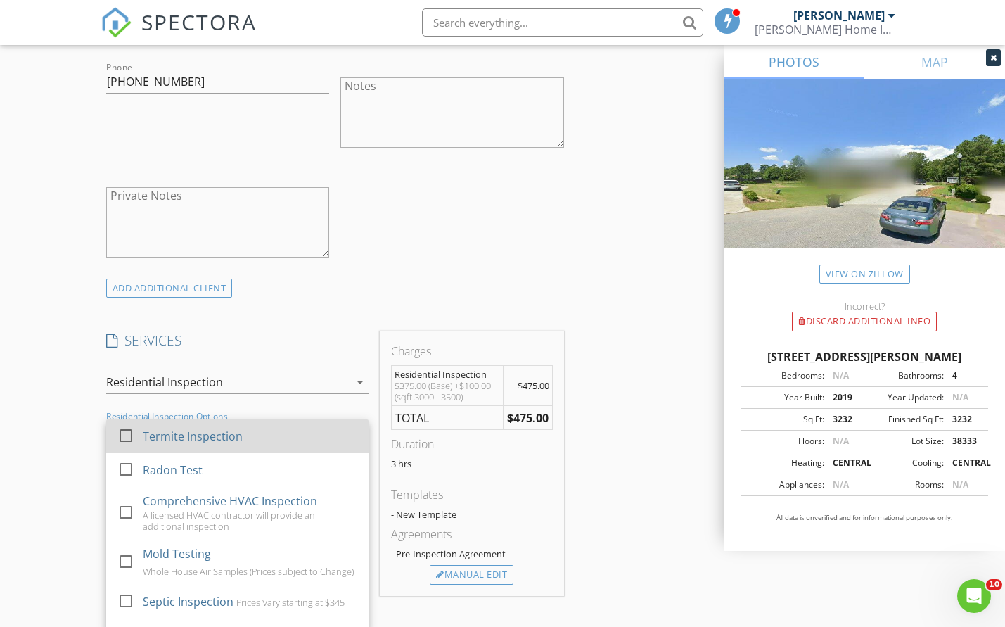
click at [205, 438] on div "Termite Inspection" at bounding box center [193, 436] width 100 height 17
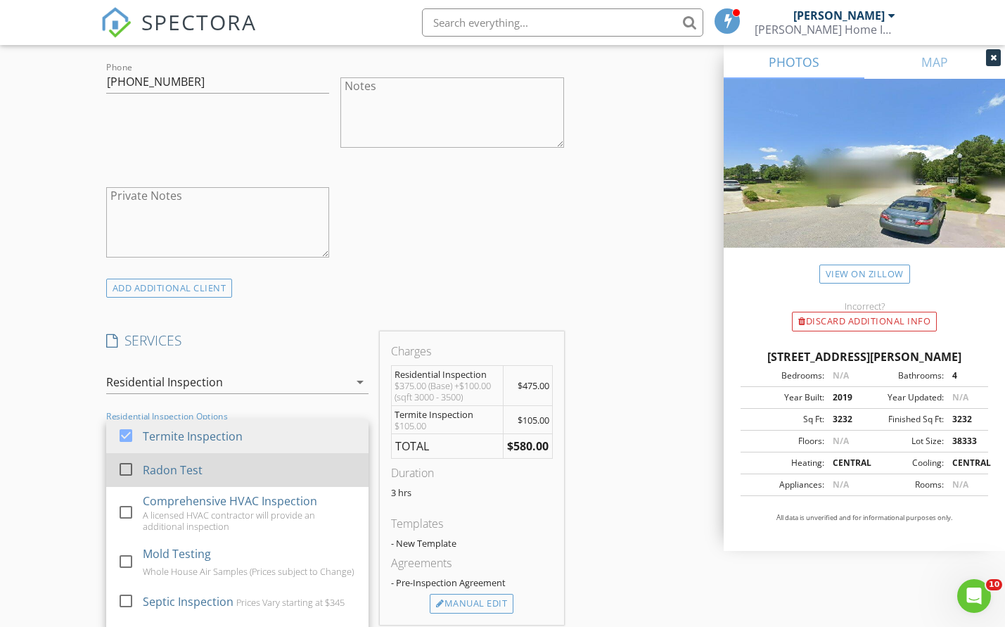
drag, startPoint x: 198, startPoint y: 458, endPoint x: 198, endPoint y: 470, distance: 12.0
click at [198, 458] on div "Radon Test" at bounding box center [250, 470] width 215 height 28
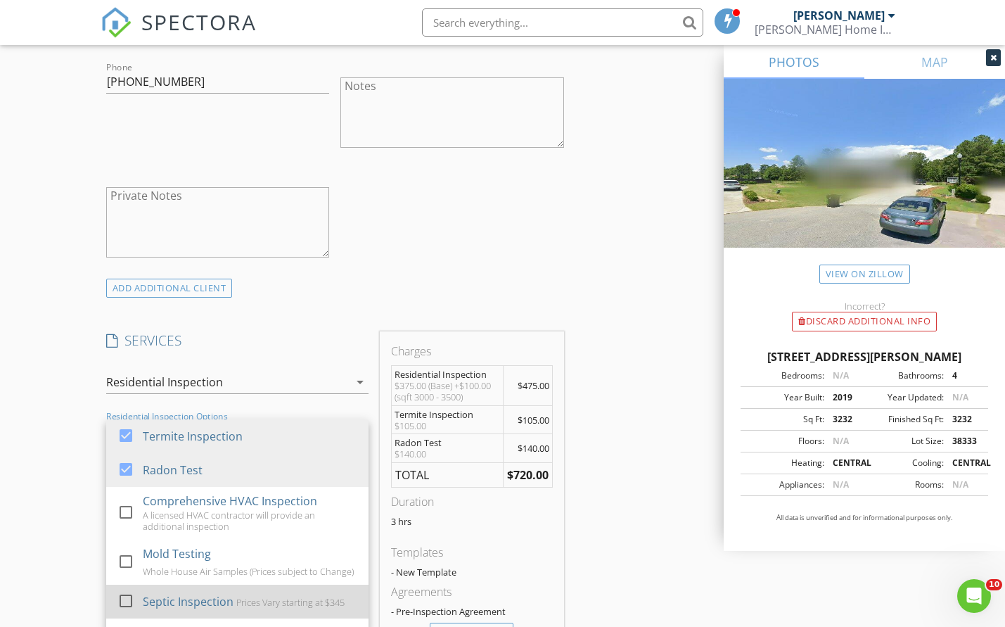
click at [187, 606] on div "Septic Inspection" at bounding box center [188, 601] width 91 height 17
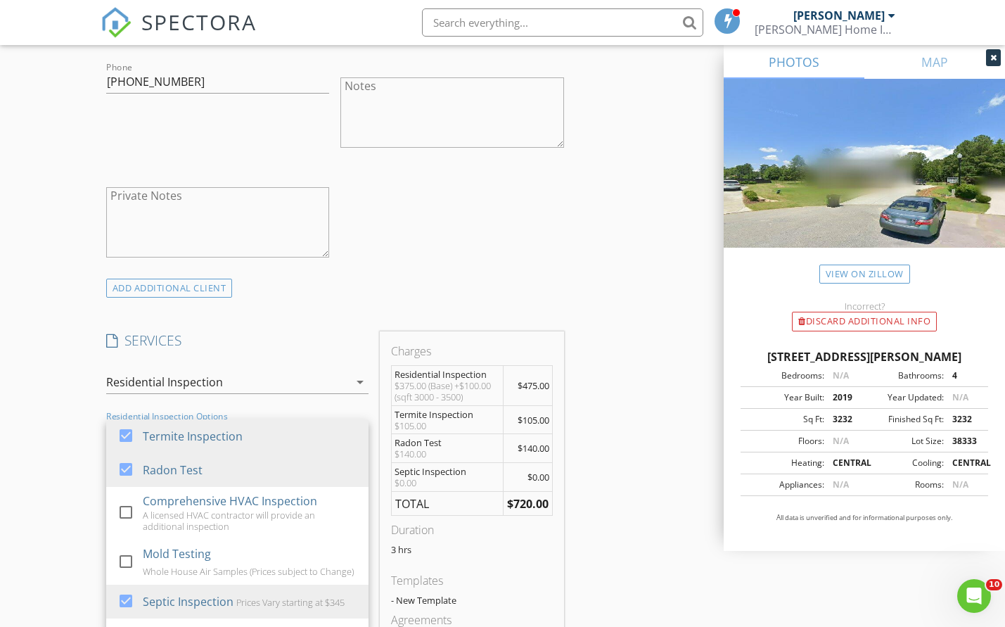
click at [599, 397] on div "INSPECTOR(S) check_box Jeremy Simpson PRIMARY check_box_outline_blank Jacob Sha…" at bounding box center [503, 549] width 804 height 2509
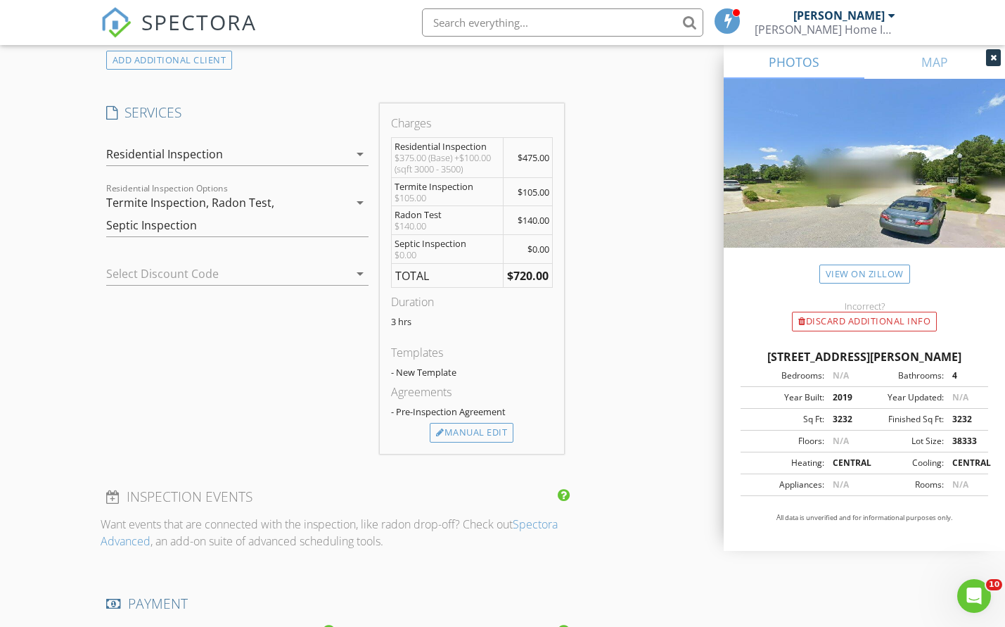
scroll to position [1256, 0]
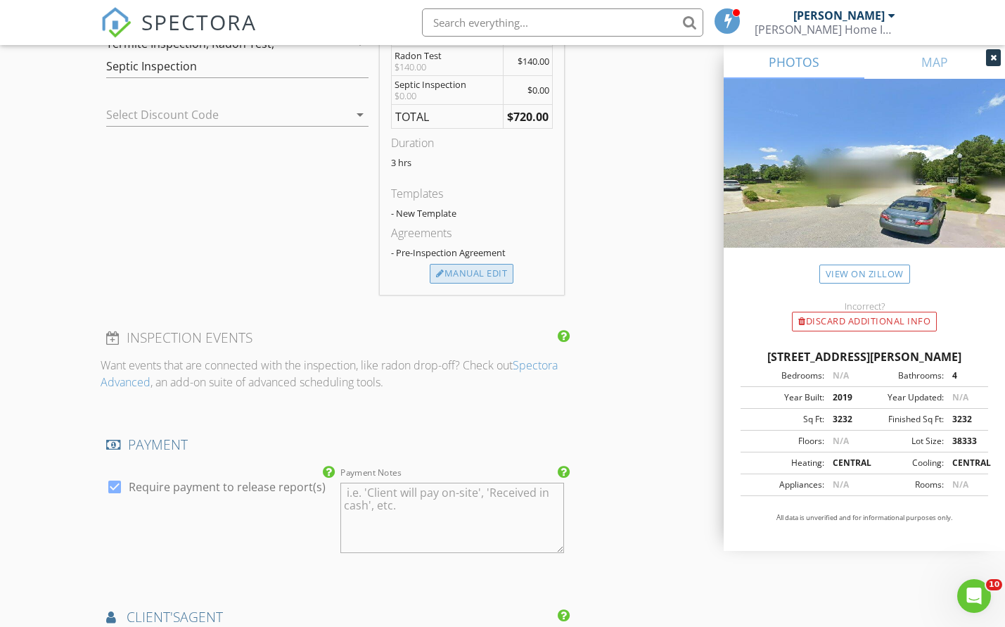
click at [449, 269] on div "Manual Edit" at bounding box center [472, 274] width 84 height 20
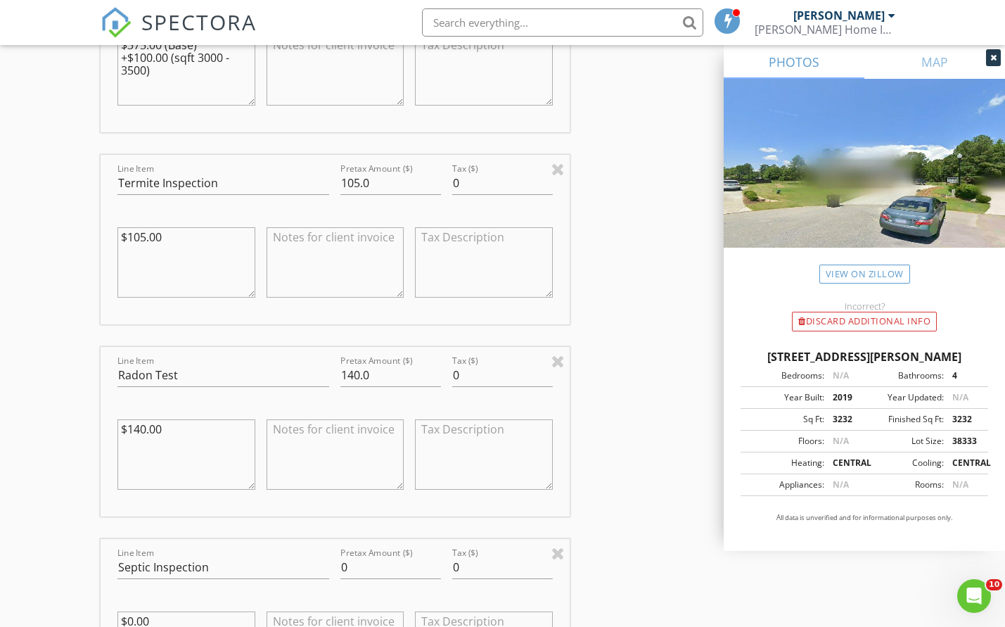
scroll to position [1462, 0]
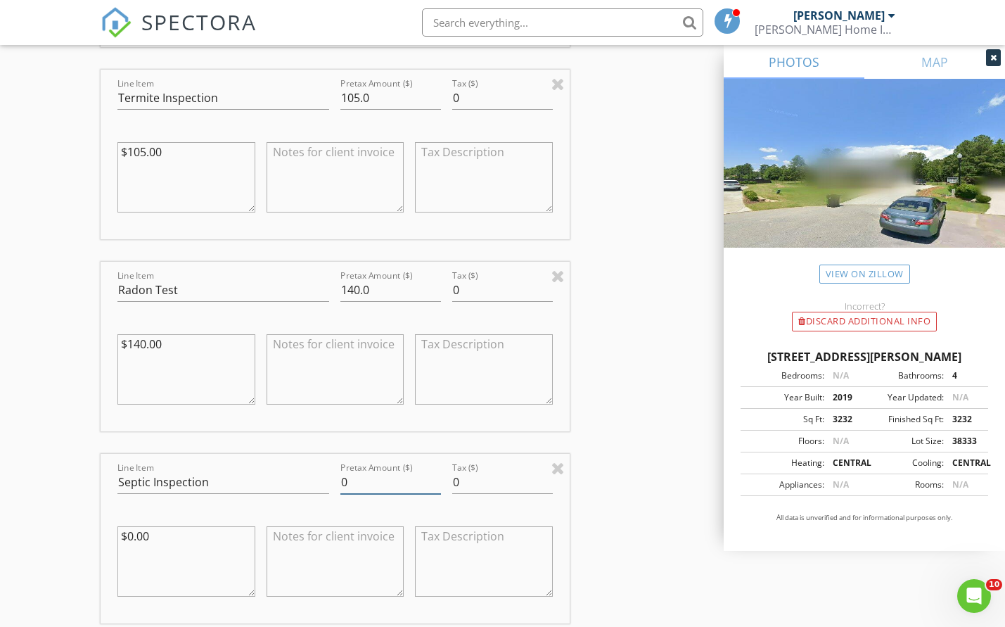
click at [358, 483] on input "0" at bounding box center [390, 482] width 101 height 23
type input "495.00"
click at [148, 536] on textarea "$0.00" at bounding box center [186, 561] width 138 height 70
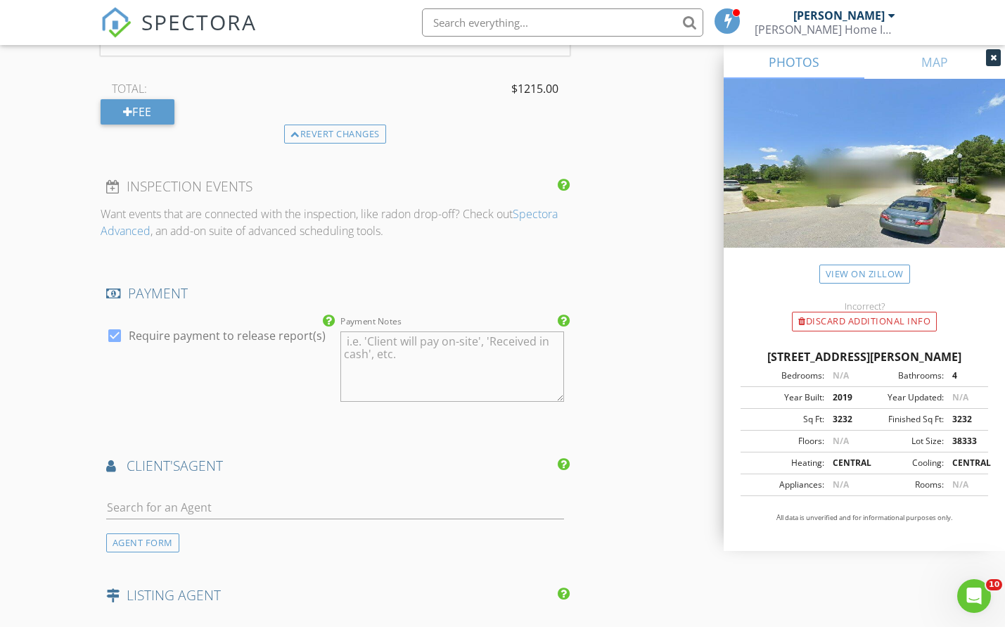
scroll to position [2125, 0]
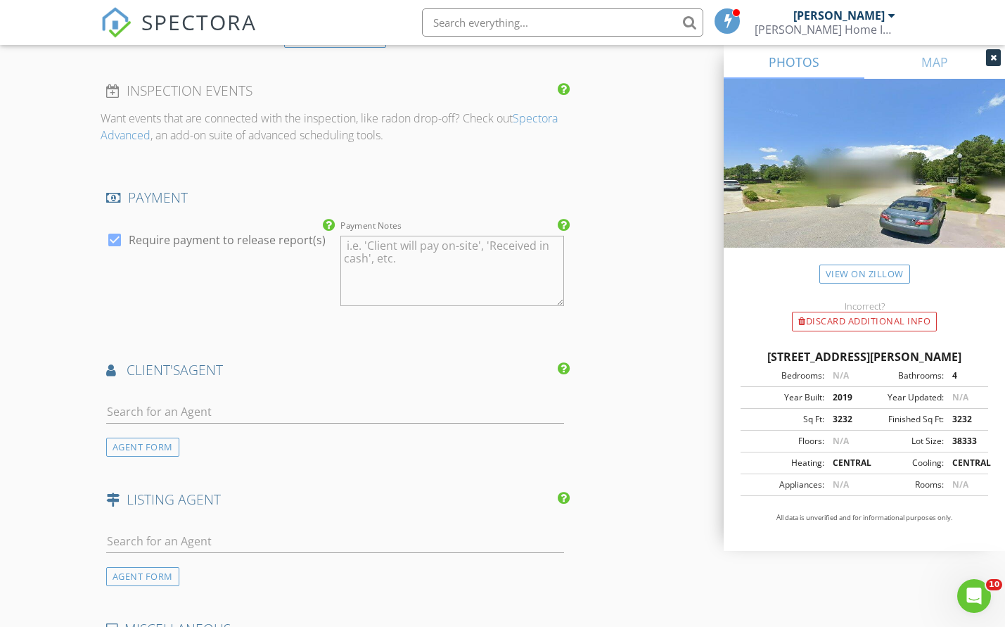
type textarea "$495.00"
click at [197, 400] on input "text" at bounding box center [335, 411] width 458 height 23
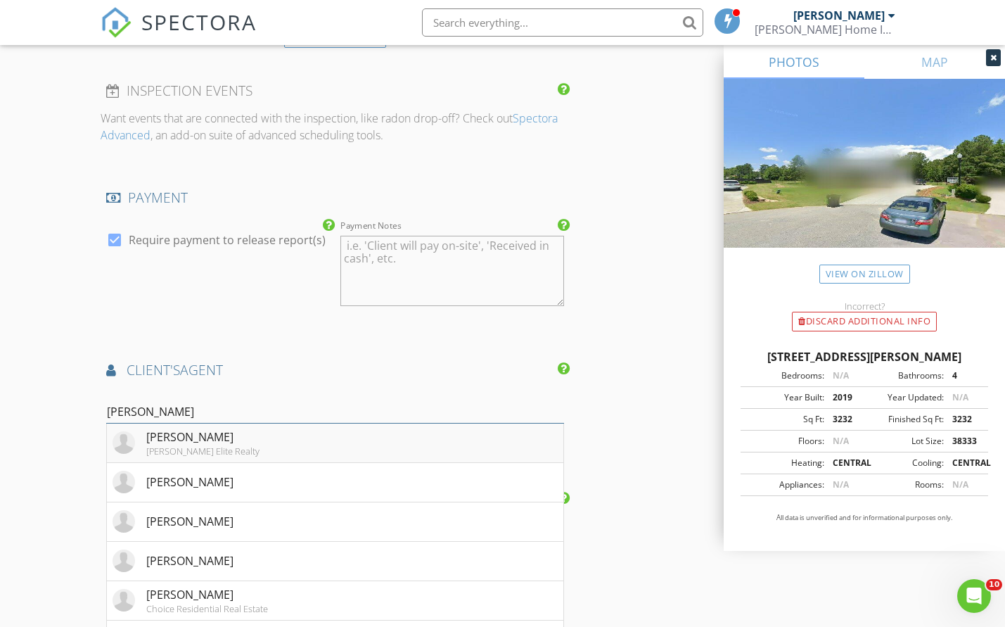
type input "dani"
click at [212, 428] on div "Dani Blackwell" at bounding box center [202, 436] width 113 height 17
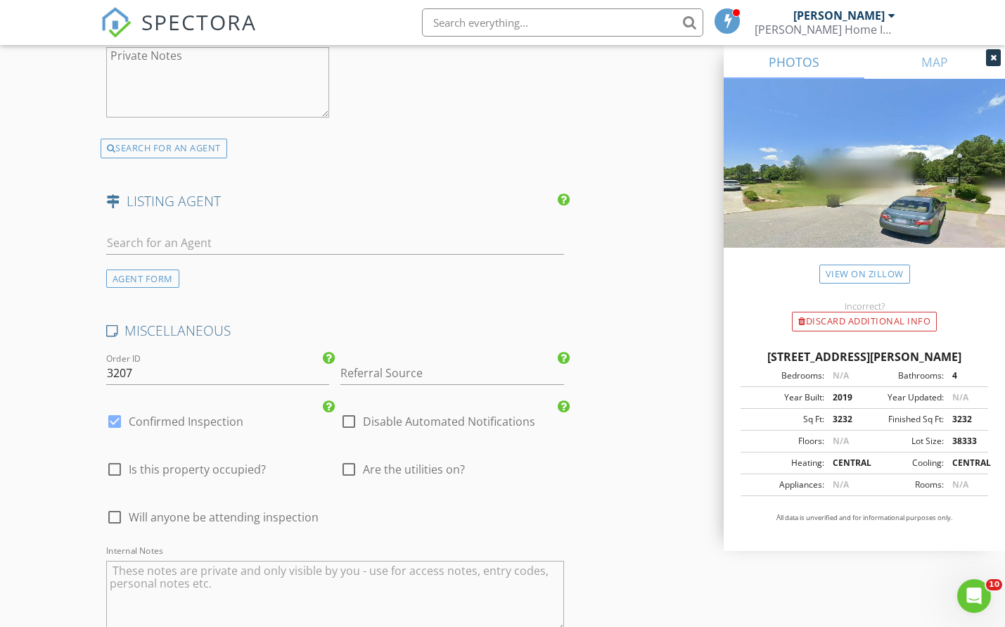
scroll to position [2746, 0]
click at [286, 507] on span "Will anyone be attending inspection" at bounding box center [224, 514] width 190 height 14
checkbox input "true"
click at [350, 459] on div at bounding box center [349, 466] width 24 height 24
checkbox input "true"
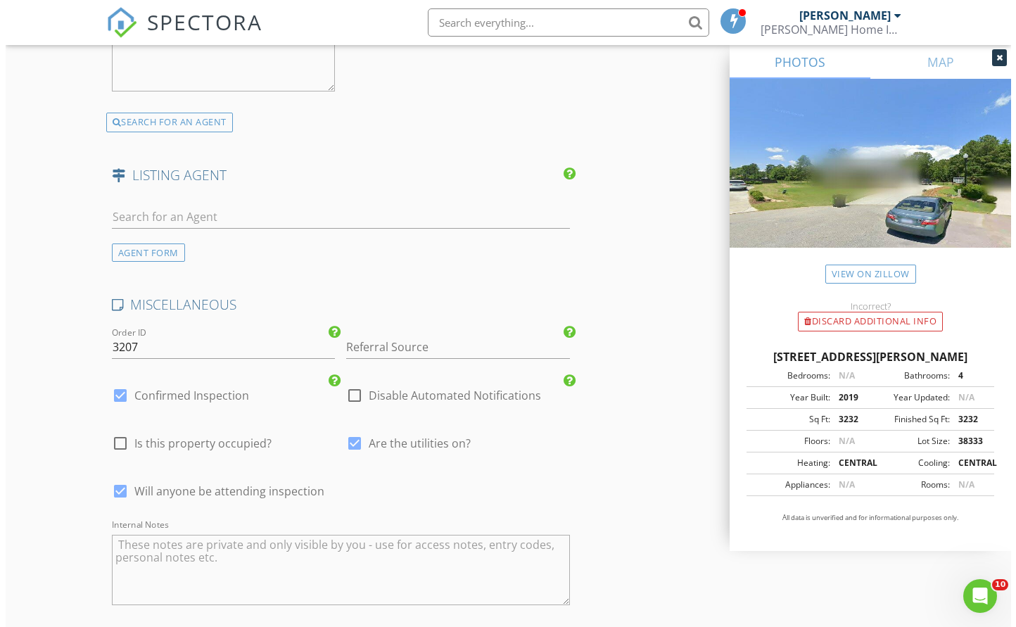
scroll to position [3016, 0]
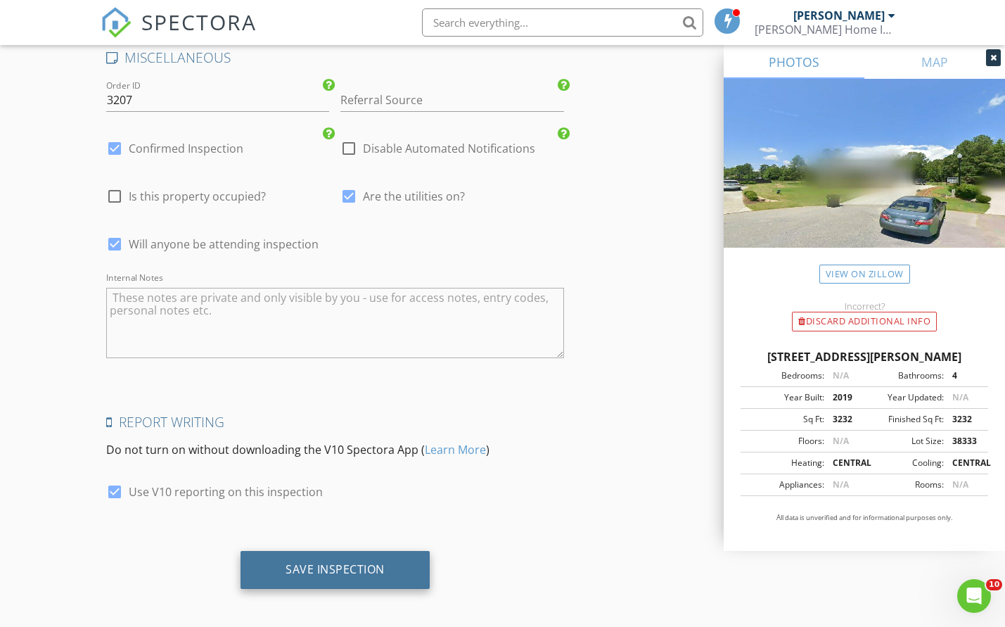
click at [350, 573] on div "Save Inspection" at bounding box center [335, 570] width 189 height 38
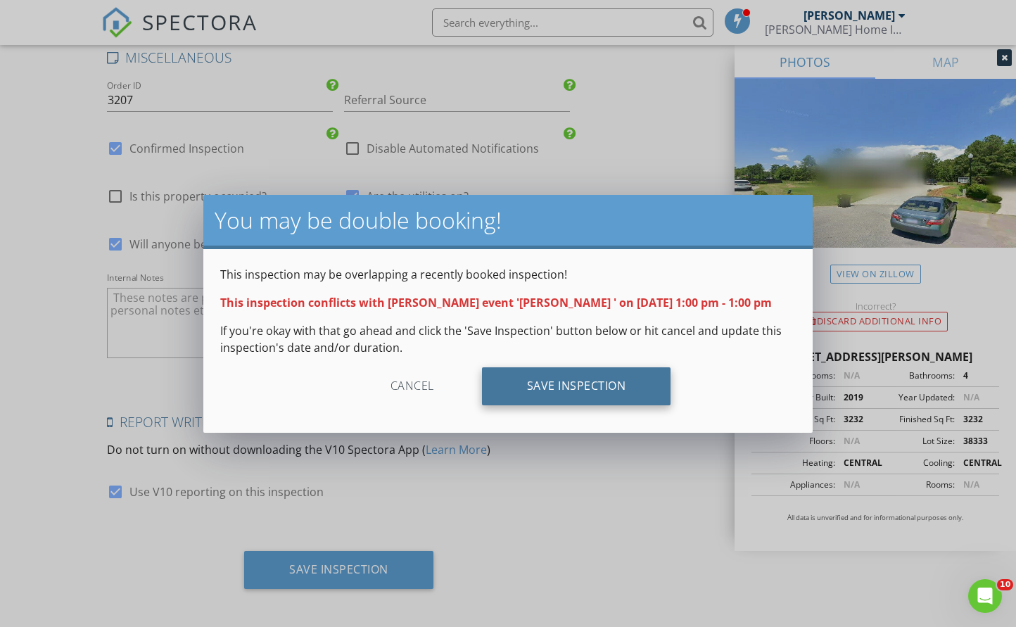
click at [557, 382] on div "Save Inspection" at bounding box center [576, 386] width 189 height 38
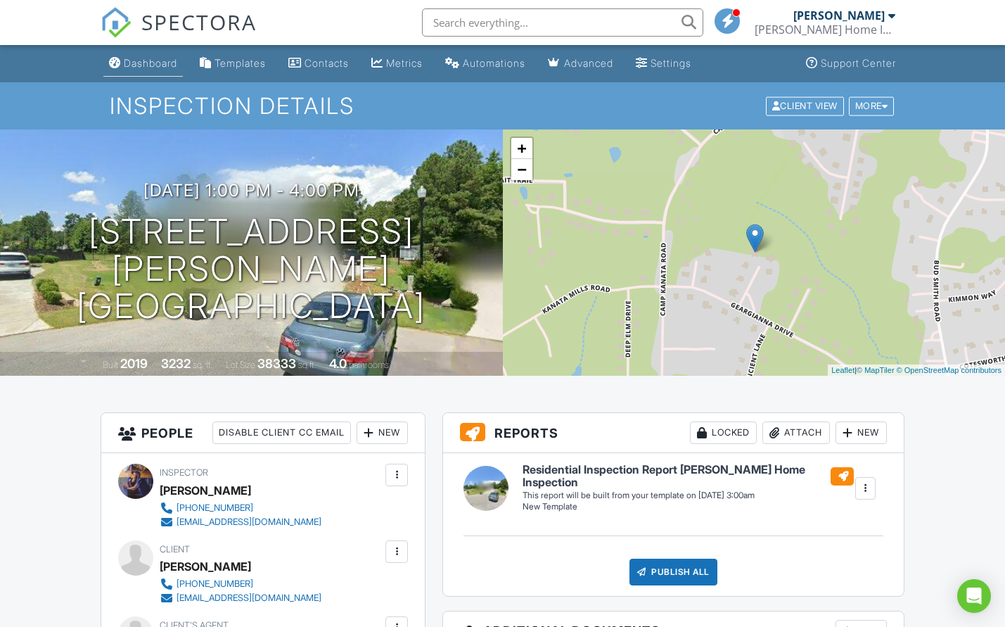
click at [162, 63] on div "Dashboard" at bounding box center [150, 63] width 53 height 12
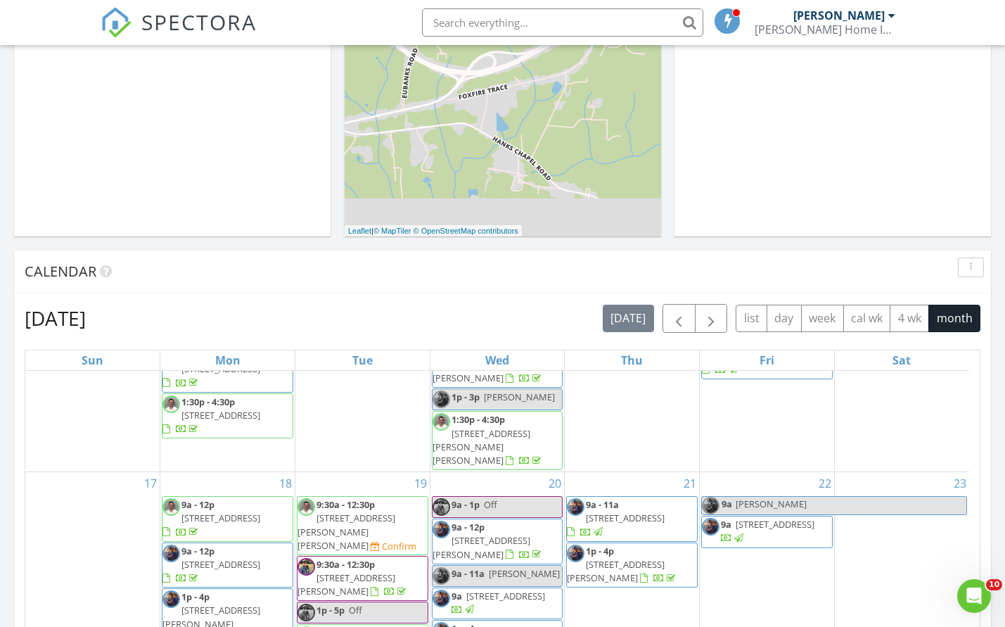
scroll to position [603, 0]
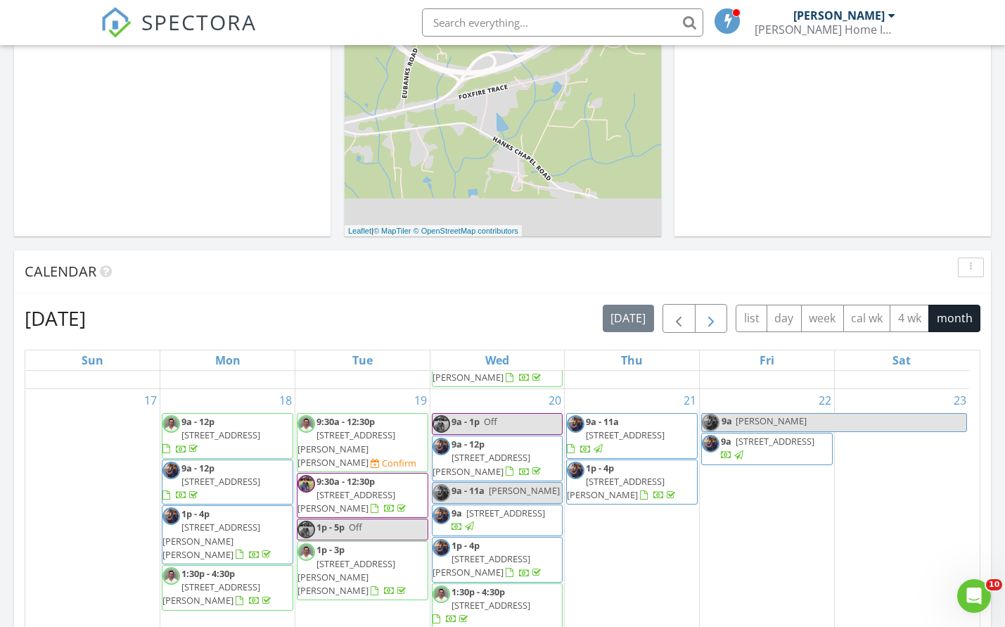
click at [708, 320] on span "button" at bounding box center [711, 318] width 17 height 17
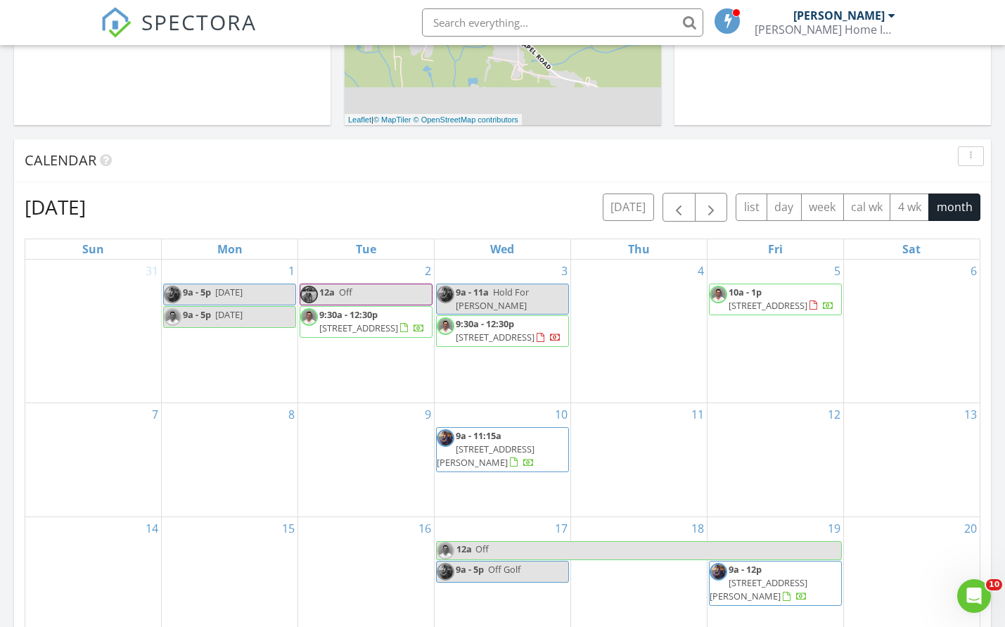
scroll to position [530, 0]
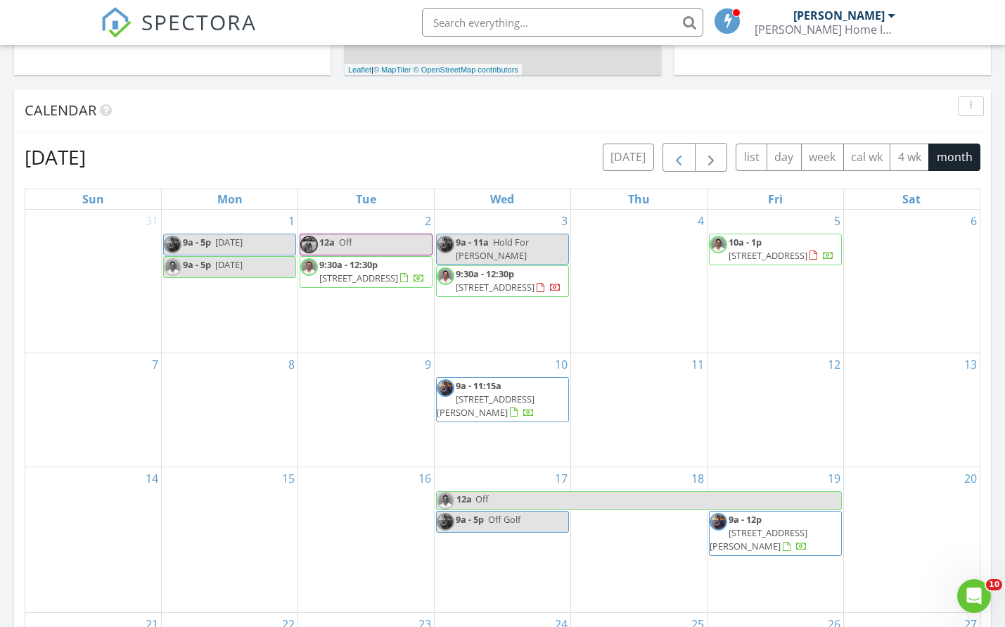
click at [675, 158] on span "button" at bounding box center [678, 157] width 17 height 17
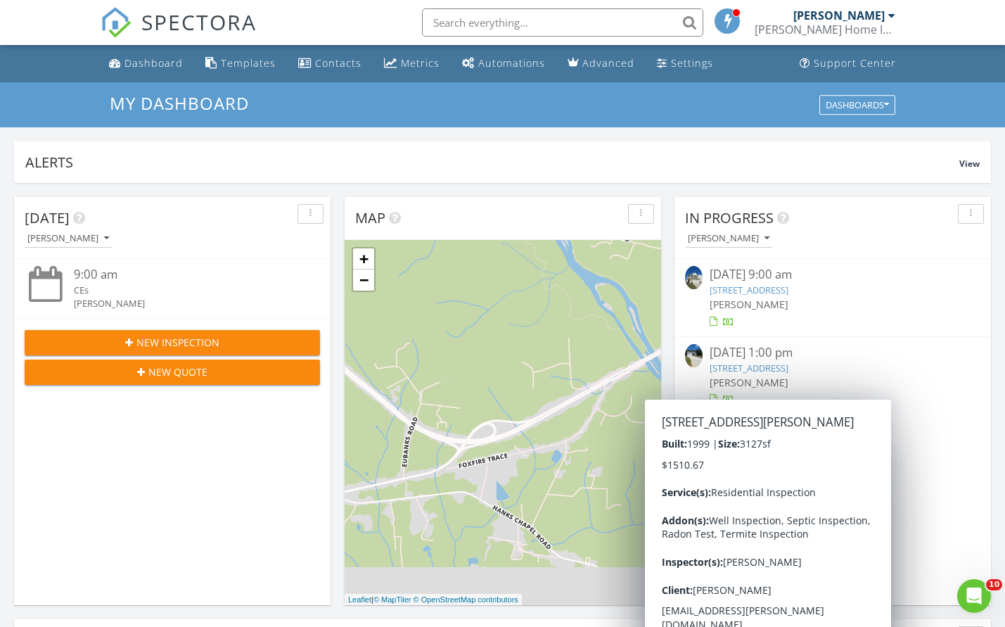
scroll to position [3, 0]
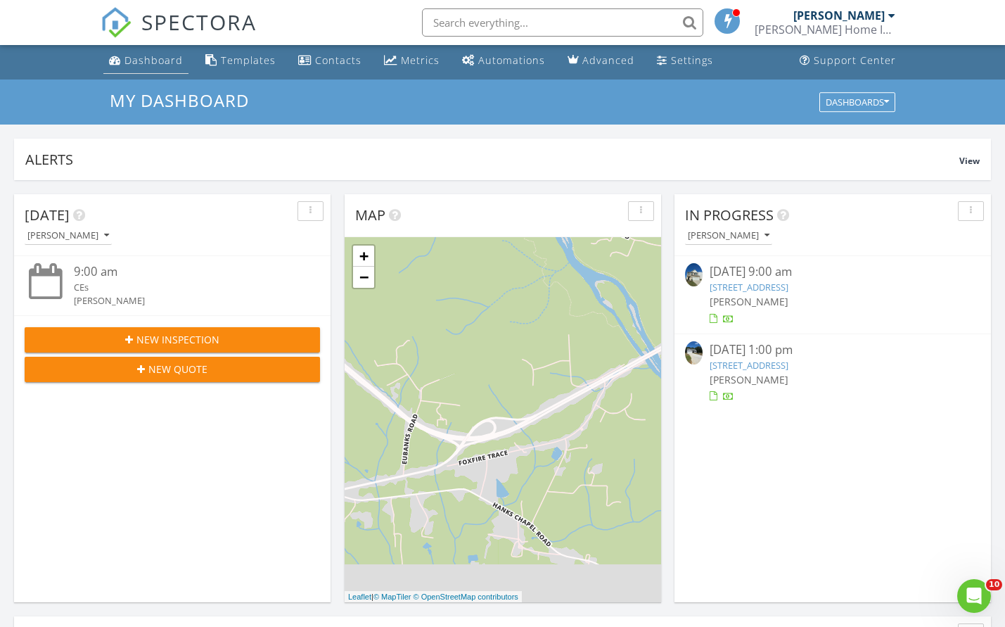
click at [139, 65] on div "Dashboard" at bounding box center [153, 59] width 58 height 13
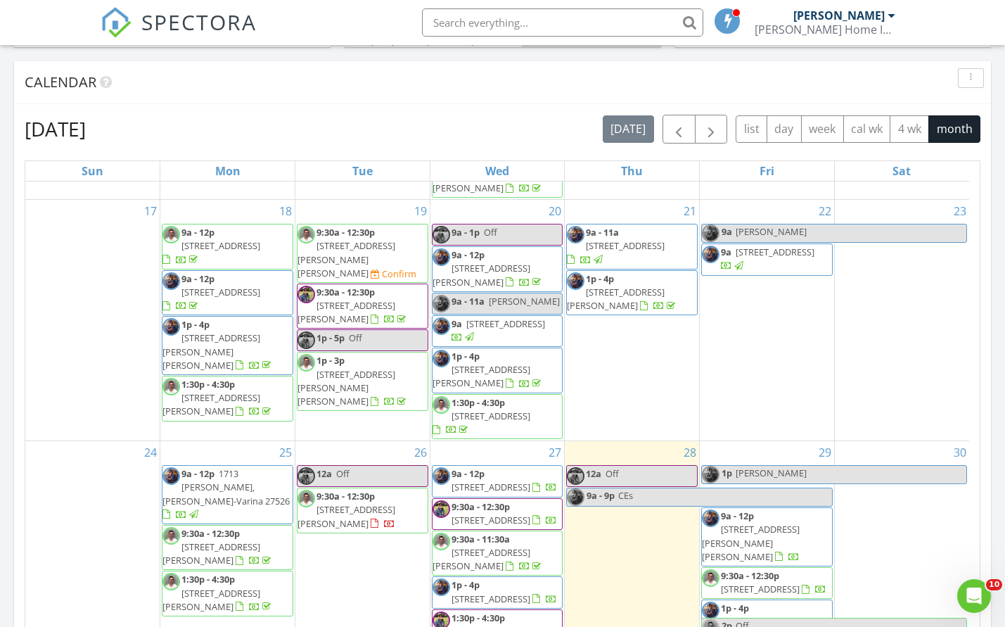
scroll to position [575, 0]
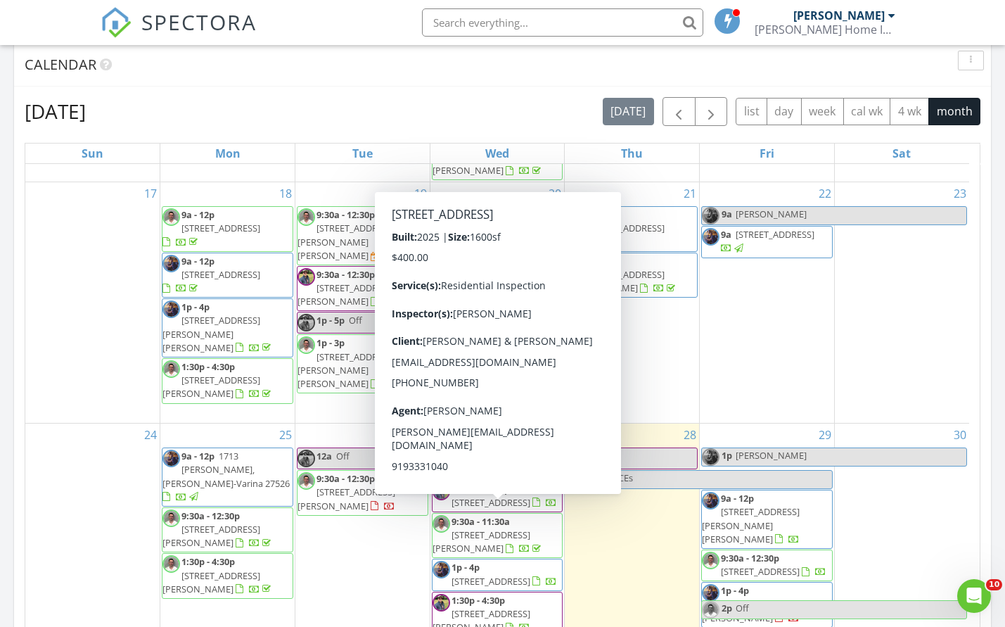
click at [536, 577] on div at bounding box center [537, 582] width 11 height 11
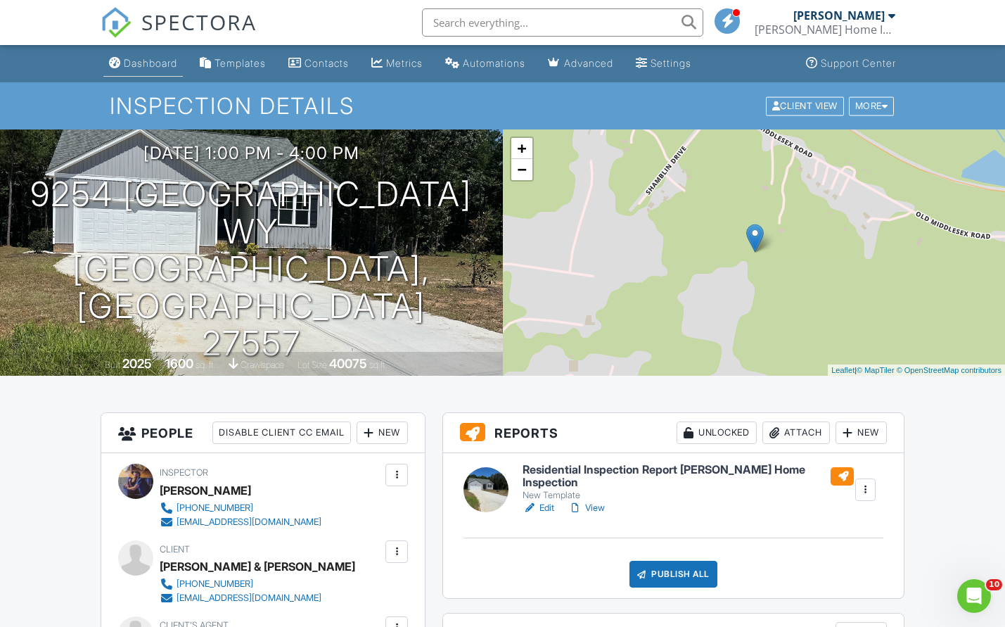
click at [165, 56] on link "Dashboard" at bounding box center [142, 64] width 79 height 26
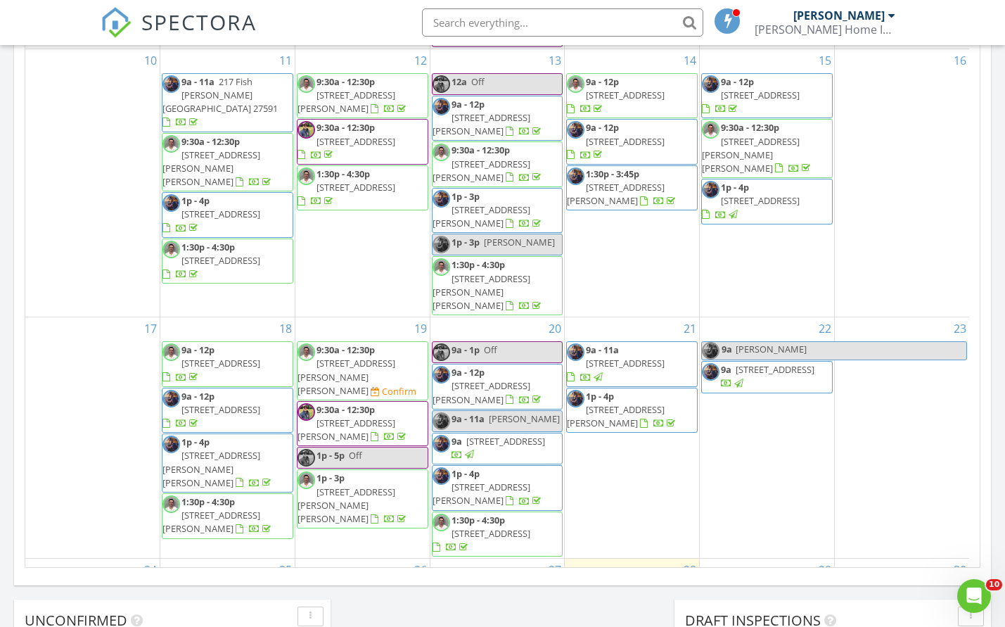
scroll to position [366, 0]
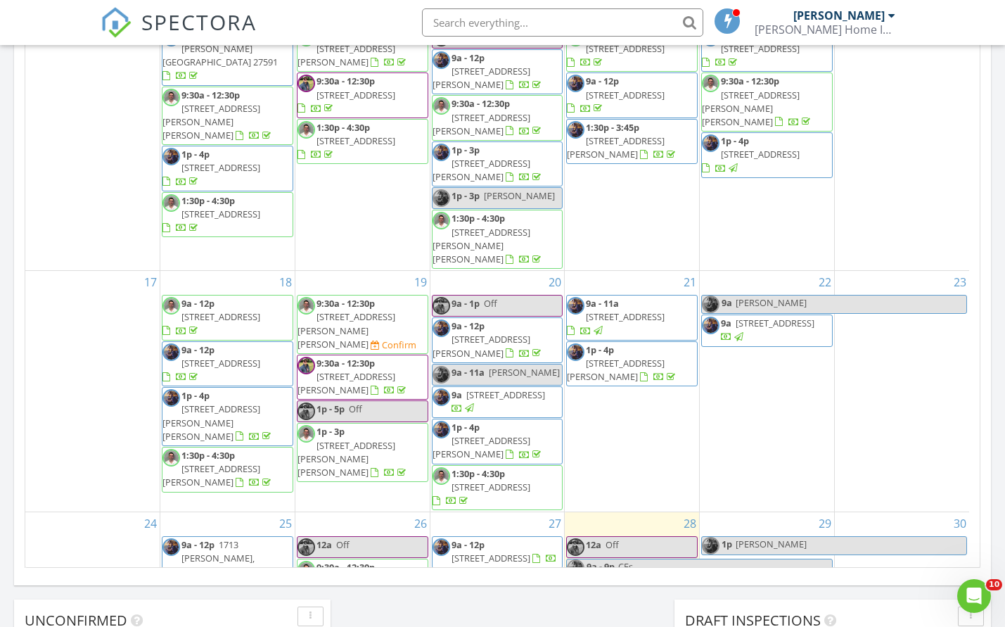
click at [777, 594] on span "[STREET_ADDRESS][PERSON_NAME][PERSON_NAME]" at bounding box center [751, 613] width 98 height 39
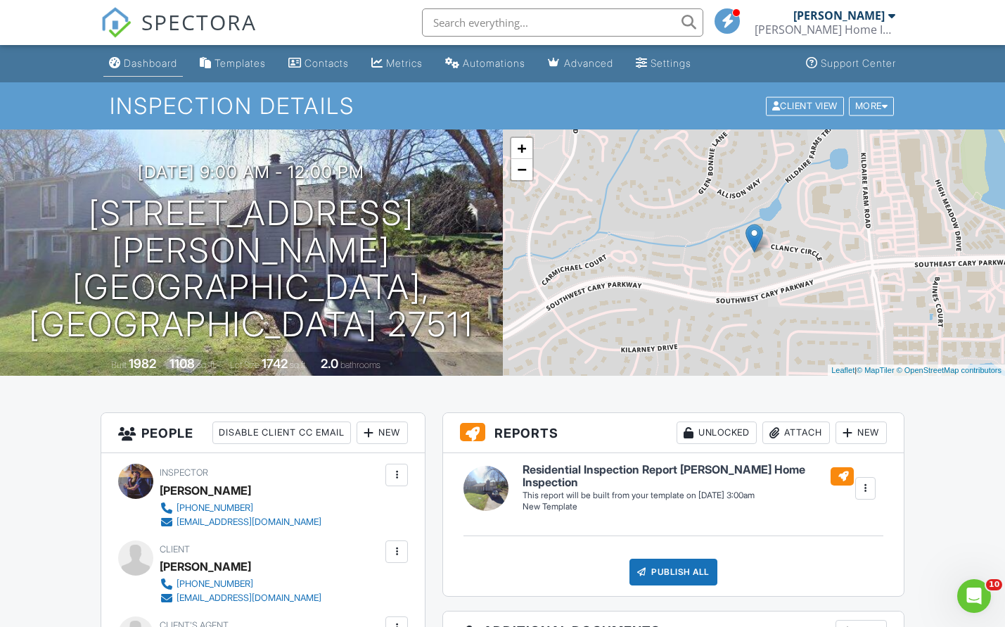
click at [169, 63] on div "Dashboard" at bounding box center [150, 63] width 53 height 12
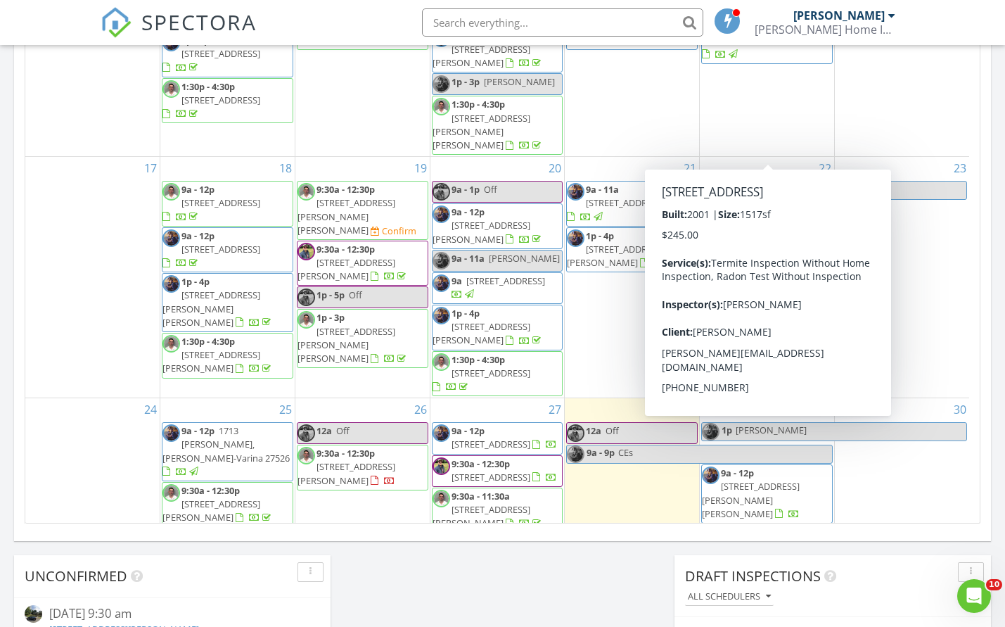
scroll to position [568, 0]
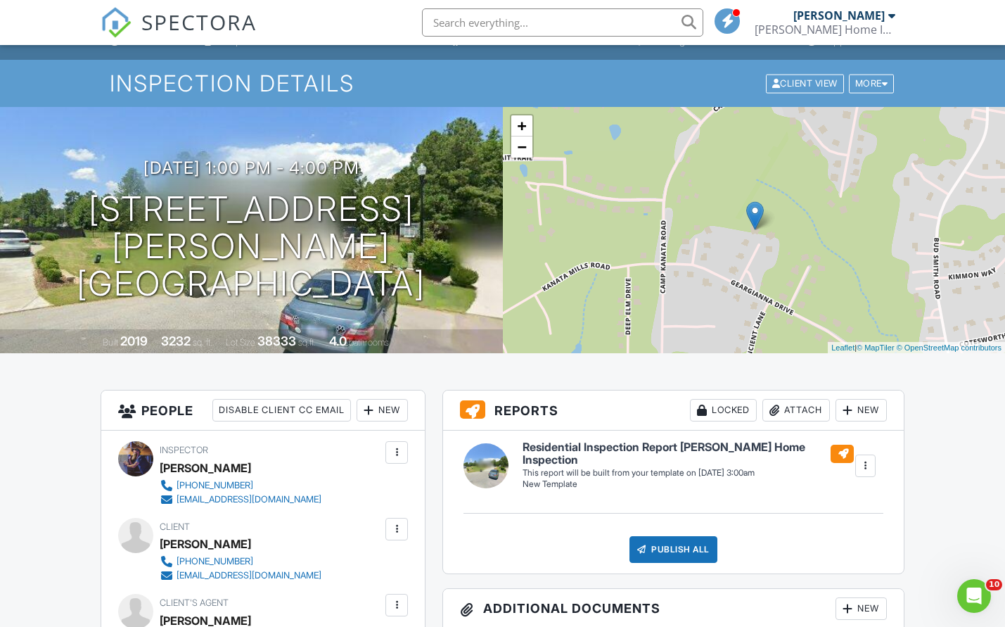
scroll to position [20, 0]
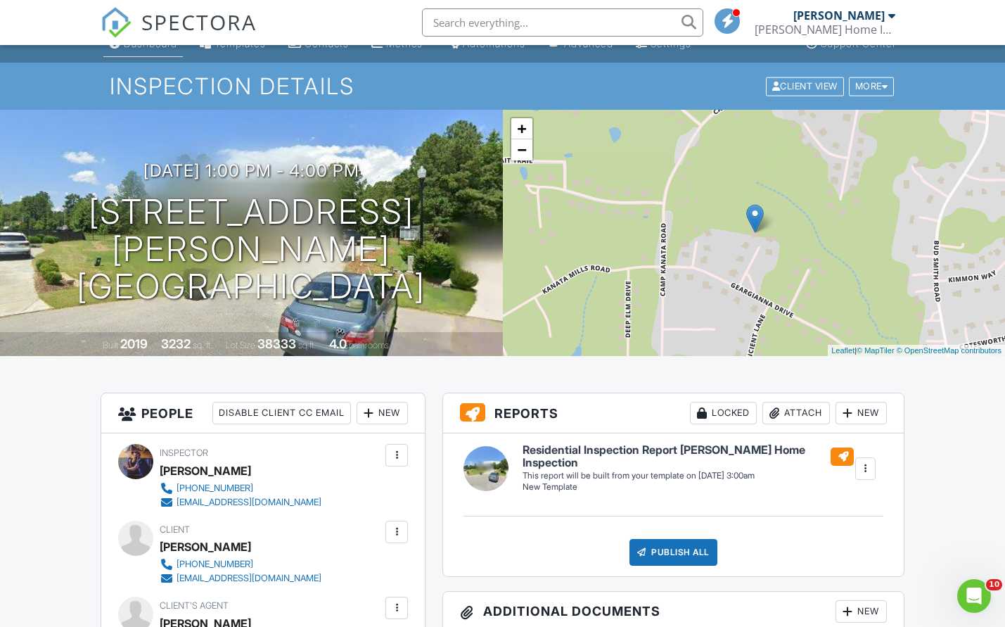
click at [172, 51] on link "Dashboard" at bounding box center [142, 44] width 79 height 26
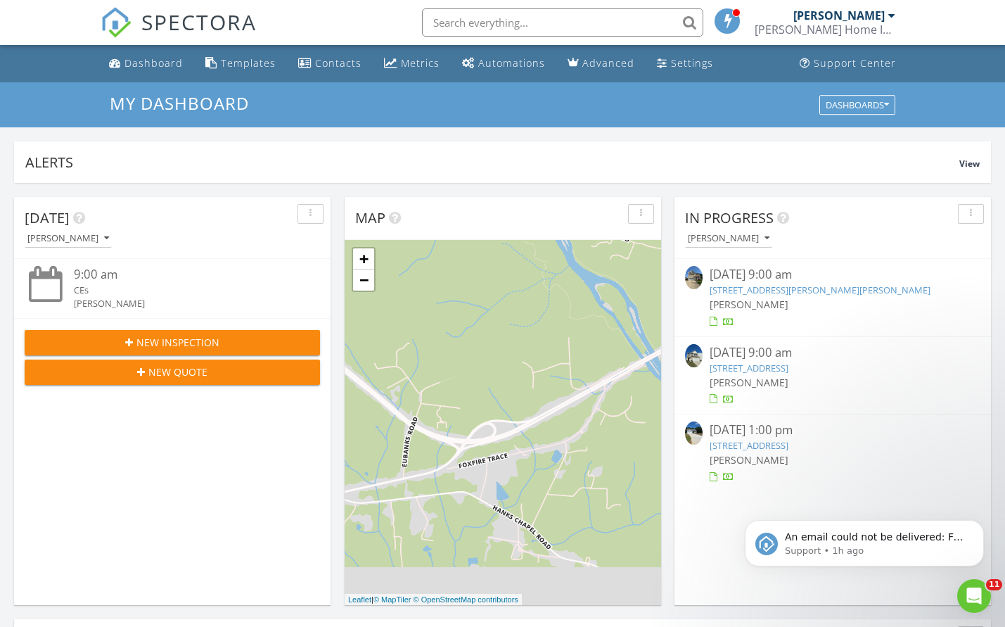
scroll to position [1302, 1027]
click at [924, 535] on p "An email could not be delivered: For more information, view Why emails don't ge…" at bounding box center [875, 537] width 181 height 14
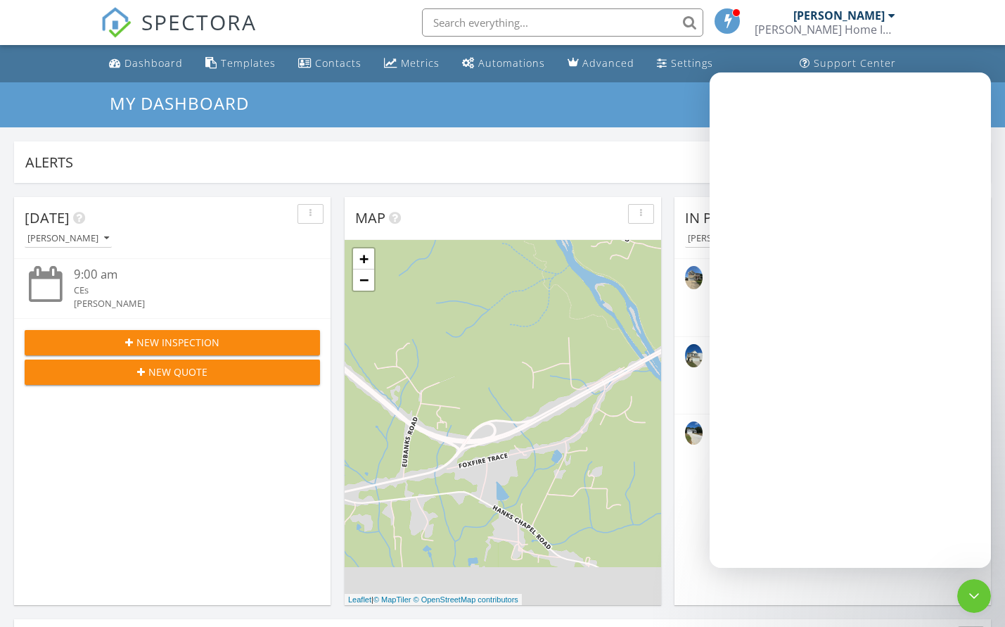
scroll to position [0, 0]
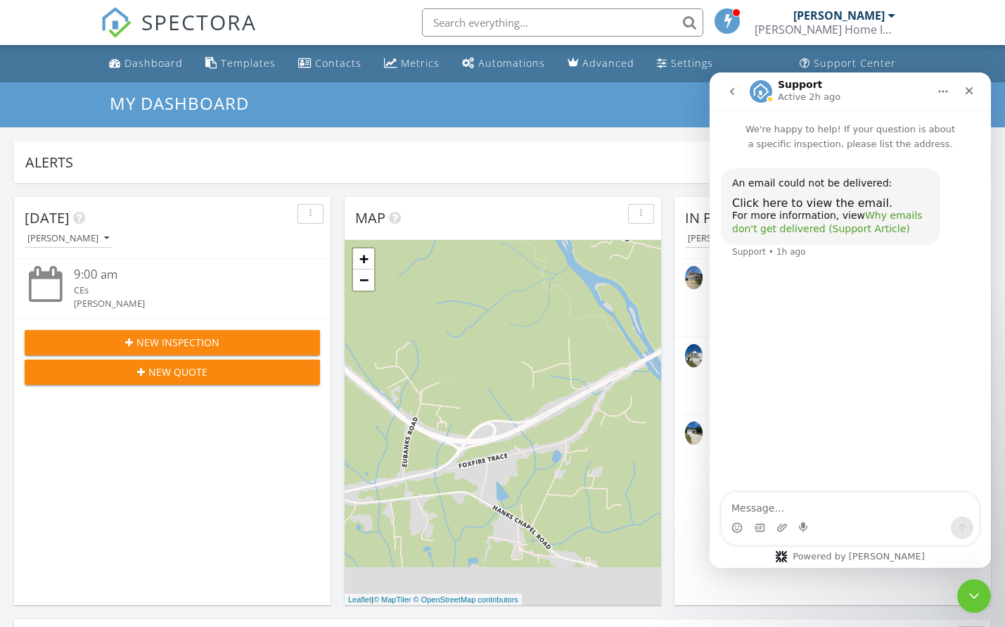
click at [843, 229] on link "Why emails don't get delivered (Support Article)" at bounding box center [827, 222] width 190 height 25
click at [966, 92] on icon "Close" at bounding box center [969, 90] width 11 height 11
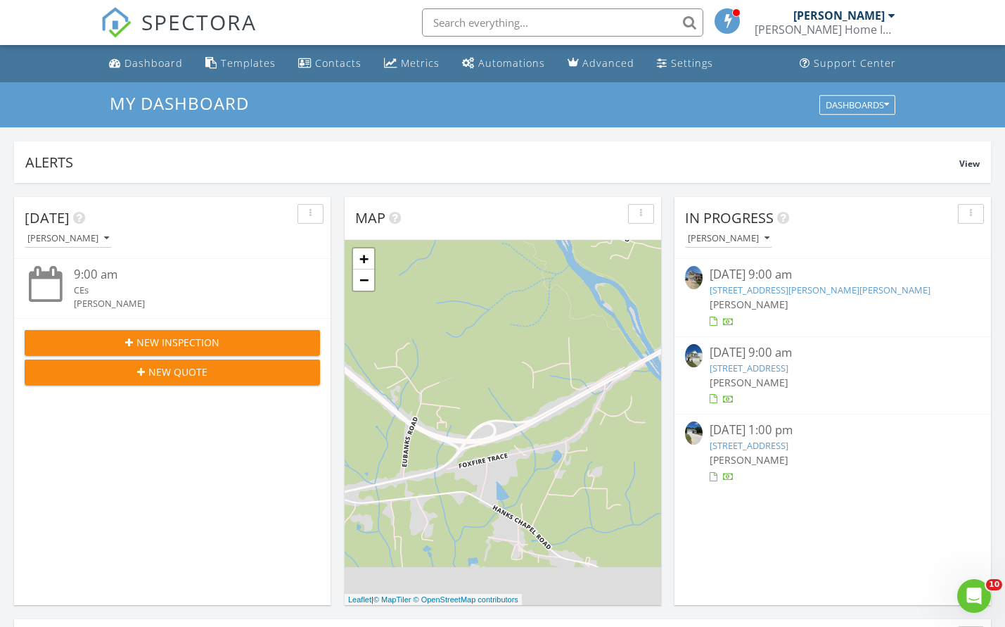
click at [791, 288] on link "1713 McLaurin Ln, Fuquay-Varina, NC 27526" at bounding box center [820, 289] width 221 height 13
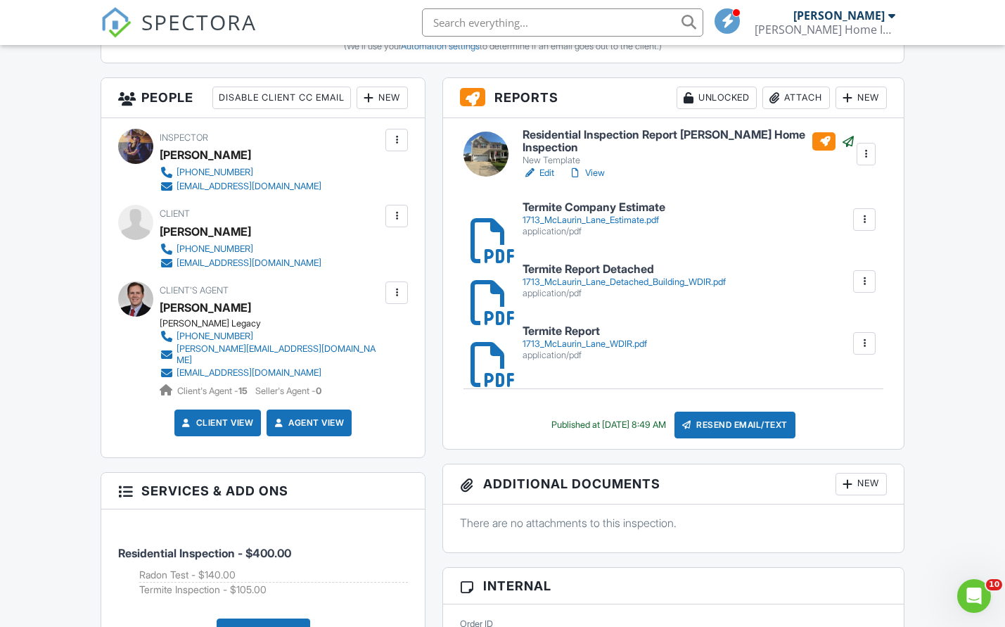
scroll to position [404, 0]
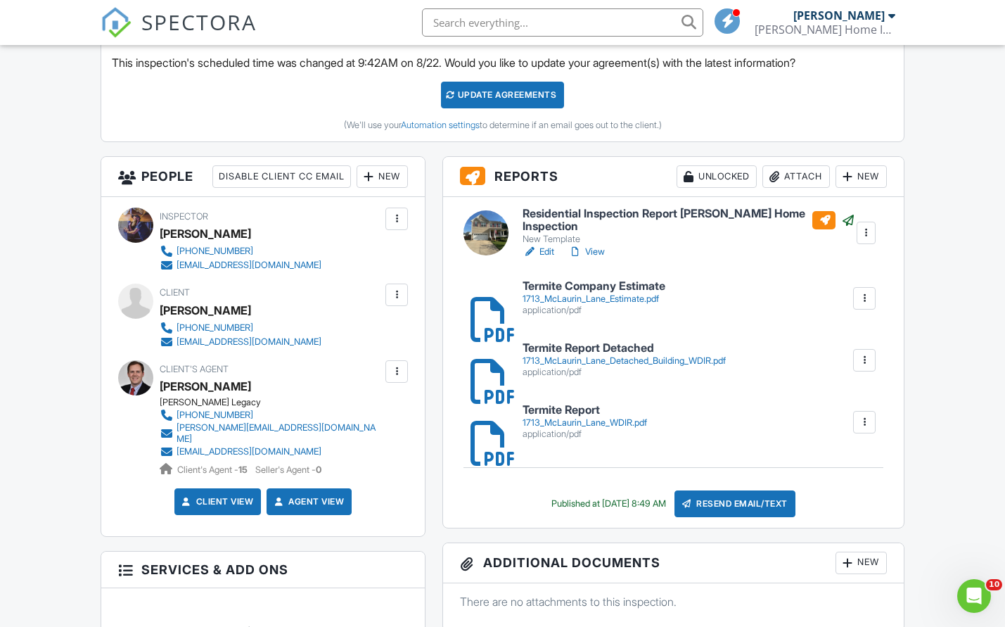
click at [600, 250] on link "View" at bounding box center [586, 252] width 37 height 14
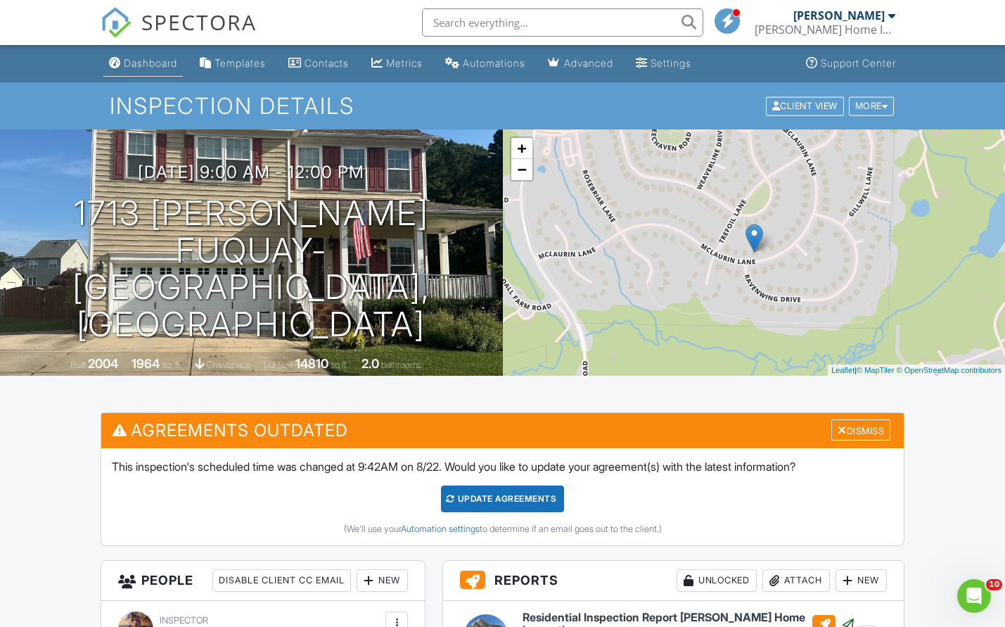
click at [143, 58] on div "Dashboard" at bounding box center [150, 63] width 53 height 12
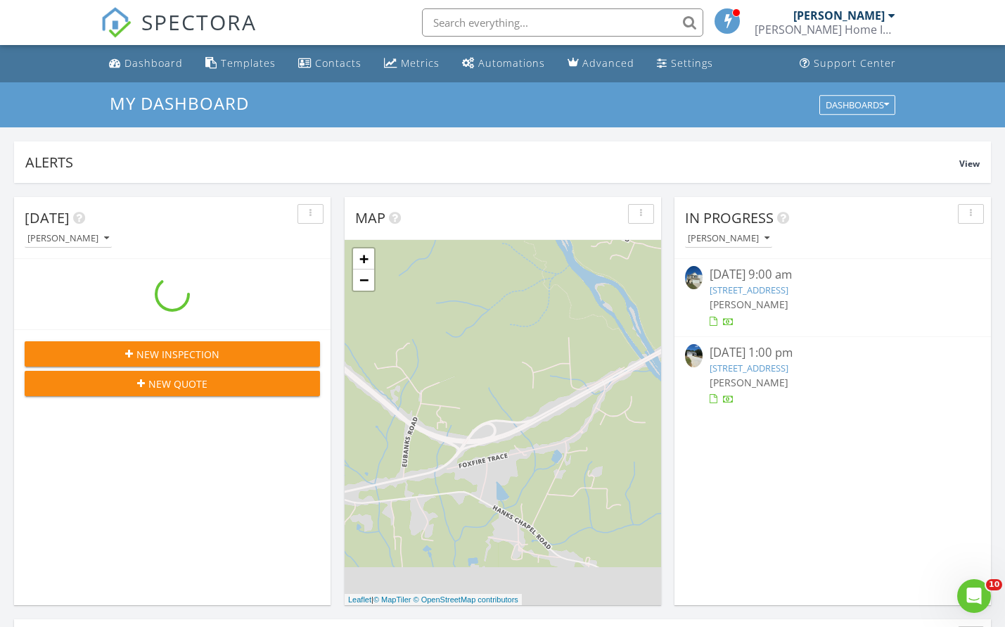
scroll to position [1302, 1027]
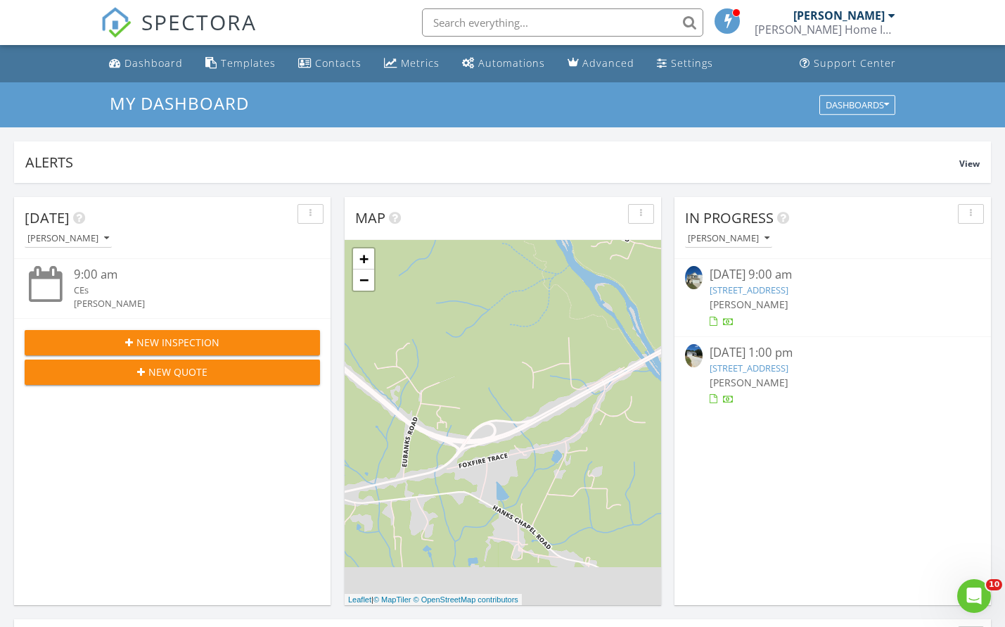
click at [787, 288] on link "[STREET_ADDRESS]" at bounding box center [749, 289] width 79 height 13
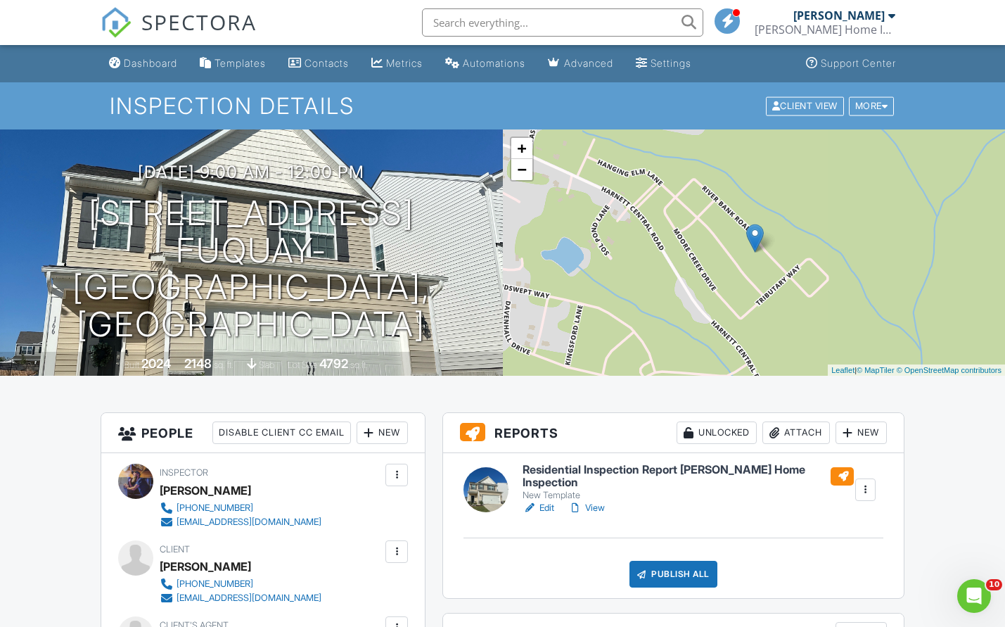
scroll to position [54, 0]
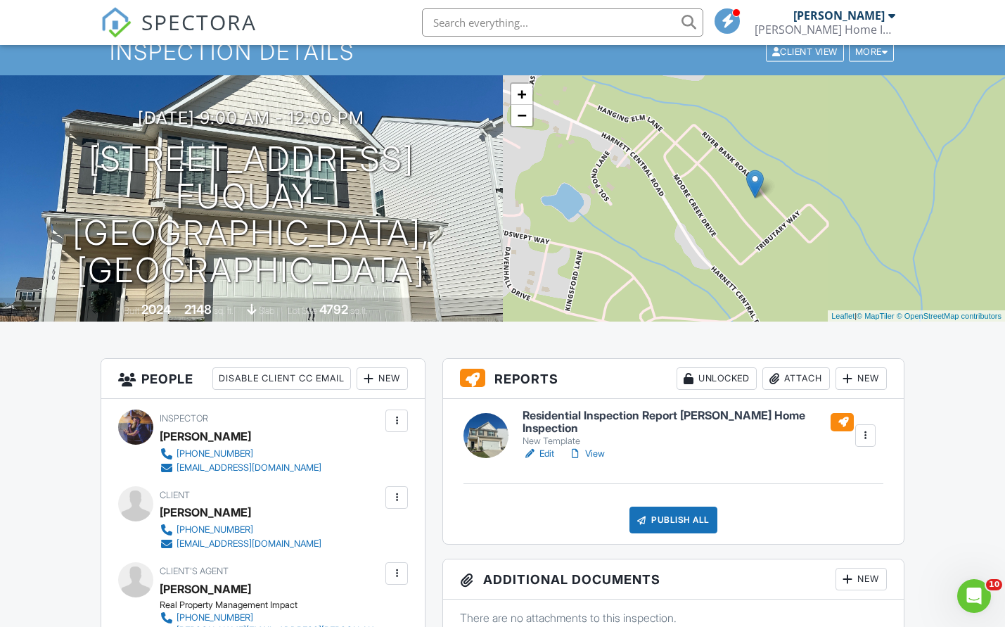
click at [586, 450] on link "View" at bounding box center [586, 454] width 37 height 14
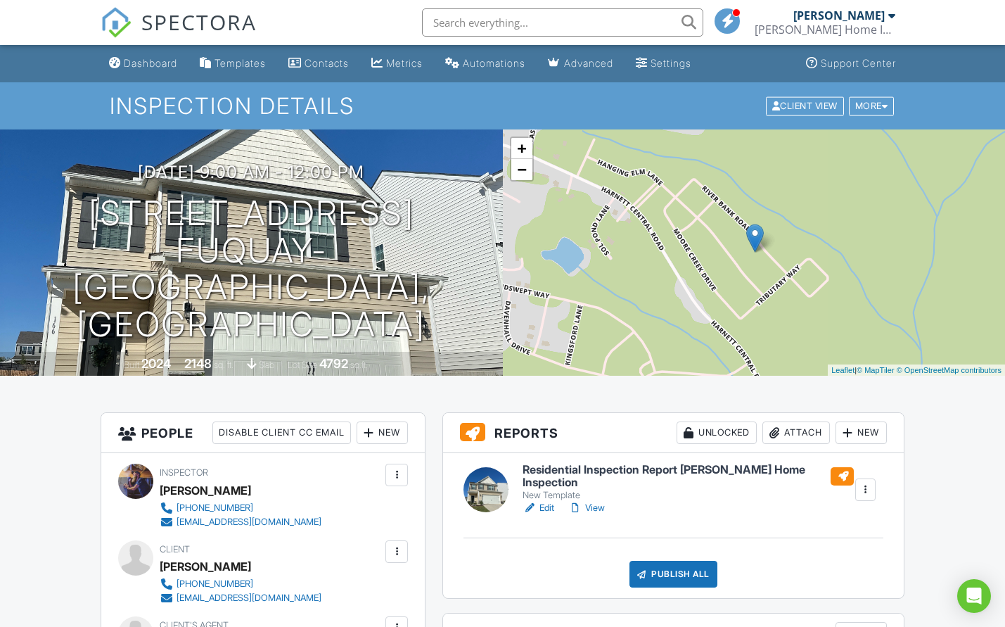
click at [596, 508] on link "View" at bounding box center [586, 508] width 37 height 14
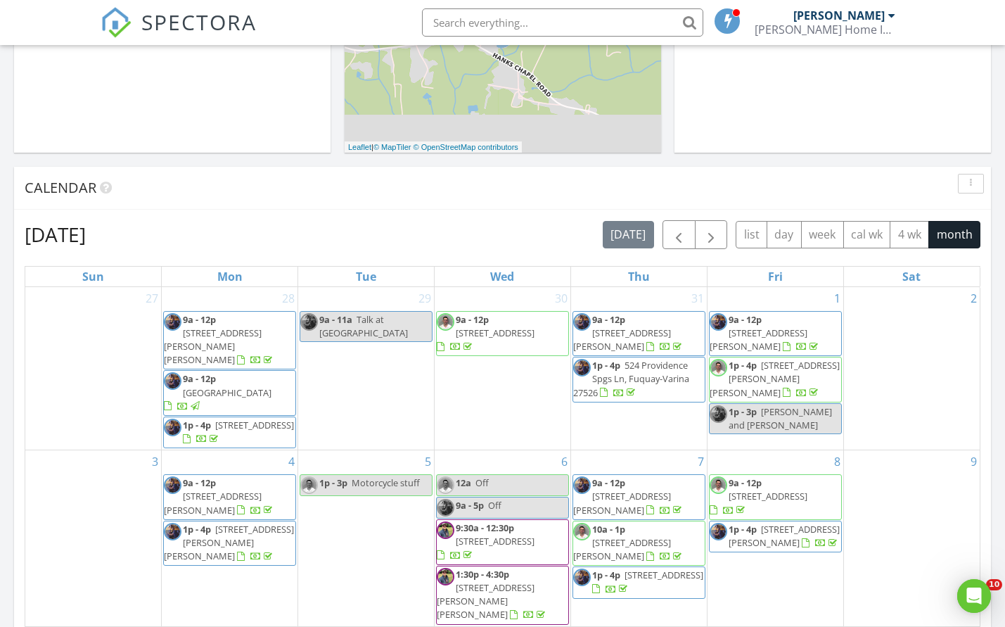
scroll to position [594, 0]
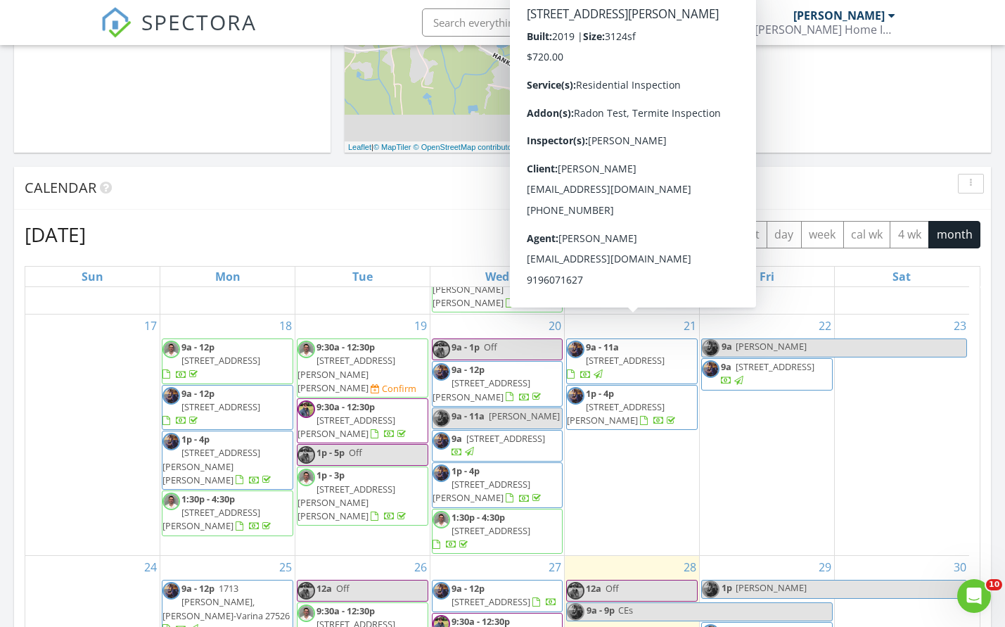
click at [665, 400] on span "233 Oakmere Dr, Cary 27513" at bounding box center [616, 413] width 98 height 26
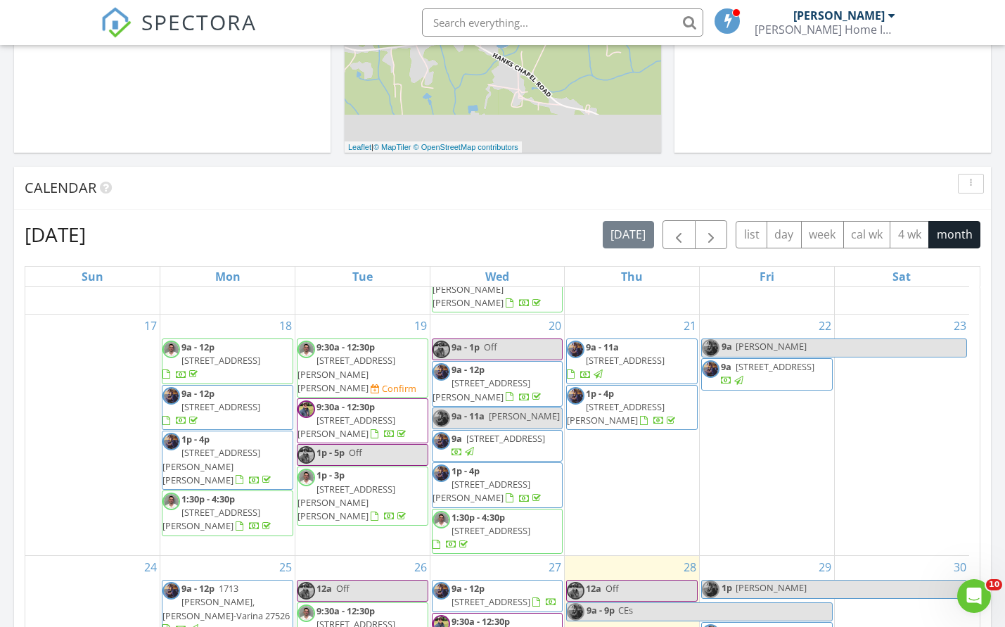
click at [234, 400] on span "2008 cross bones blvd, Durham 27703" at bounding box center [220, 406] width 79 height 13
click at [230, 446] on span "148 Langston Ridge Dr, Angier 28366" at bounding box center [211, 465] width 98 height 39
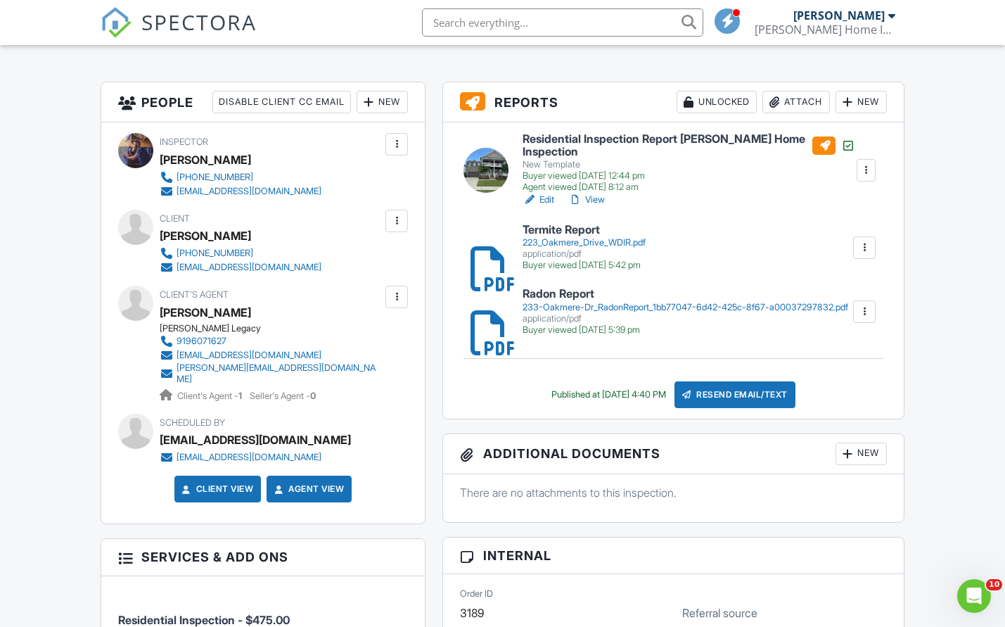
click at [601, 200] on link "View" at bounding box center [586, 200] width 37 height 14
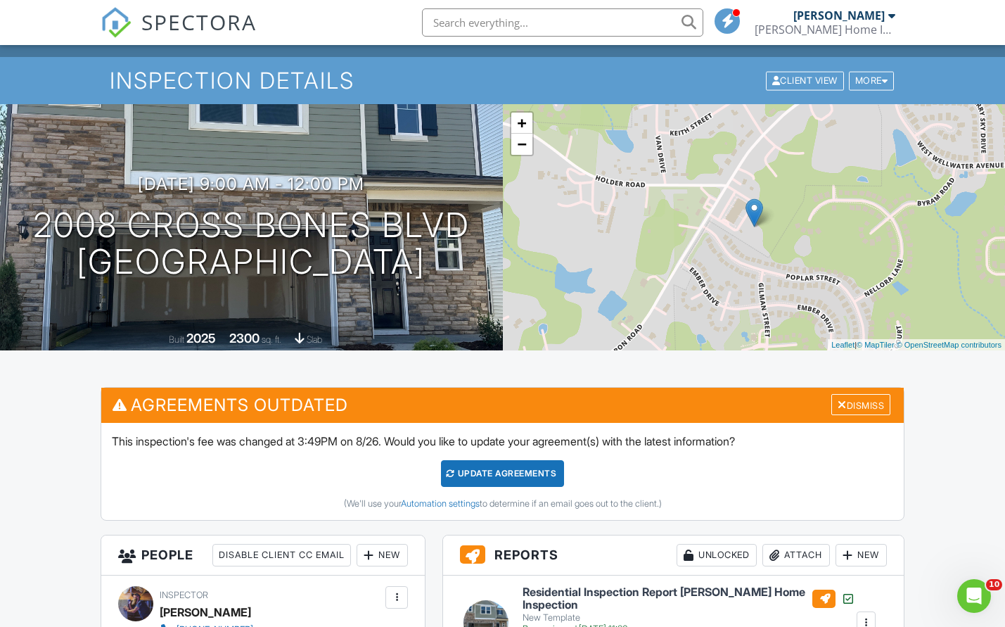
scroll to position [61, 0]
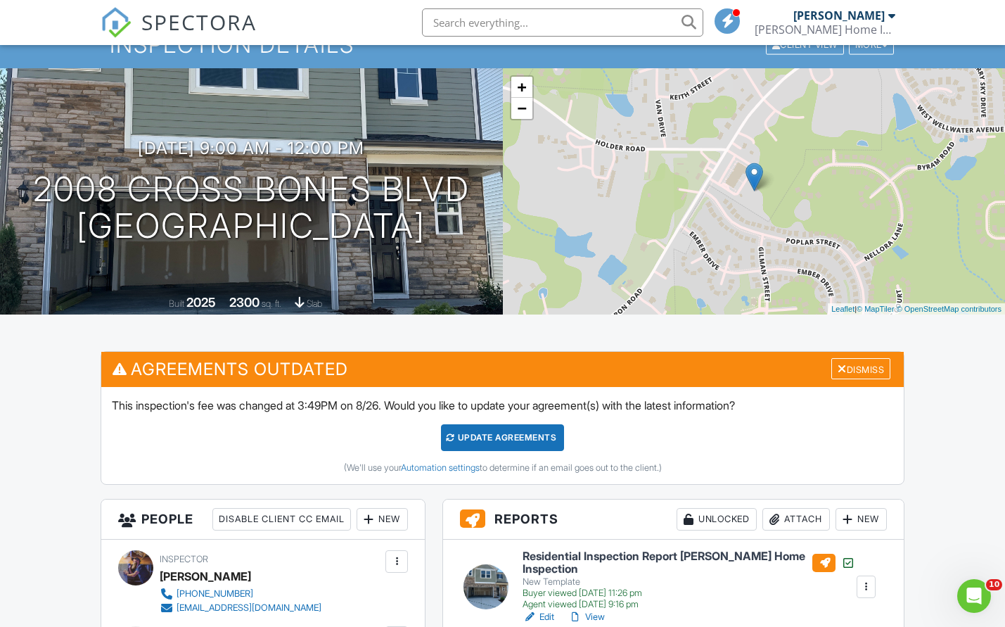
click at [595, 617] on link "View" at bounding box center [586, 617] width 37 height 14
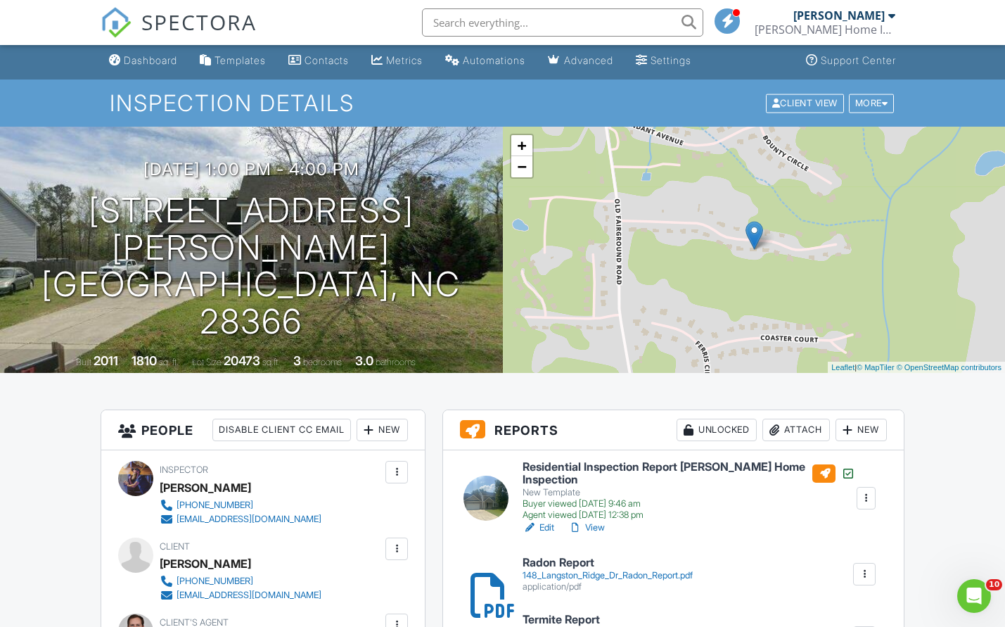
click at [598, 526] on link "View" at bounding box center [586, 527] width 37 height 14
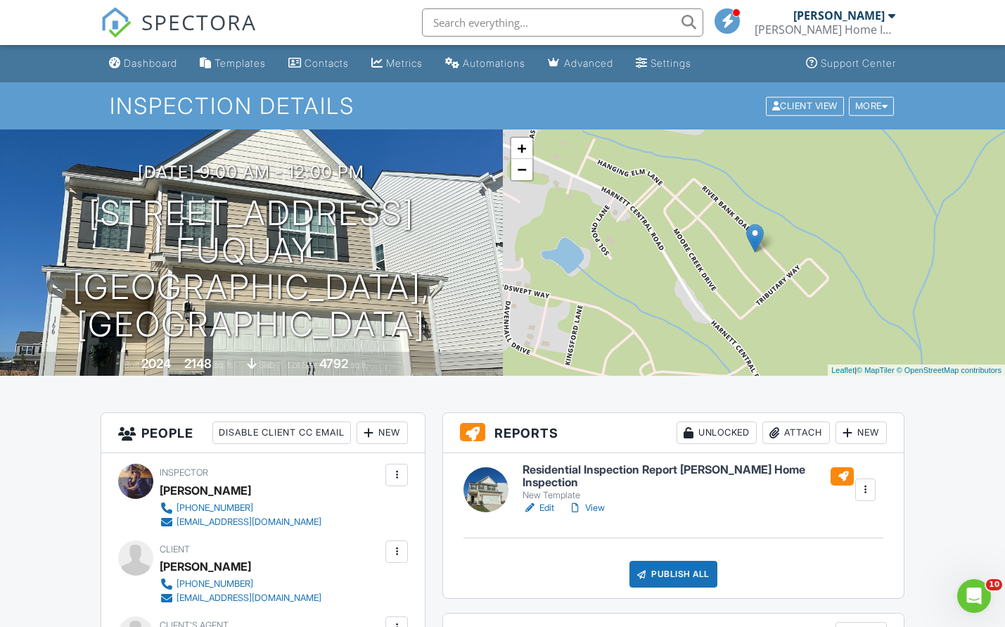
click at [598, 506] on link "View" at bounding box center [586, 508] width 37 height 14
